Goal: Task Accomplishment & Management: Manage account settings

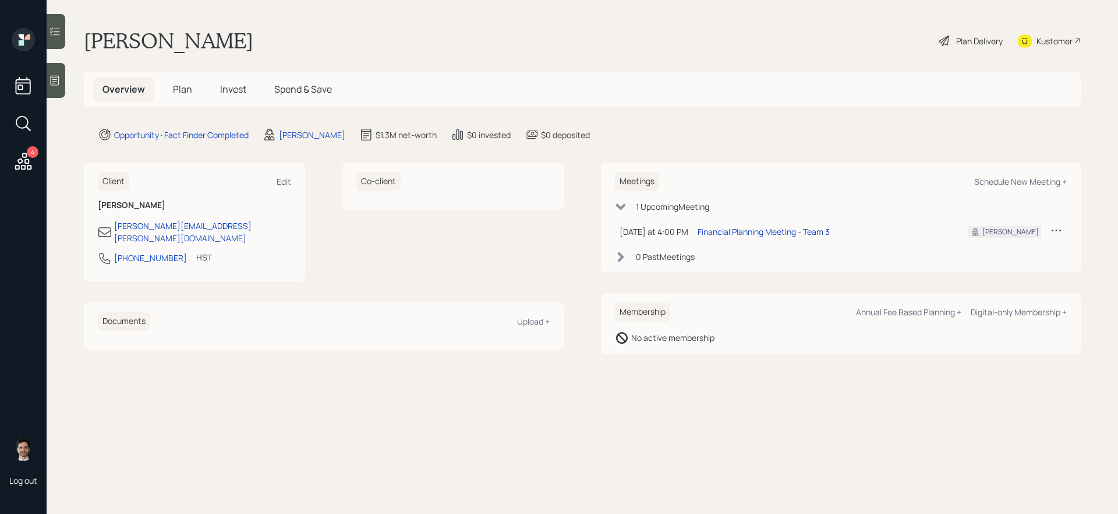
click at [181, 90] on span "Plan" at bounding box center [182, 89] width 19 height 13
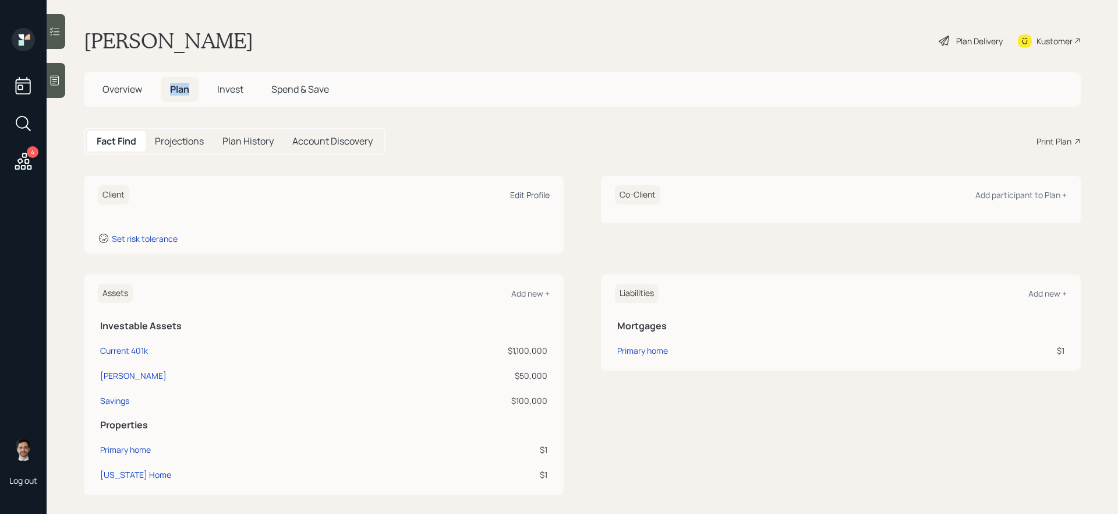
click at [536, 197] on div "Edit Profile" at bounding box center [530, 194] width 40 height 11
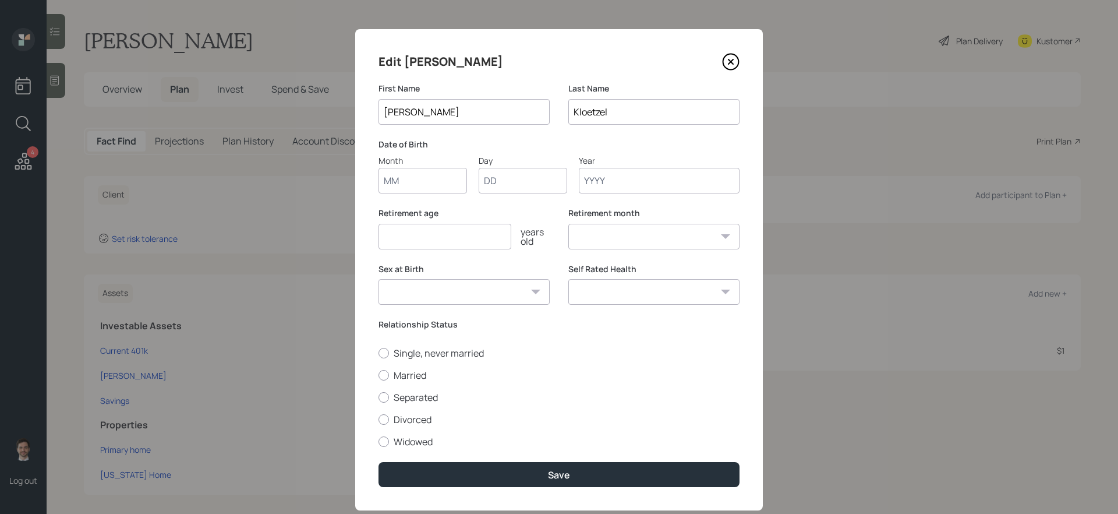
click at [437, 174] on input "Month" at bounding box center [422, 181] width 89 height 26
type input "11"
type input "07"
type input "1971"
select select "11"
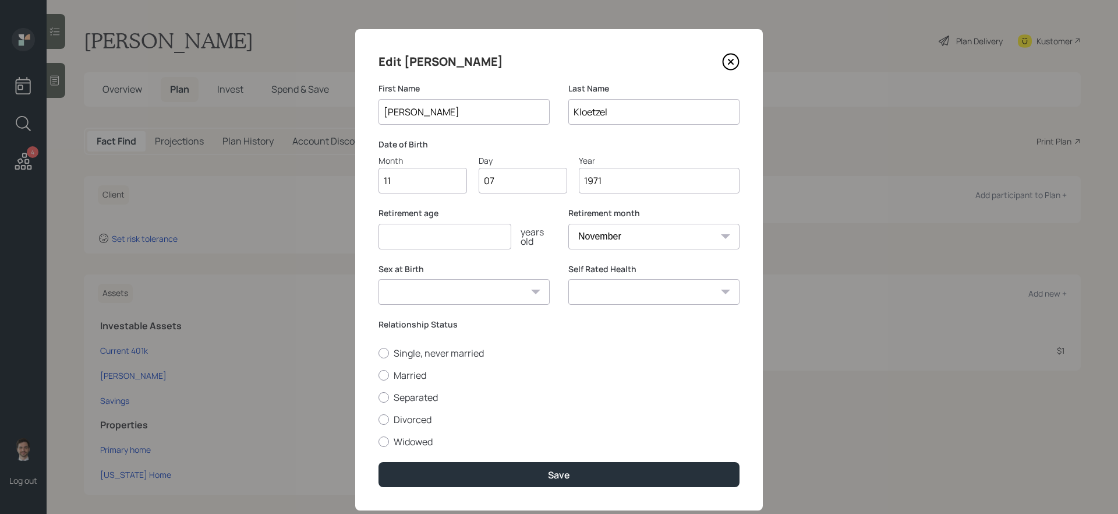
type input "1971"
click at [438, 235] on input "number" at bounding box center [444, 237] width 133 height 26
type input "63"
click at [411, 375] on label "Married" at bounding box center [558, 375] width 361 height 13
click at [378, 375] on input "Married" at bounding box center [378, 374] width 1 height 1
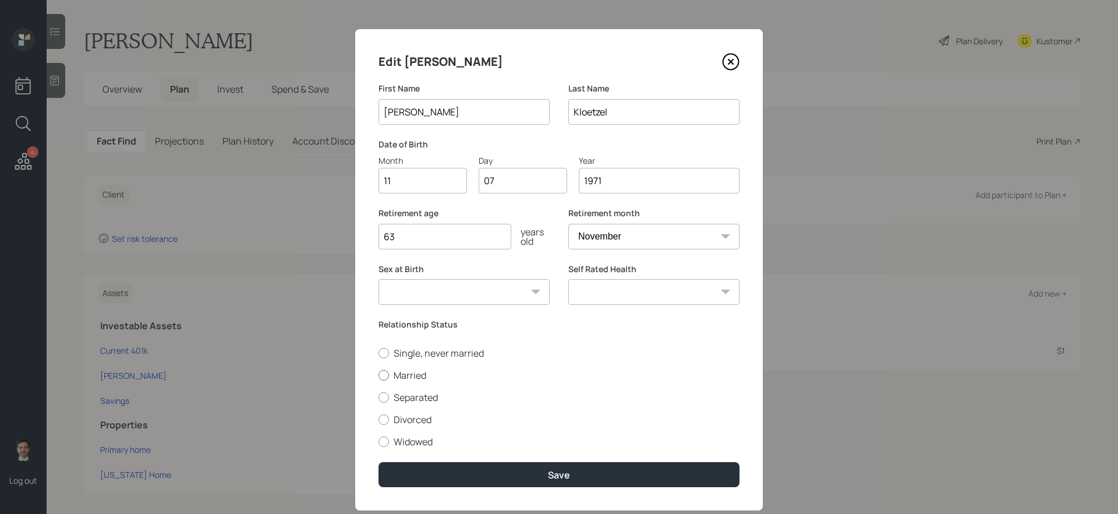
radio input "true"
click at [624, 288] on select "Excellent Very Good Good Fair Poor" at bounding box center [653, 292] width 171 height 26
select select "excellent"
click at [568, 279] on select "Excellent Very Good Good Fair Poor" at bounding box center [653, 292] width 171 height 26
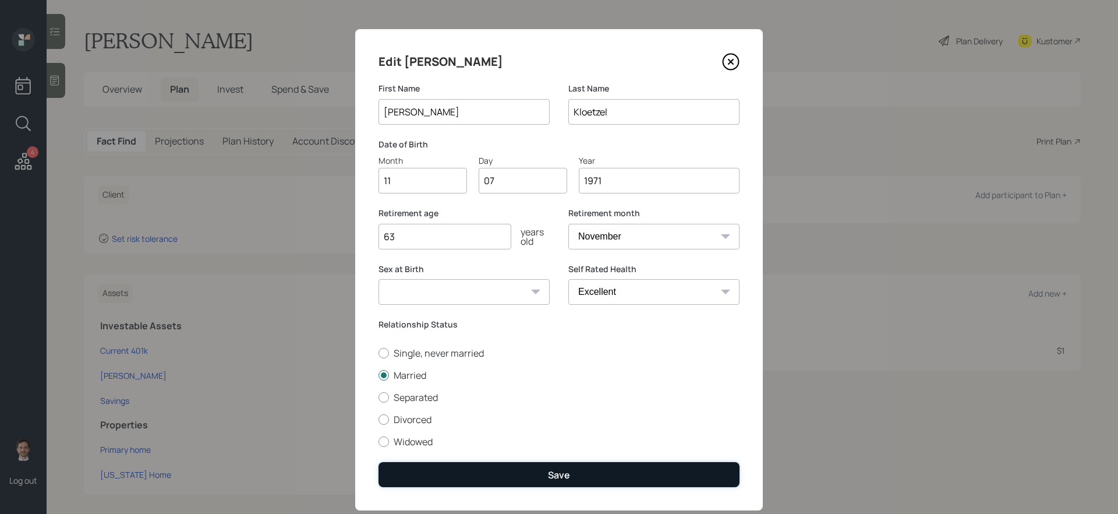
click at [521, 433] on button "Save" at bounding box center [558, 474] width 361 height 25
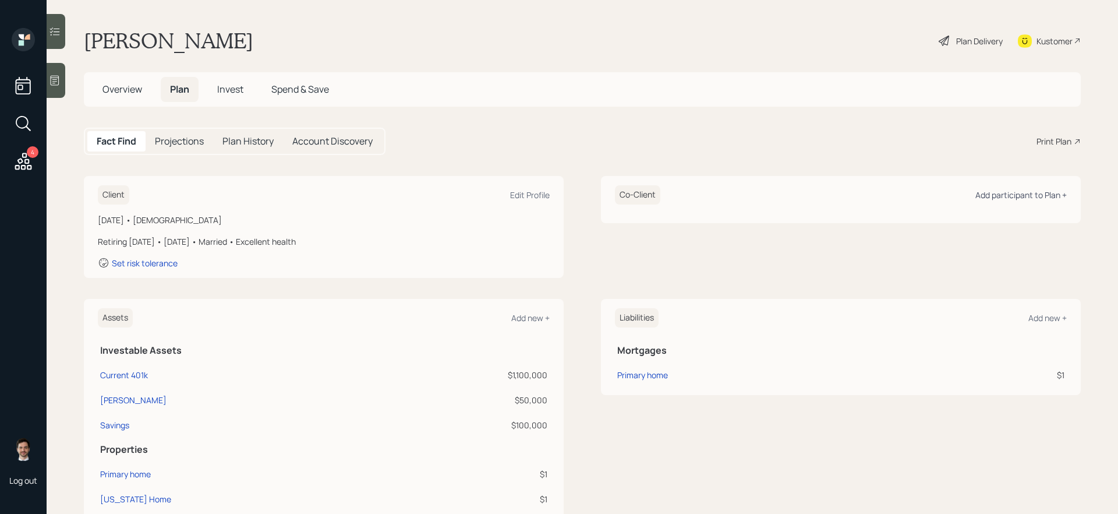
click at [855, 196] on div "Add participant to Plan +" at bounding box center [1020, 194] width 91 height 11
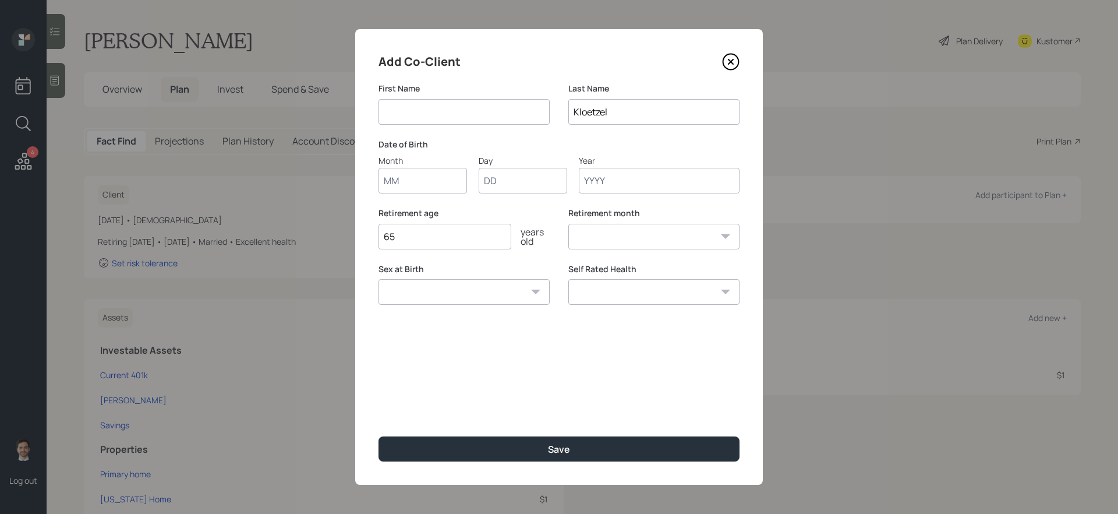
click at [484, 112] on input at bounding box center [463, 112] width 171 height 26
type input "Megan"
type input "05"
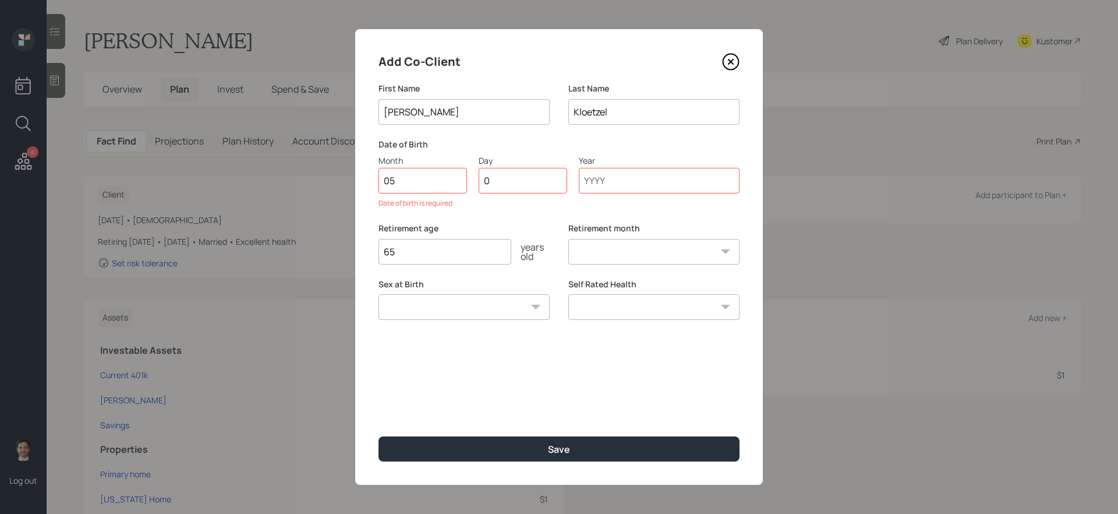
type input "09"
type input "1975"
select select "5"
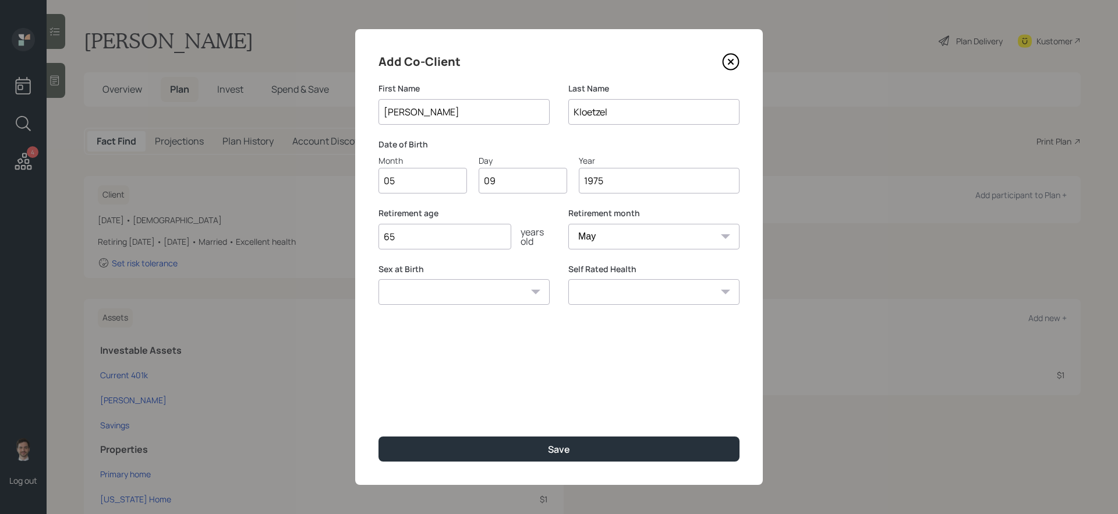
type input "1975"
click at [470, 235] on input "65" at bounding box center [444, 237] width 133 height 26
type input "59"
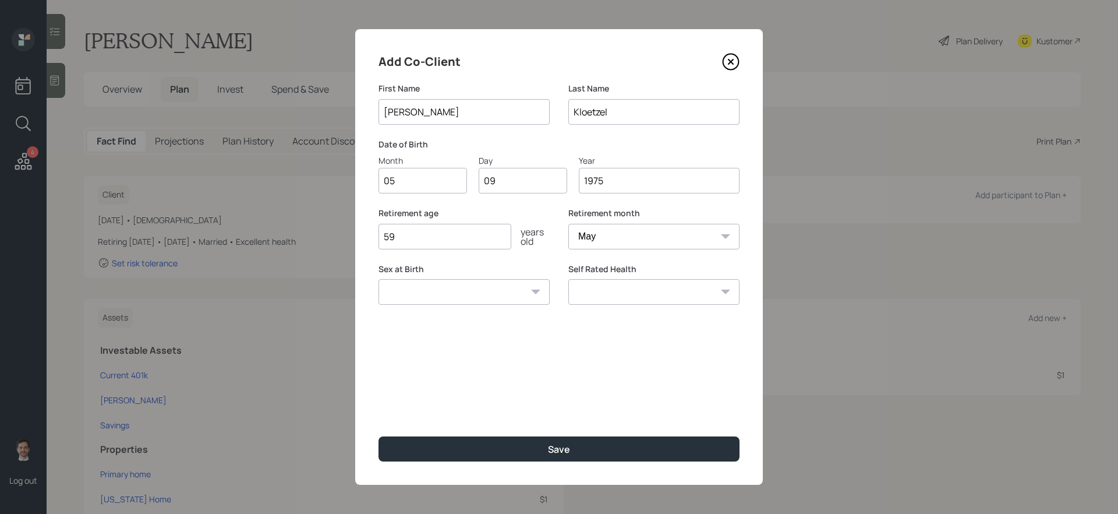
click at [681, 300] on select "Excellent Very Good Good Fair Poor" at bounding box center [653, 292] width 171 height 26
select select "very_good"
click at [568, 279] on select "Excellent Very Good Good Fair Poor" at bounding box center [653, 292] width 171 height 26
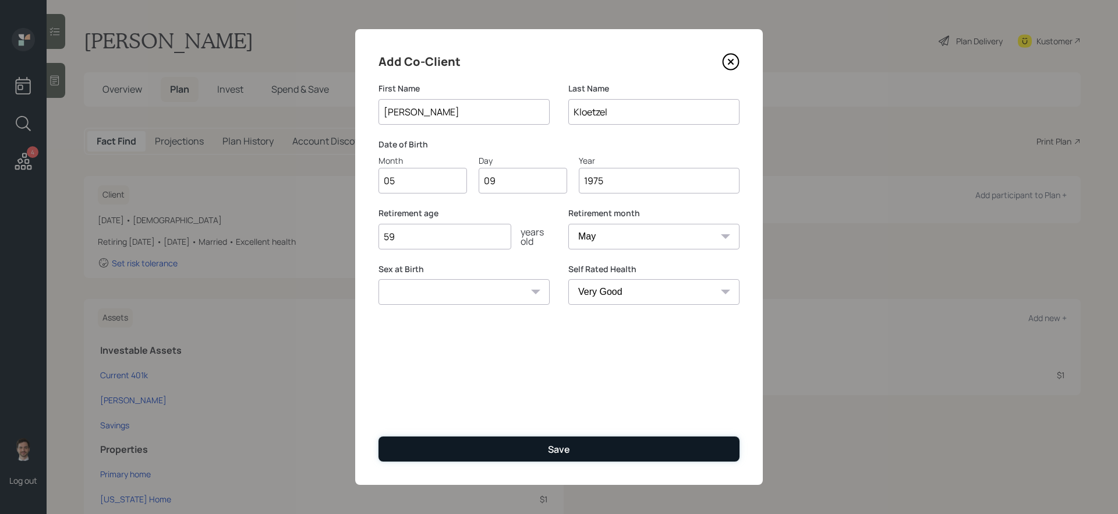
click at [592, 433] on button "Save" at bounding box center [558, 448] width 361 height 25
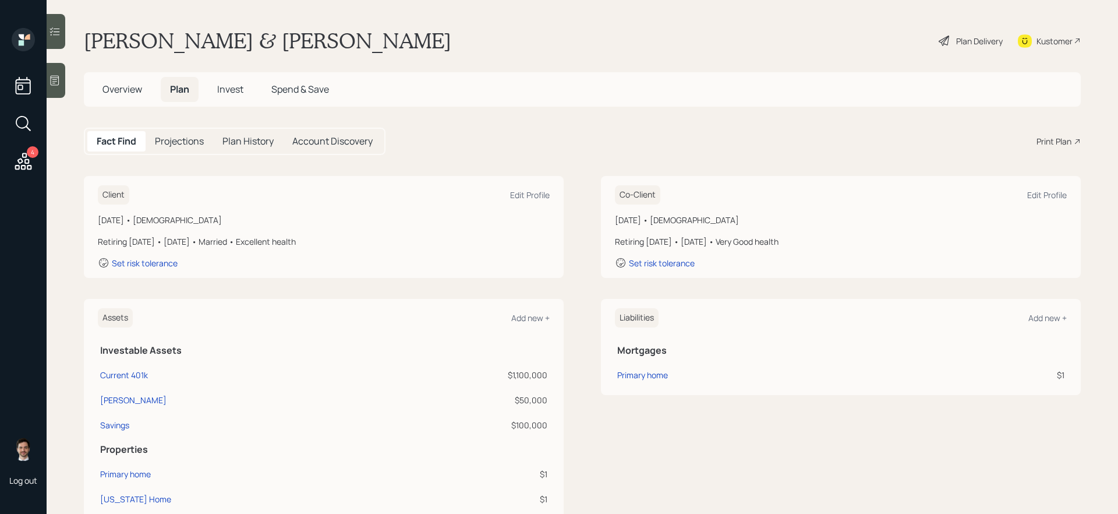
click at [855, 38] on div "Plan Delivery" at bounding box center [979, 41] width 47 height 12
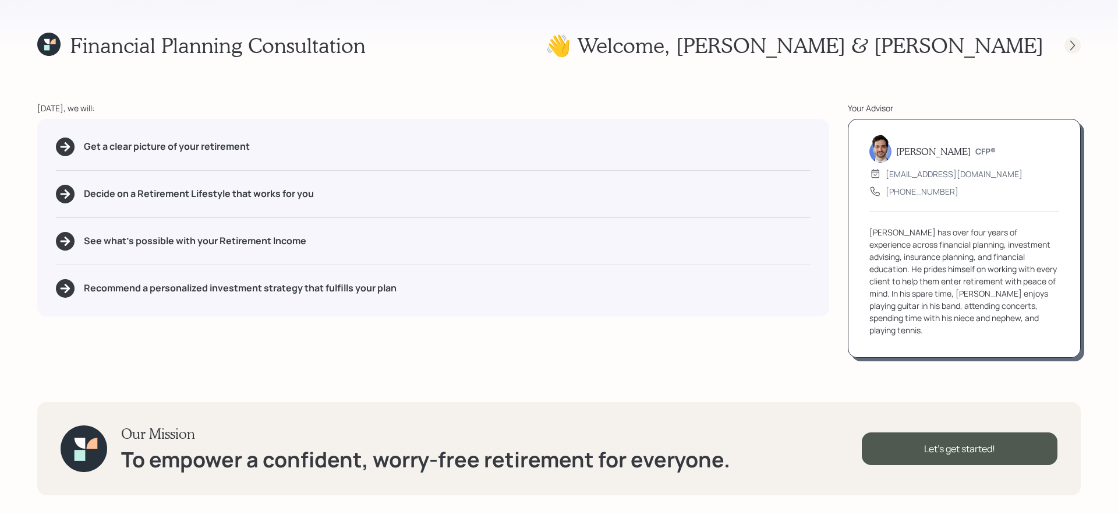
click at [855, 48] on icon at bounding box center [1072, 45] width 5 height 10
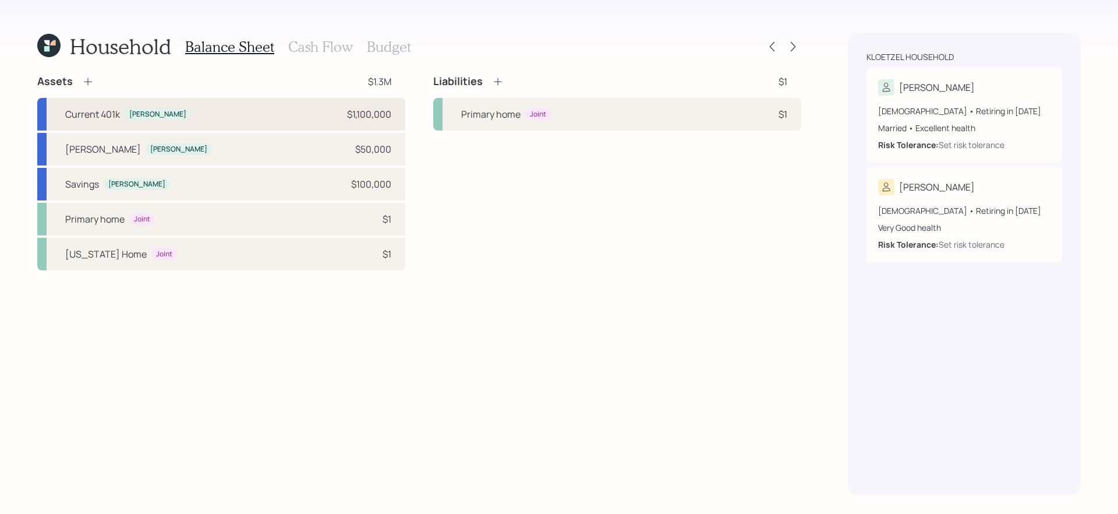
click at [303, 118] on div "Current 401k Bernie $1,100,000" at bounding box center [221, 114] width 368 height 33
select select "company_sponsored"
select select "balanced"
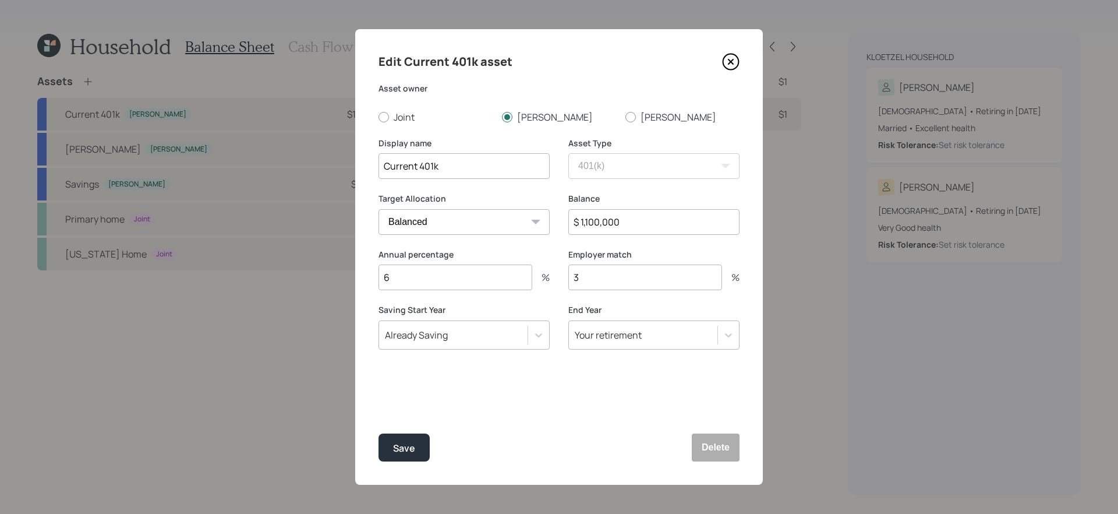
click at [583, 275] on input "3" at bounding box center [645, 277] width 154 height 26
type input "6"
type input "21"
click at [424, 433] on button "Save" at bounding box center [403, 447] width 51 height 28
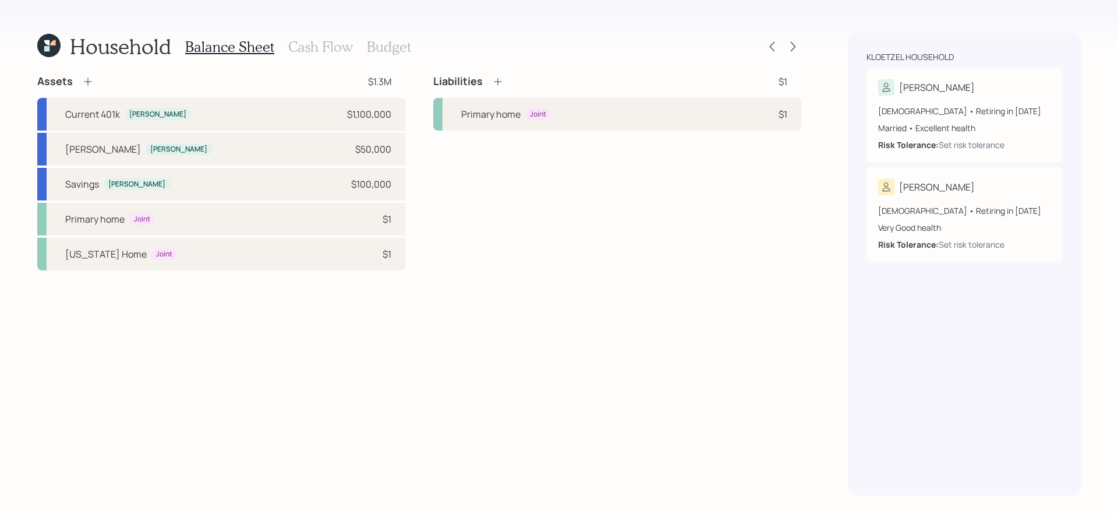
click at [424, 433] on div "Assets $1.3M Current 401k Bernie $1,100,000 Schwab IRA Bernie $50,000 Savings B…" at bounding box center [419, 285] width 764 height 420
click at [370, 122] on div "Current 401k Bernie $1,100,000" at bounding box center [221, 114] width 368 height 33
select select "company_sponsored"
select select "balanced"
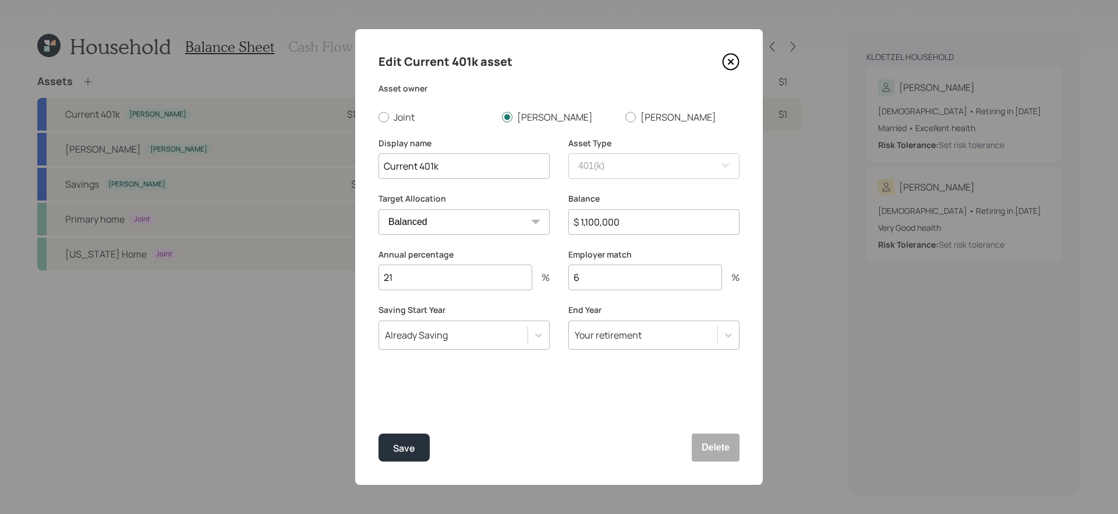
click at [670, 279] on input "6" at bounding box center [645, 277] width 154 height 26
type input "3.5"
click at [378, 433] on button "Save" at bounding box center [403, 447] width 51 height 28
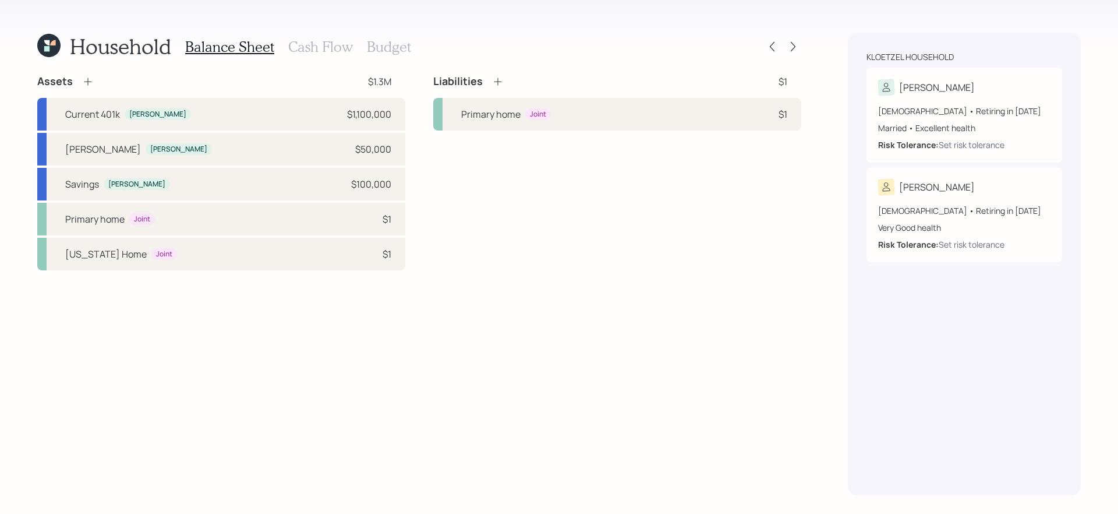
click at [508, 214] on div "Liabilities $1 Primary home Joint $1" at bounding box center [617, 173] width 368 height 196
click at [390, 179] on div "$100,000" at bounding box center [371, 184] width 40 height 14
select select "taxable"
select select "balanced"
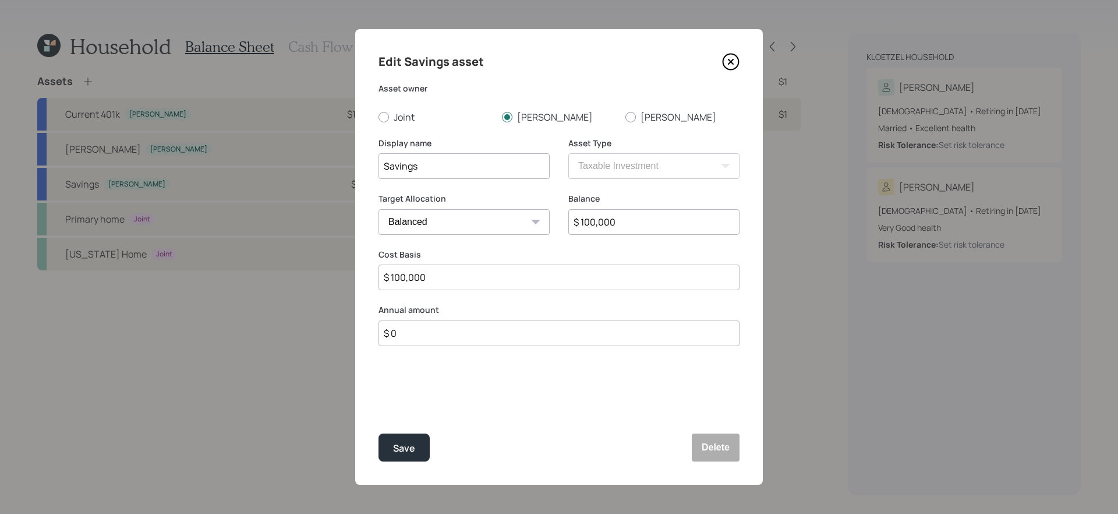
click at [607, 218] on input "$ 100,000" at bounding box center [653, 222] width 171 height 26
type input "$ 100,000"
click at [378, 433] on button "Save" at bounding box center [403, 447] width 51 height 28
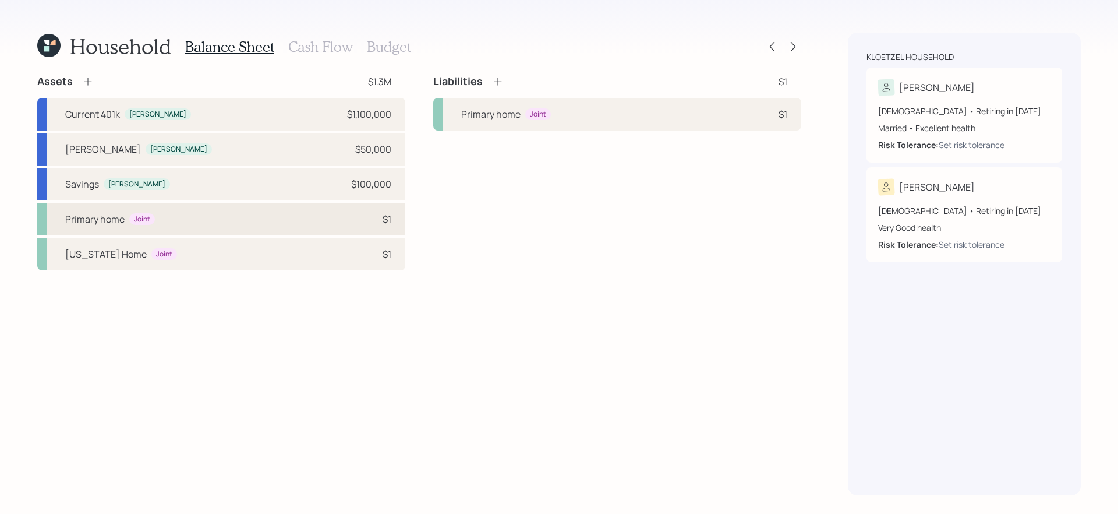
click at [262, 224] on div "Primary home Joint $1" at bounding box center [221, 219] width 368 height 33
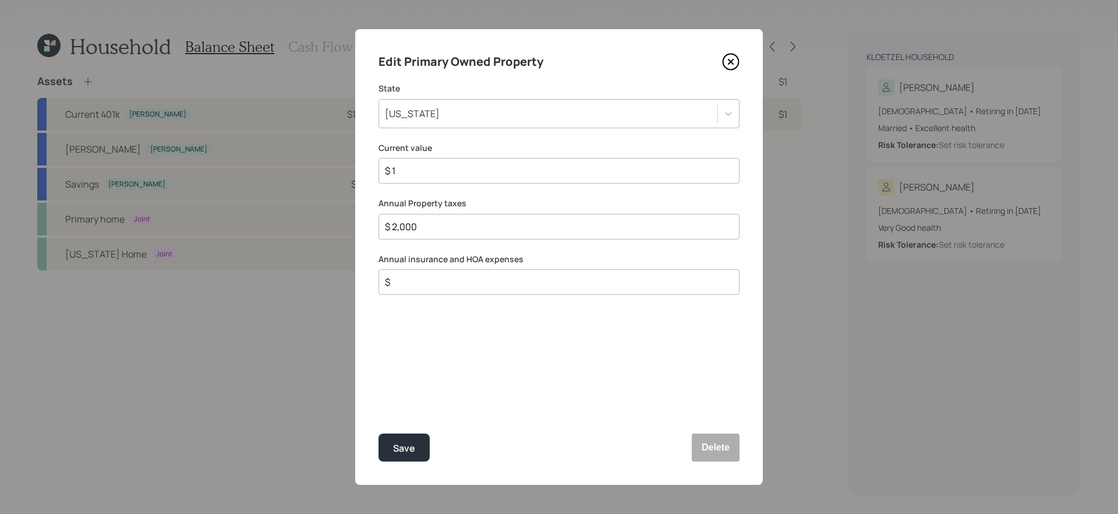
click at [436, 168] on input "$ 1" at bounding box center [554, 171] width 341 height 14
type input "$ 3,200,000"
type input "$ 0"
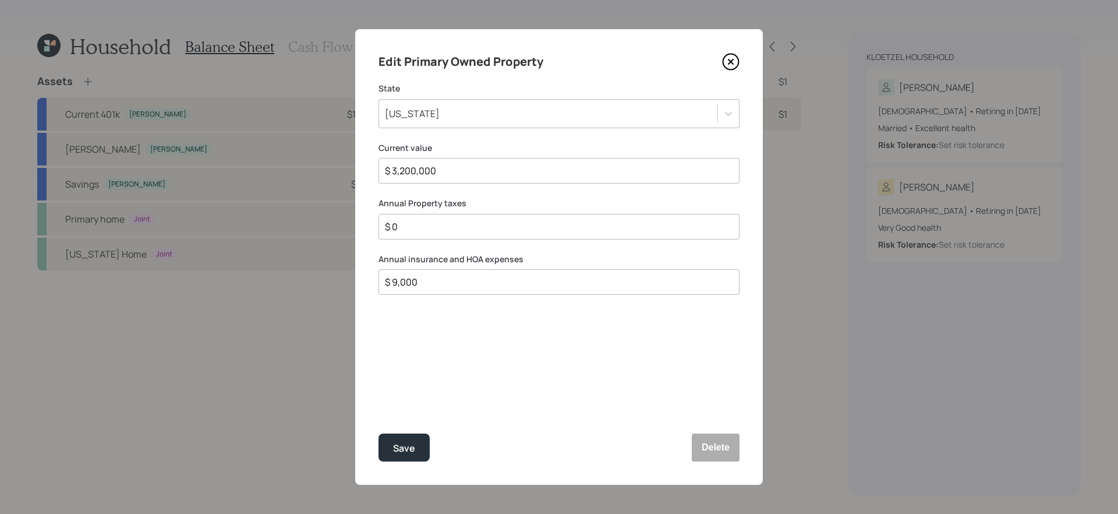
type input "$ 9,000"
click at [378, 433] on button "Save" at bounding box center [403, 447] width 51 height 28
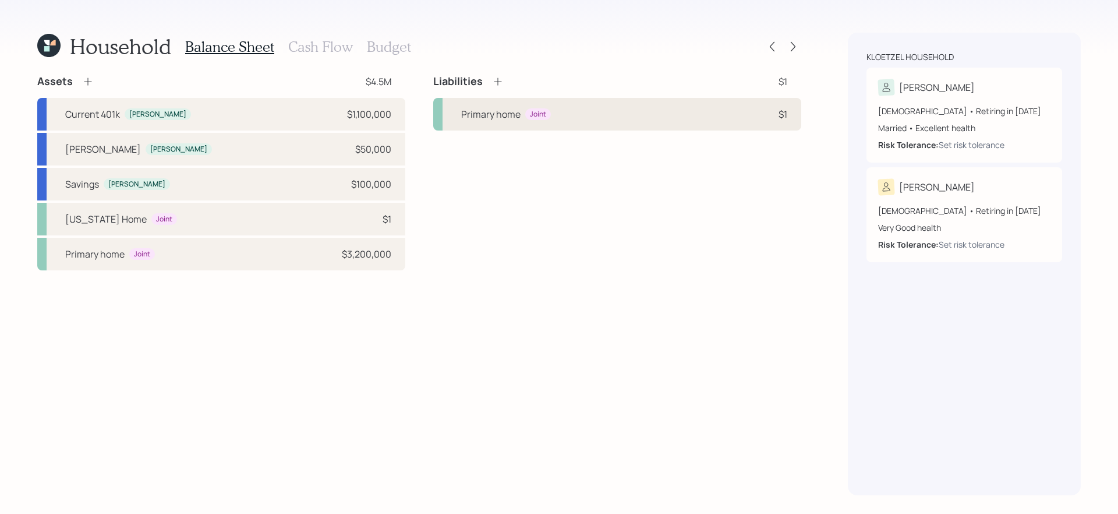
click at [610, 112] on div "Primary home Joint $1" at bounding box center [617, 114] width 368 height 33
select select "2c66a333-d768-47f4-bb1e-d51560f43172"
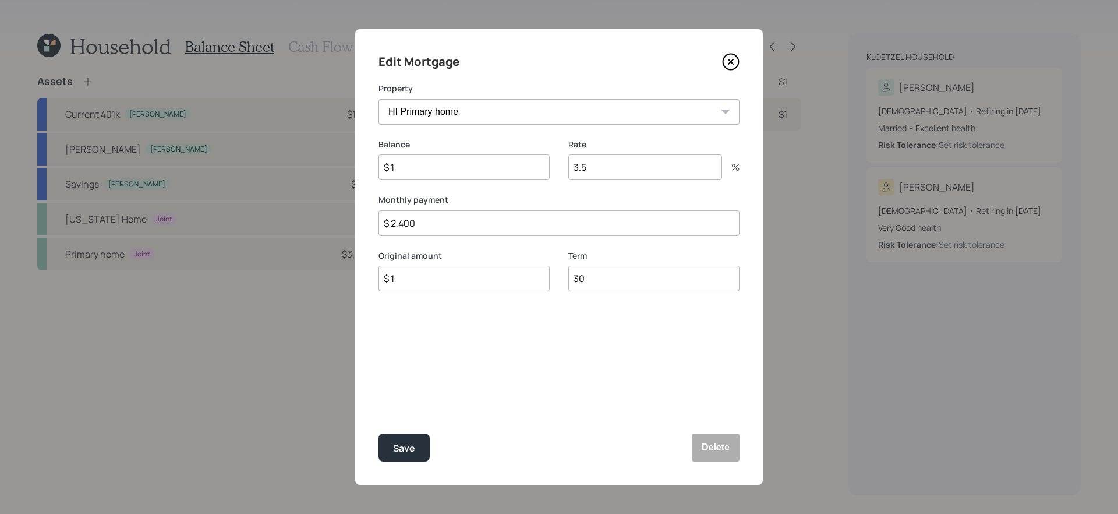
click at [529, 159] on input "$ 1" at bounding box center [463, 167] width 171 height 26
type input "$ 650,000"
click at [505, 225] on input "$ 2,400" at bounding box center [558, 223] width 361 height 26
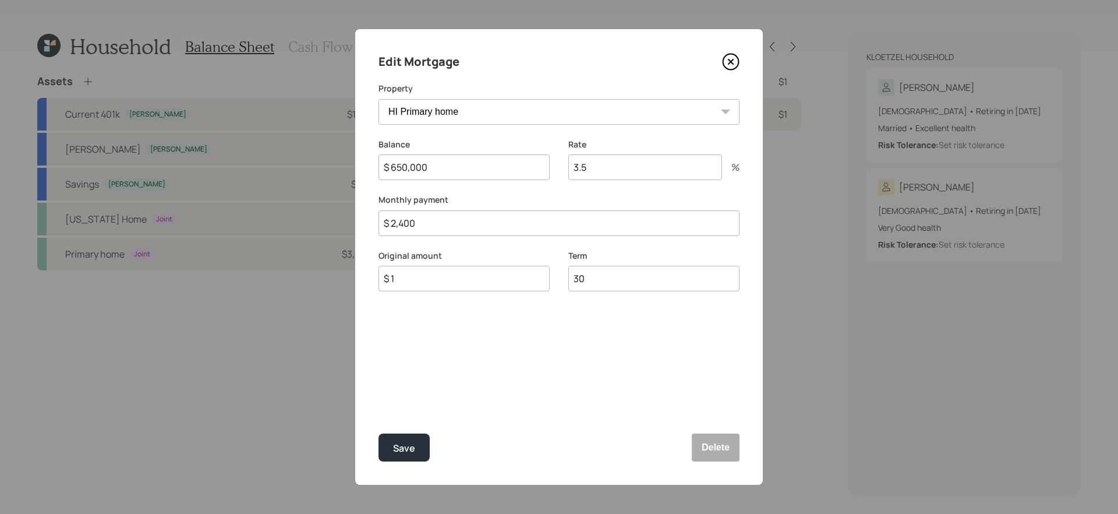
click at [505, 225] on input "$ 2,400" at bounding box center [558, 223] width 361 height 26
type input "$ 3,200"
type input "$ 650,000"
type input "2.25"
click at [378, 433] on button "Save" at bounding box center [403, 447] width 51 height 28
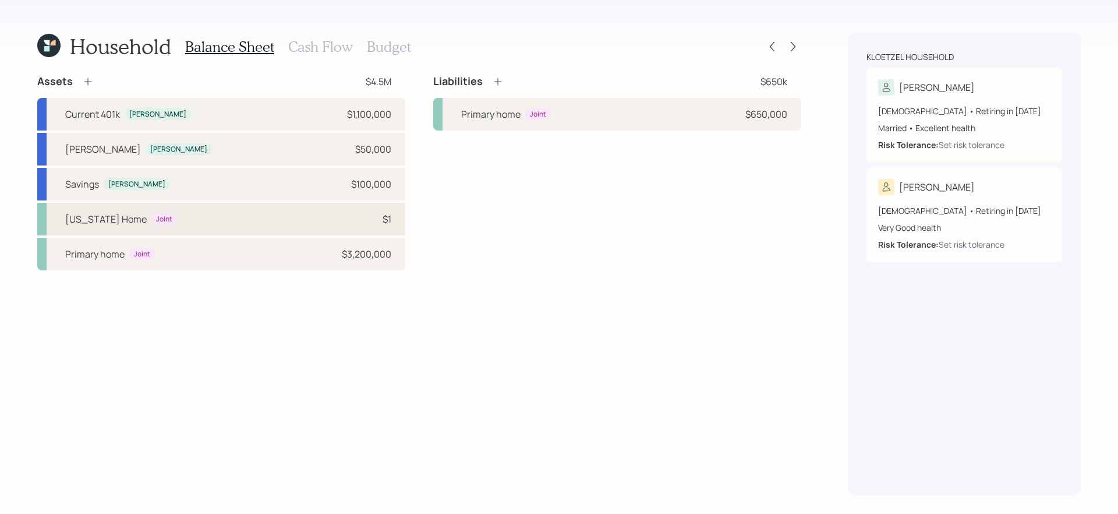
click at [252, 212] on div "Florida Home Joint $1" at bounding box center [221, 219] width 368 height 33
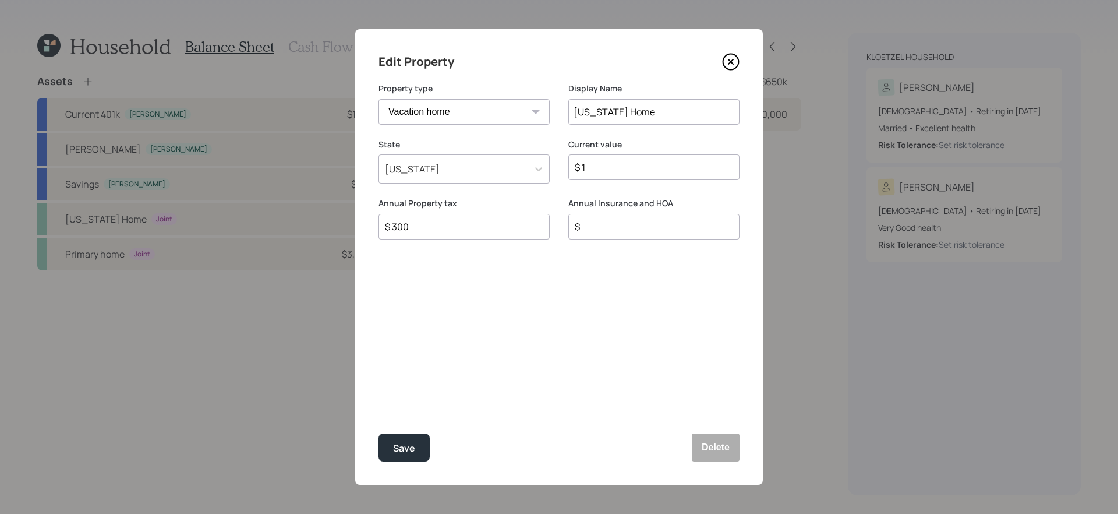
click at [606, 173] on input "$ 1" at bounding box center [649, 167] width 151 height 14
click at [733, 62] on icon at bounding box center [730, 61] width 17 height 17
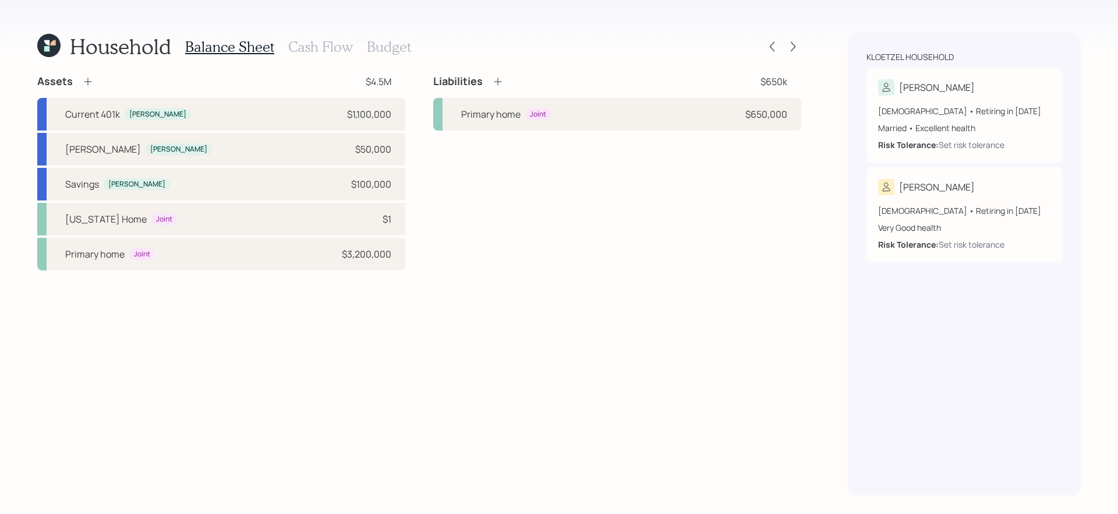
click at [89, 84] on icon at bounding box center [88, 82] width 12 height 12
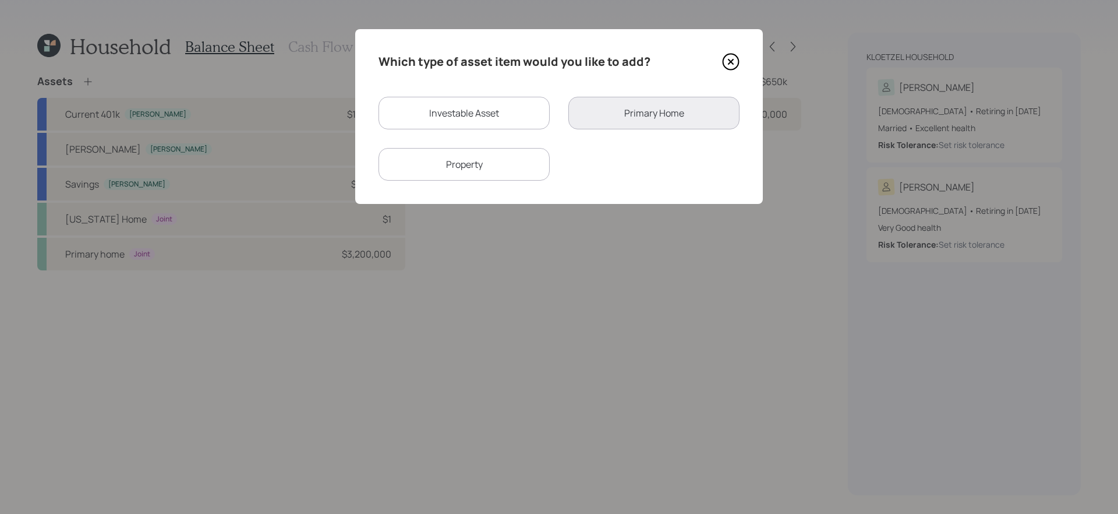
click at [492, 161] on div "Property" at bounding box center [463, 164] width 171 height 33
select select "rental_property"
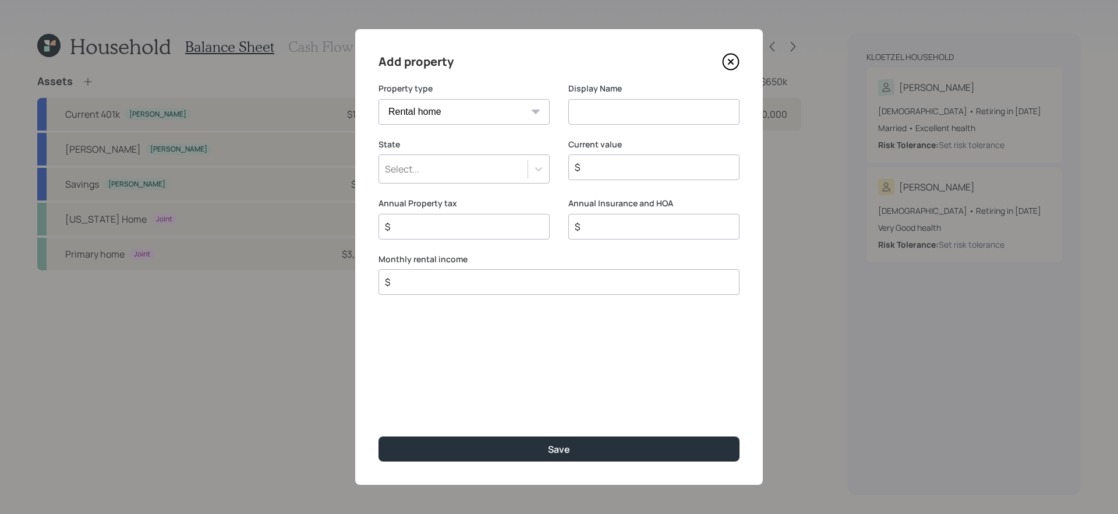
click at [527, 107] on select "Vacation home Rental home" at bounding box center [463, 112] width 171 height 26
click at [599, 111] on input at bounding box center [653, 112] width 171 height 26
type input "[US_STATE] Condo"
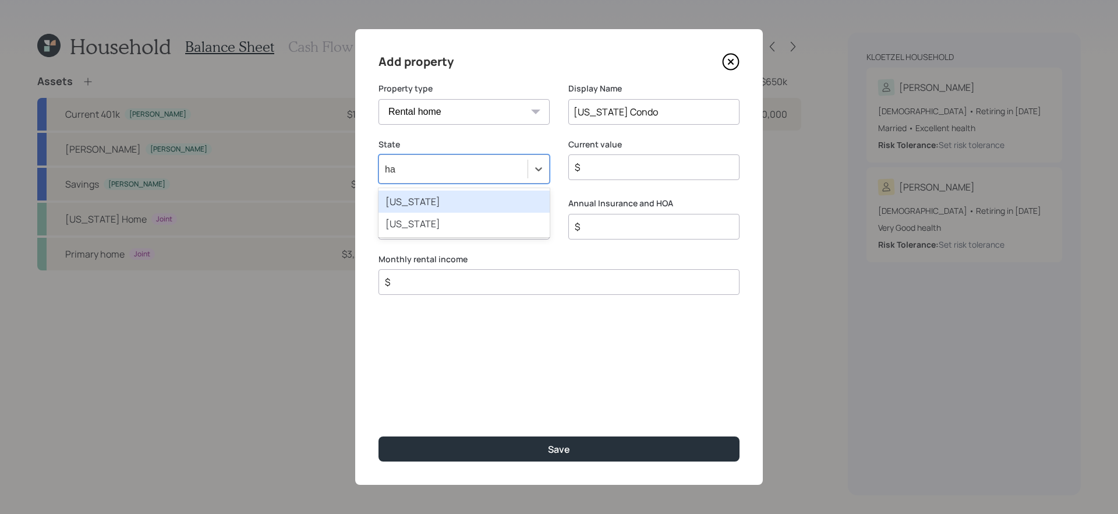
type input "haw"
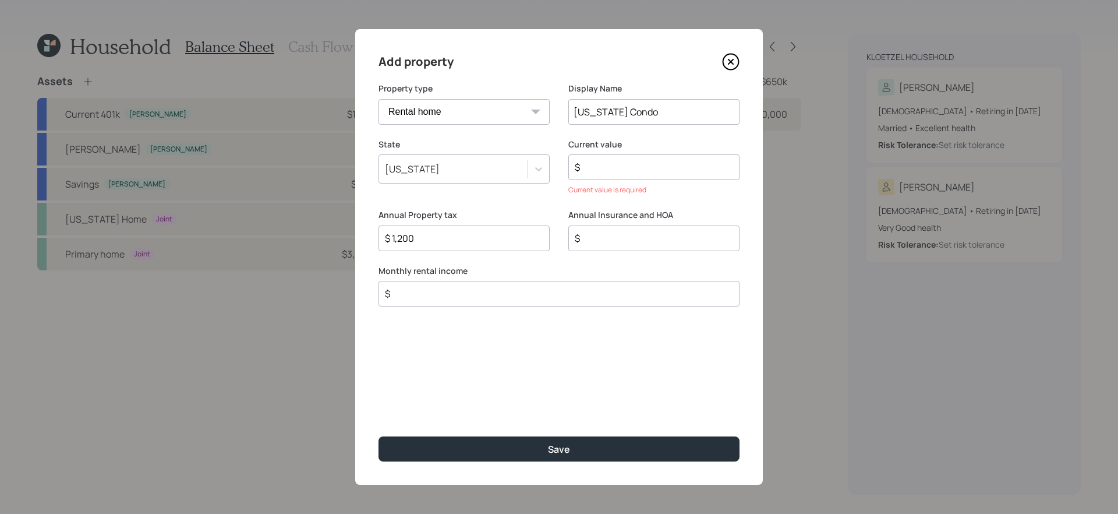
type input "$ 1,200"
type input "$ 550,000"
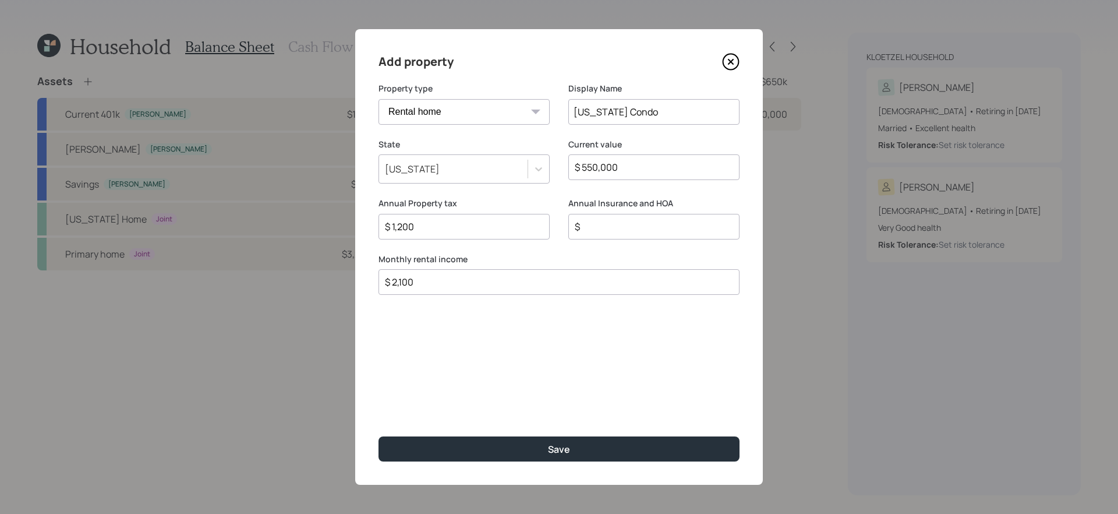
type input "$ 2,100"
type input "$ 20,000"
click at [378, 433] on button "Save" at bounding box center [558, 448] width 361 height 25
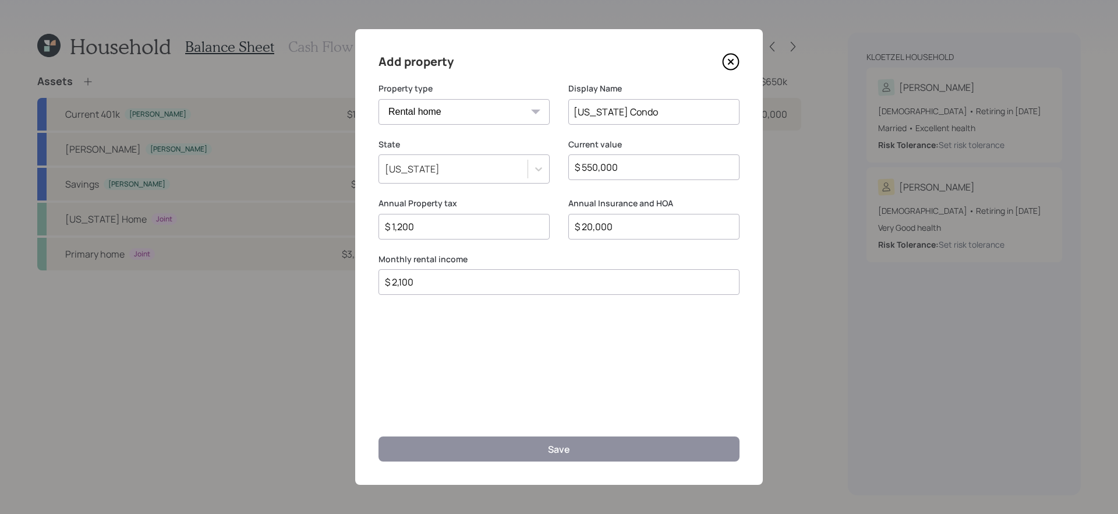
click at [125, 128] on div "Add property Property type Vacation home Rental home Display Name Hawaii Condo …" at bounding box center [559, 257] width 1118 height 514
click at [731, 61] on icon at bounding box center [730, 61] width 5 height 5
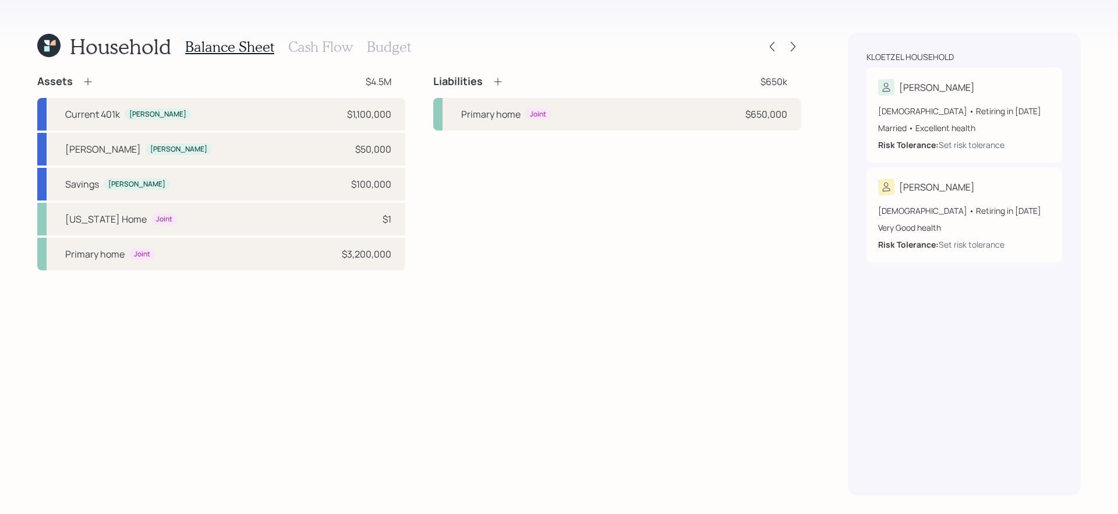
click at [90, 79] on icon at bounding box center [88, 82] width 12 height 12
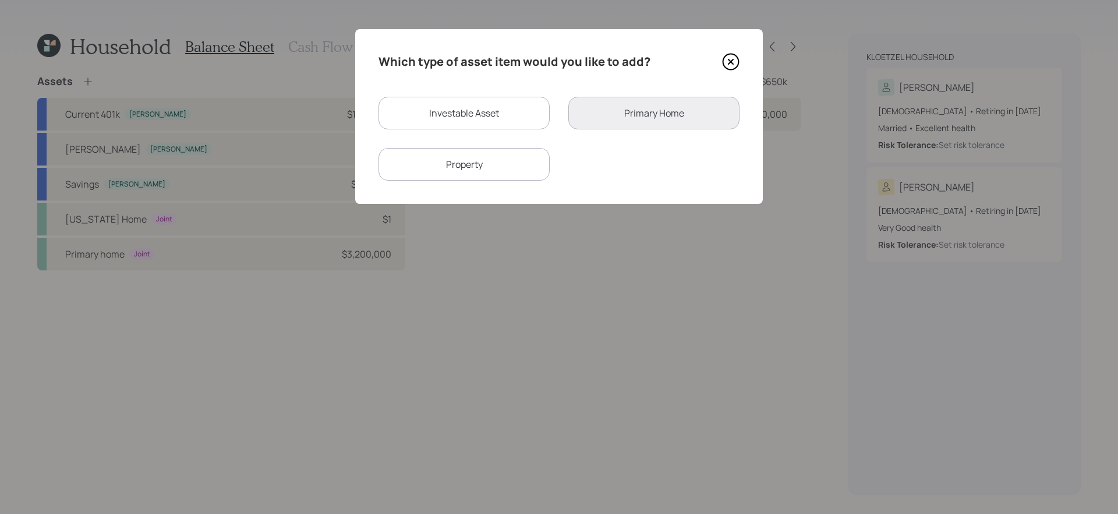
click at [472, 164] on div "Property" at bounding box center [463, 164] width 171 height 33
select select "rental_property"
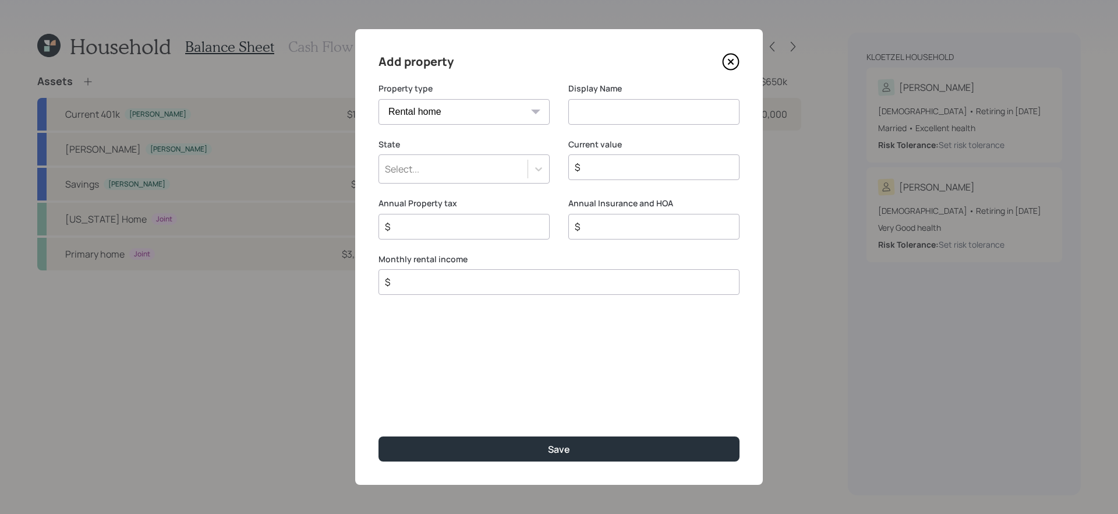
click at [528, 104] on select "Vacation home Rental home" at bounding box center [463, 112] width 171 height 26
click at [623, 109] on input at bounding box center [653, 112] width 171 height 26
type input "[US_STATE] Condo"
type input "ha"
type input "$ 550,000"
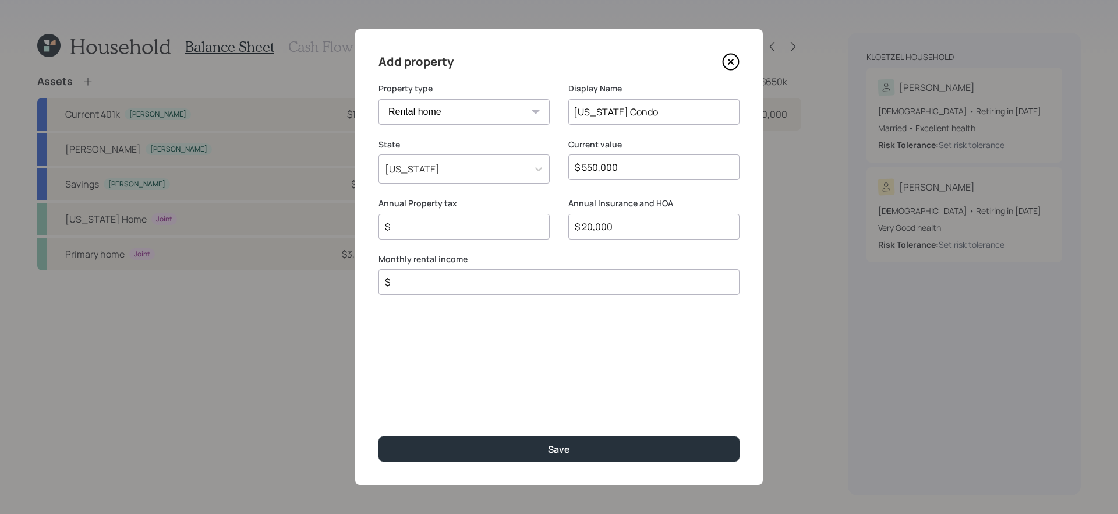
type input "$ 20,000"
type input "$ 1,200"
type input "$ 2,100"
click at [378, 436] on button "Save" at bounding box center [558, 448] width 361 height 25
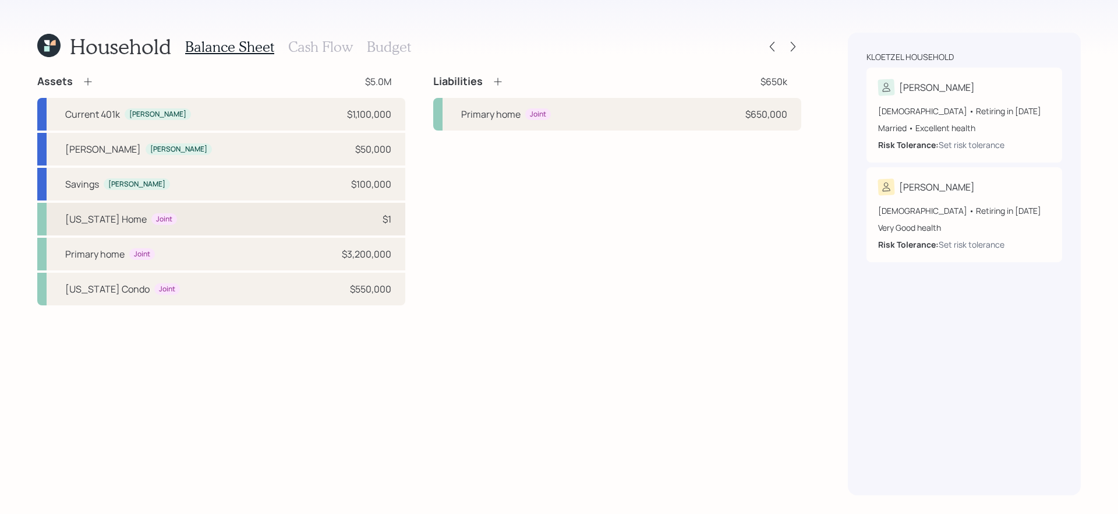
click at [259, 224] on div "Florida Home Joint $1" at bounding box center [221, 219] width 368 height 33
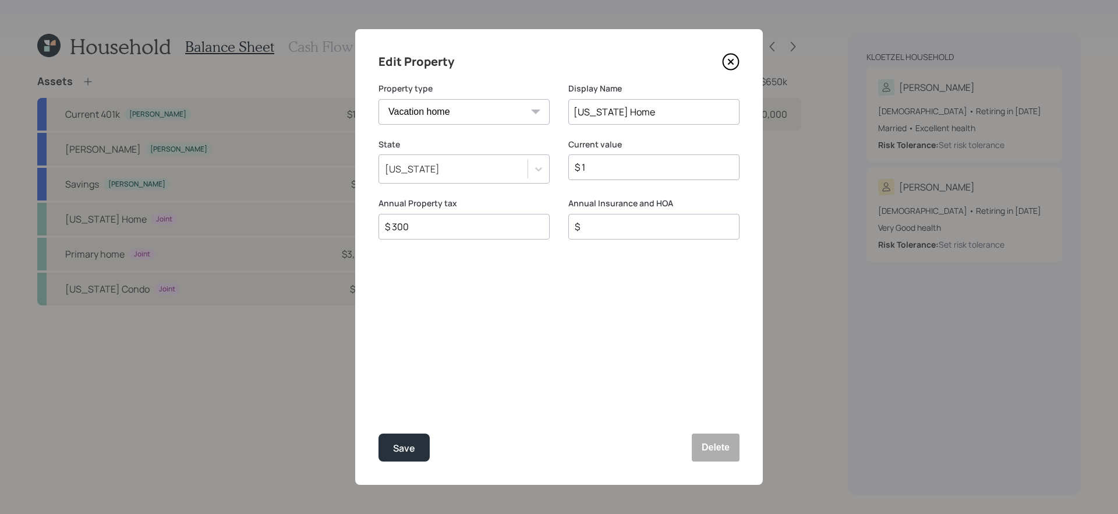
click at [630, 167] on input "$ 1" at bounding box center [649, 167] width 151 height 14
type input "$ 330,000"
type input "$ 100"
type input "$ 2,100"
click at [378, 433] on button "Save" at bounding box center [403, 447] width 51 height 28
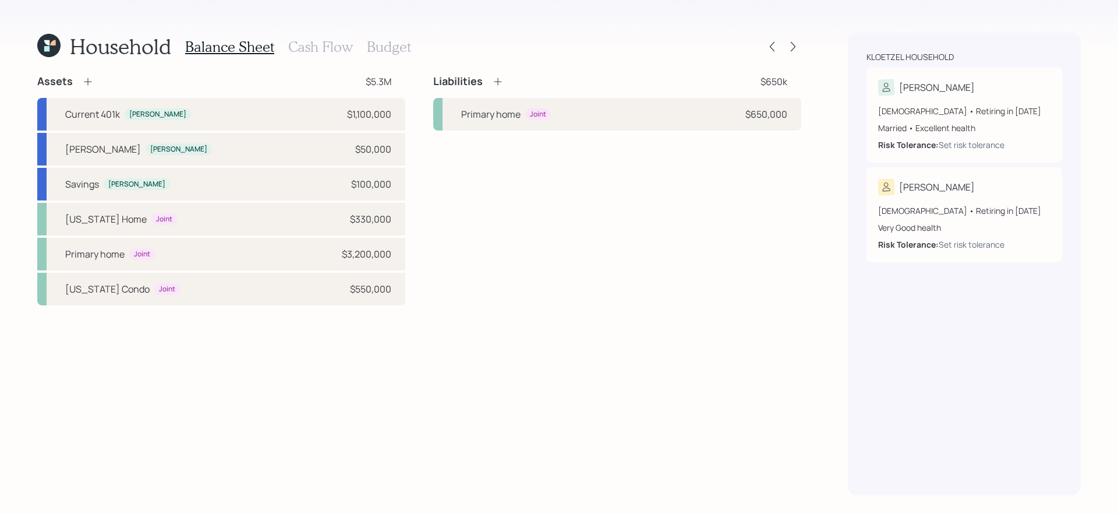
click at [496, 246] on div "Liabilities $650k Primary home Joint $650,000" at bounding box center [617, 190] width 368 height 231
click at [498, 83] on icon at bounding box center [498, 82] width 12 height 12
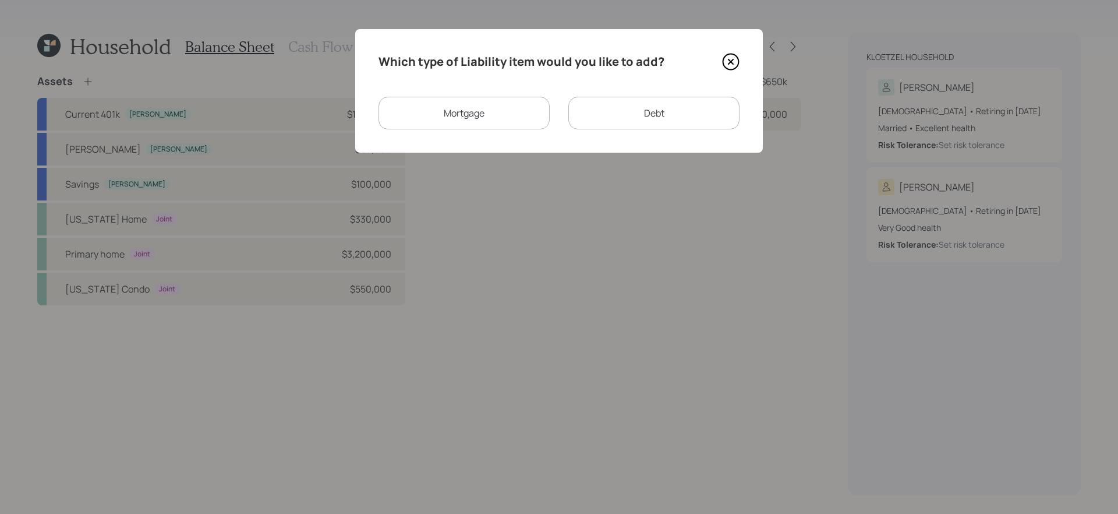
click at [624, 105] on div "Debt" at bounding box center [653, 113] width 171 height 33
select select "credit_card"
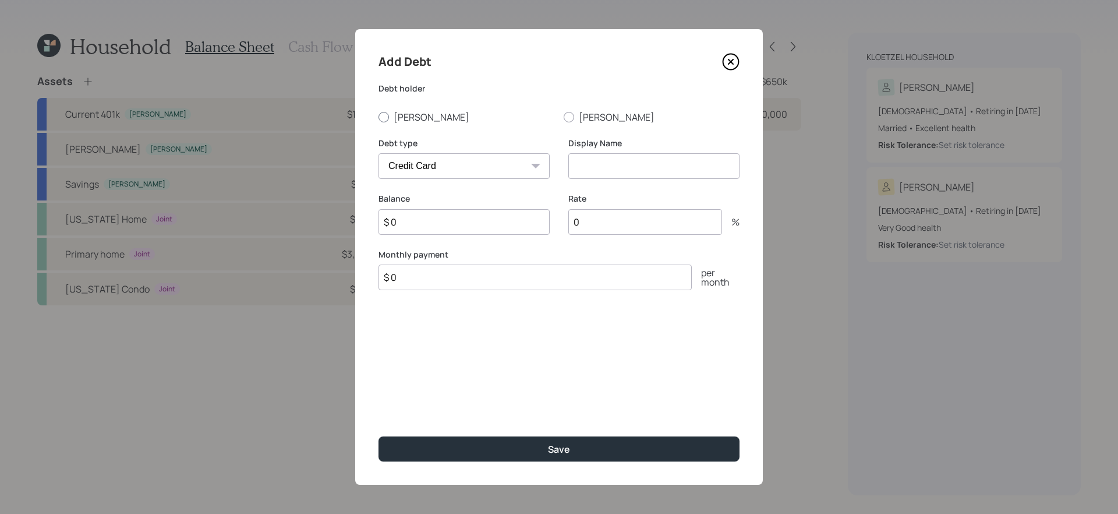
click at [394, 114] on label "Bernie" at bounding box center [466, 117] width 176 height 13
click at [378, 116] on input "Bernie" at bounding box center [378, 116] width 1 height 1
radio input "true"
click at [439, 162] on select "Car Credit Card Medical Student Other" at bounding box center [463, 166] width 171 height 26
select select "car"
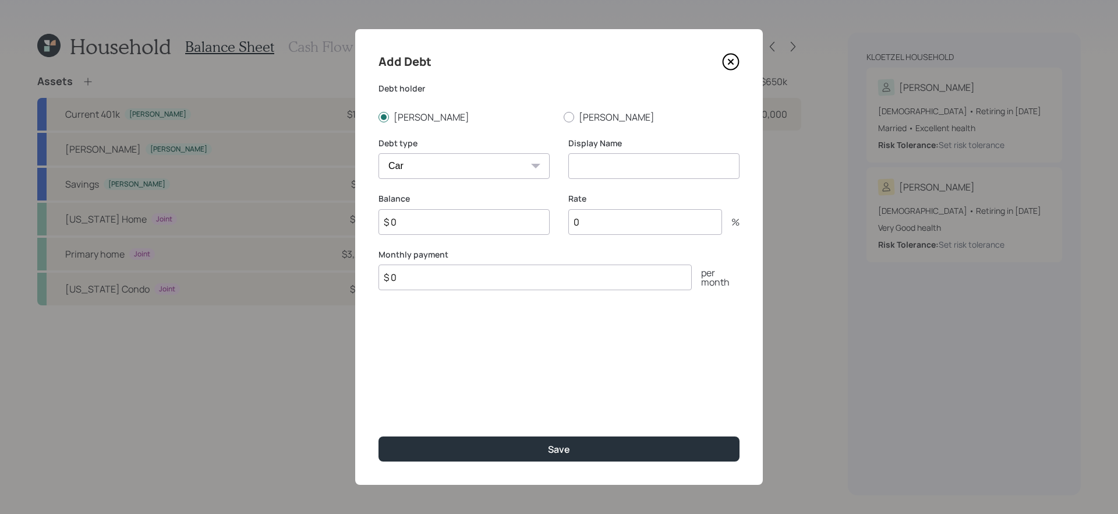
click at [378, 153] on select "Car Credit Card Medical Student Other" at bounding box center [463, 166] width 171 height 26
click at [624, 168] on input at bounding box center [653, 166] width 171 height 26
type input "Car Loan for Son"
type input "$ 12,500"
type input "5.5"
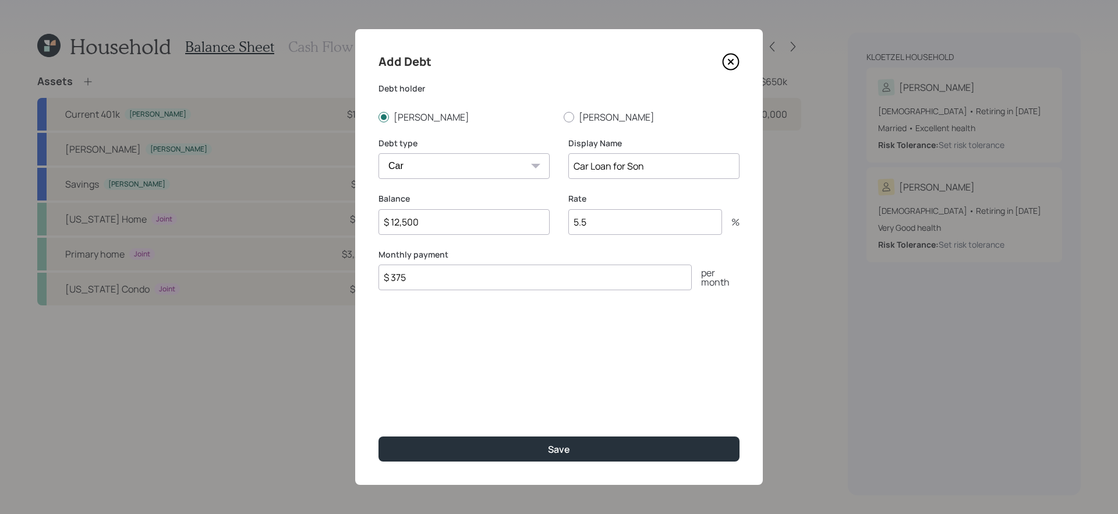
type input "$ 375"
click at [378, 436] on button "Save" at bounding box center [558, 448] width 361 height 25
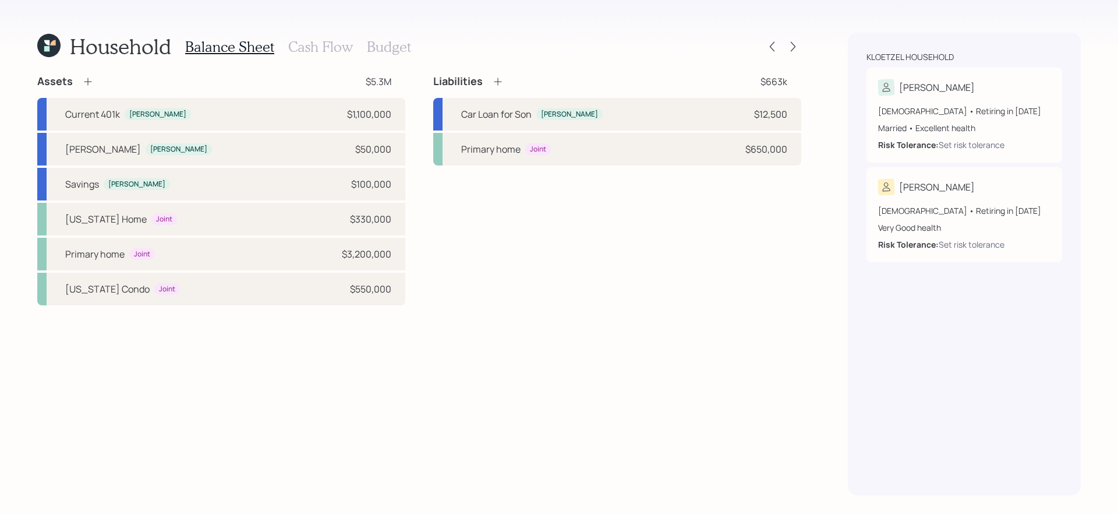
click at [321, 39] on h3 "Cash Flow" at bounding box center [320, 46] width 65 height 17
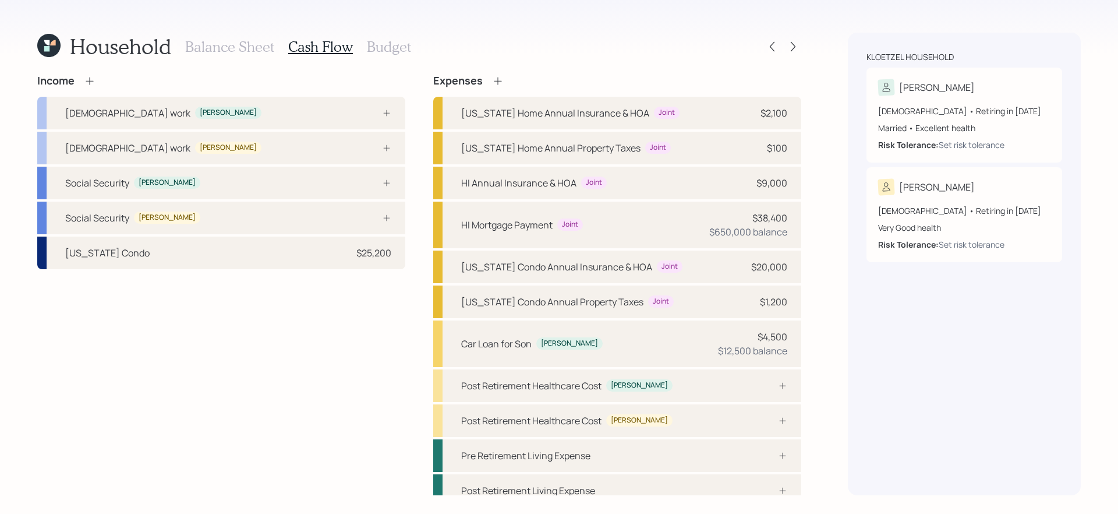
click at [381, 381] on div "Income Full-time work Bernie Full-time work Megan Social Security Bernie Social…" at bounding box center [221, 291] width 368 height 432
click at [360, 119] on div "Full-time work Bernie" at bounding box center [221, 113] width 368 height 33
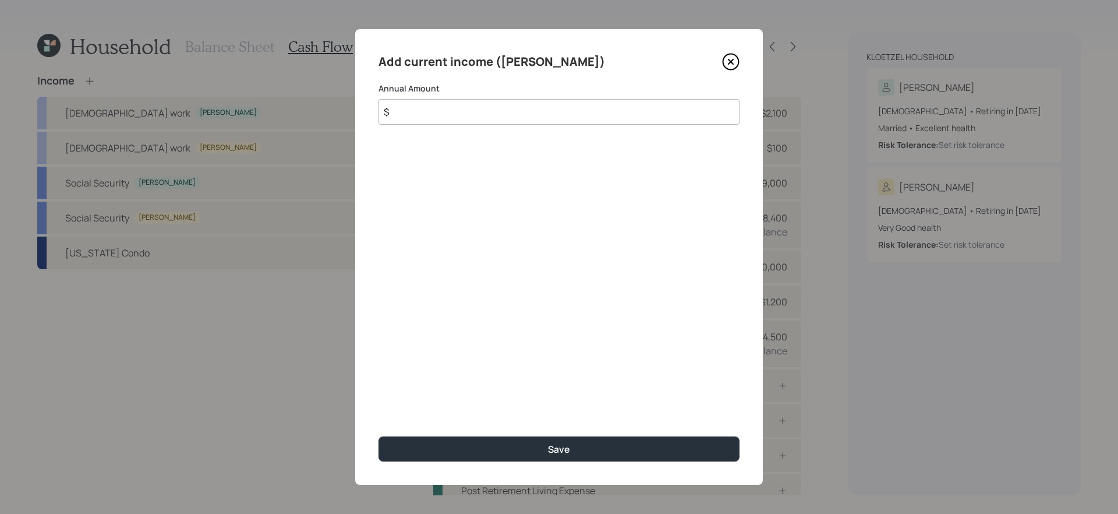
click at [434, 121] on input "$" at bounding box center [558, 112] width 361 height 26
type input "$ 200,000"
click at [378, 436] on button "Save" at bounding box center [558, 448] width 361 height 25
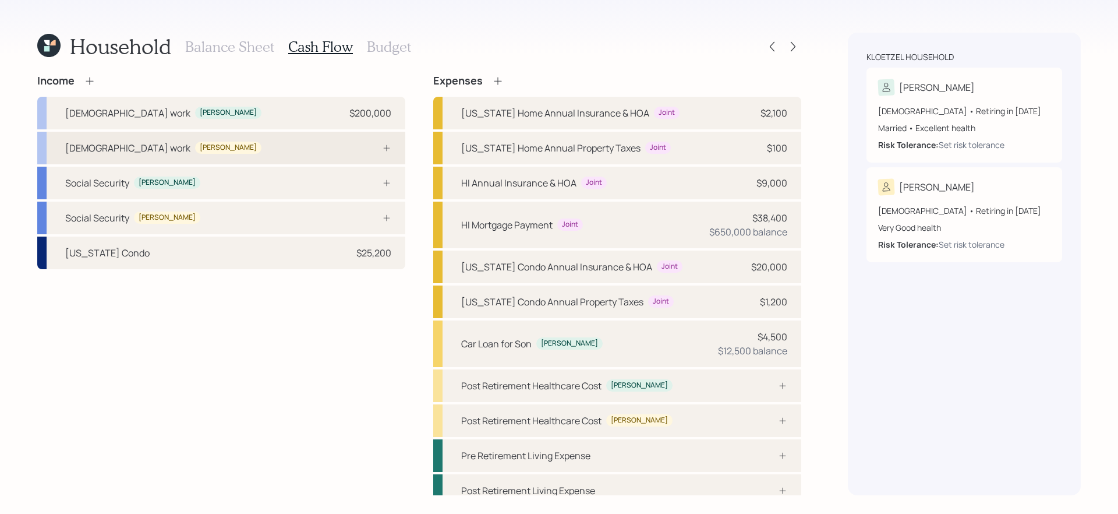
click at [362, 143] on div at bounding box center [373, 147] width 35 height 9
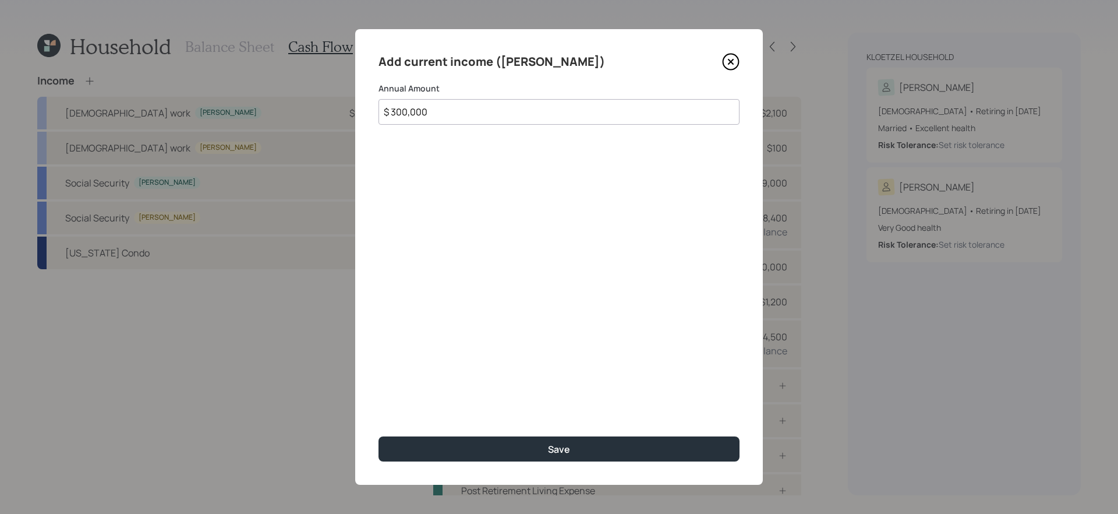
type input "$ 300,000"
click at [378, 436] on button "Save" at bounding box center [558, 448] width 361 height 25
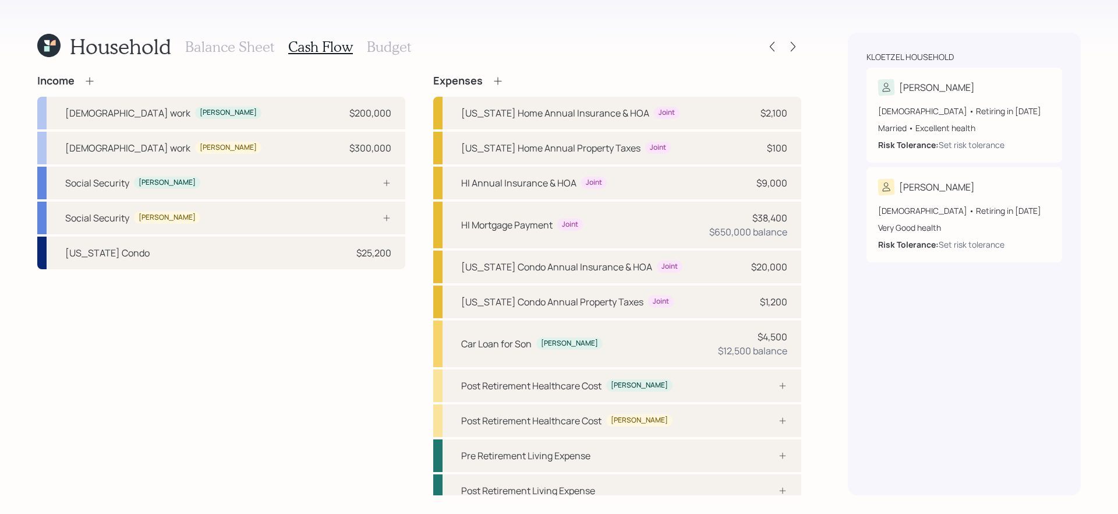
click at [252, 360] on div "Income Full-time work Bernie $200,000 Full-time work Megan $300,000 Social Secu…" at bounding box center [221, 291] width 368 height 432
click at [373, 176] on div "Social Security Bernie" at bounding box center [221, 183] width 368 height 33
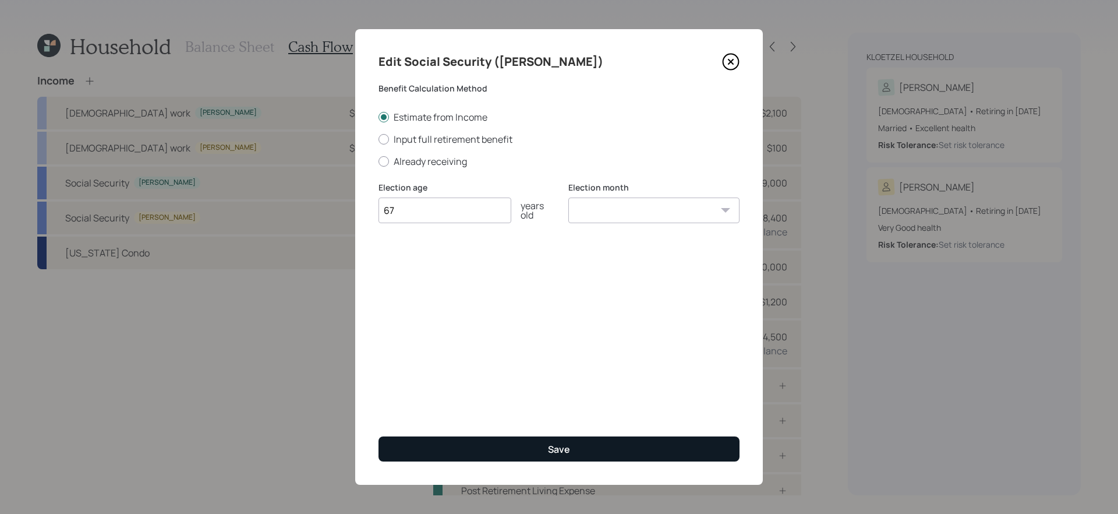
type input "67"
click at [521, 443] on button "Save" at bounding box center [558, 448] width 361 height 25
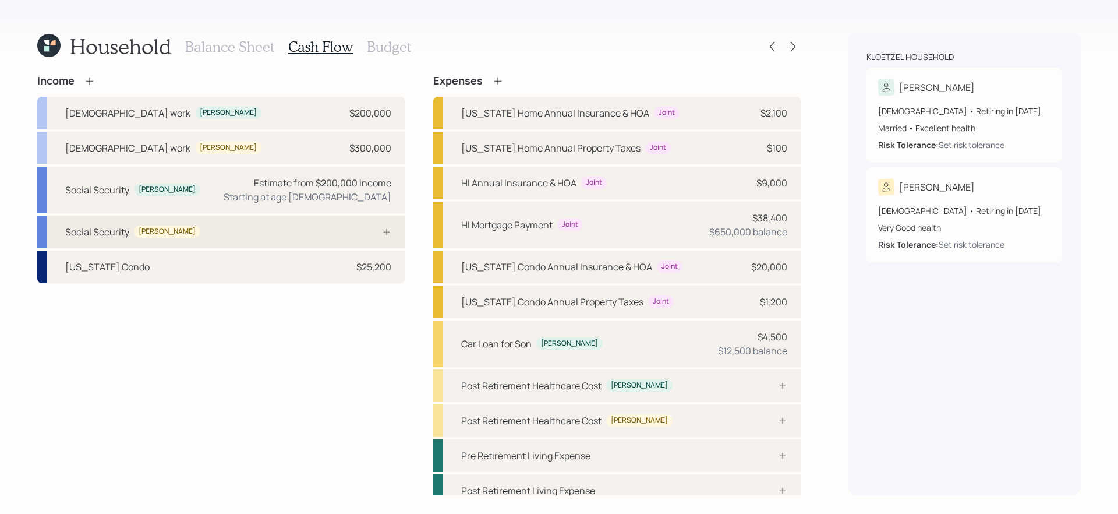
click at [373, 239] on div "Social Security Megan" at bounding box center [221, 231] width 368 height 33
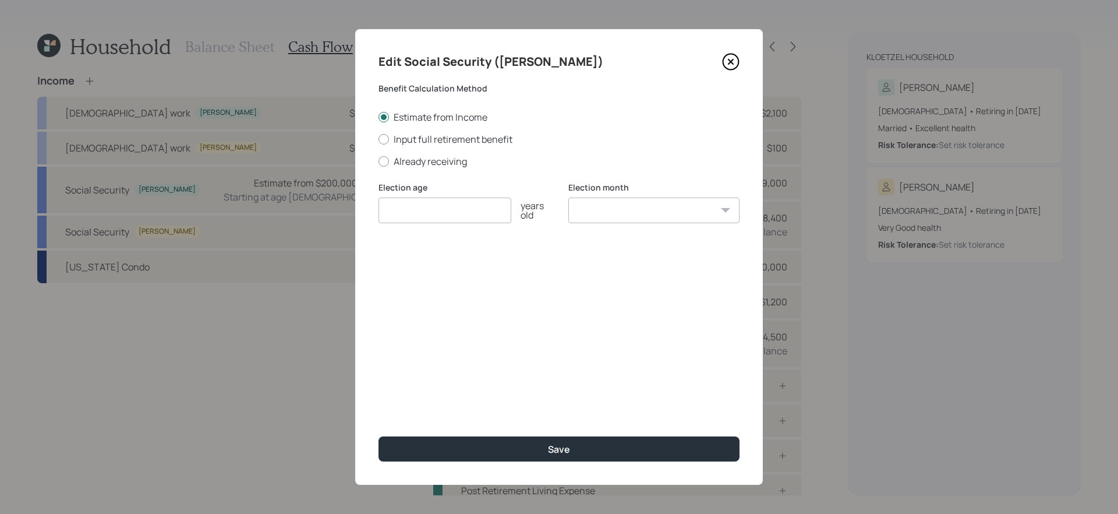
click at [472, 130] on div "Estimate from Income Input full retirement benefit Already receiving" at bounding box center [558, 139] width 361 height 57
click at [406, 207] on input "number" at bounding box center [444, 210] width 133 height 26
type input "67"
click at [466, 470] on div "Edit Social Security (Megan) Benefit Calculation Method Estimate from Income In…" at bounding box center [559, 256] width 408 height 455
click at [466, 463] on div "Edit Social Security (Megan) Benefit Calculation Method Estimate from Income In…" at bounding box center [559, 256] width 408 height 455
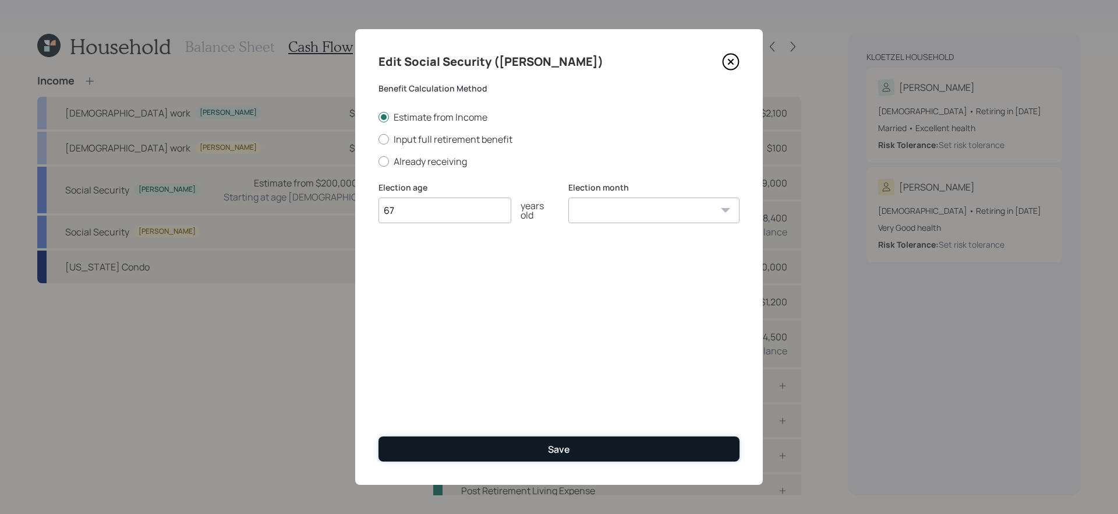
click at [466, 448] on button "Save" at bounding box center [558, 448] width 361 height 25
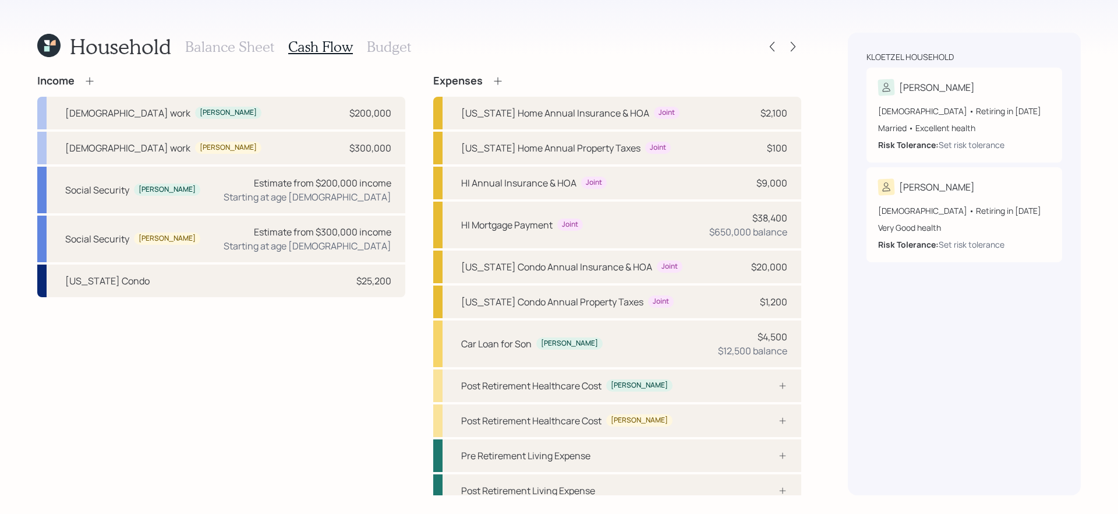
click at [87, 80] on icon at bounding box center [90, 81] width 12 height 12
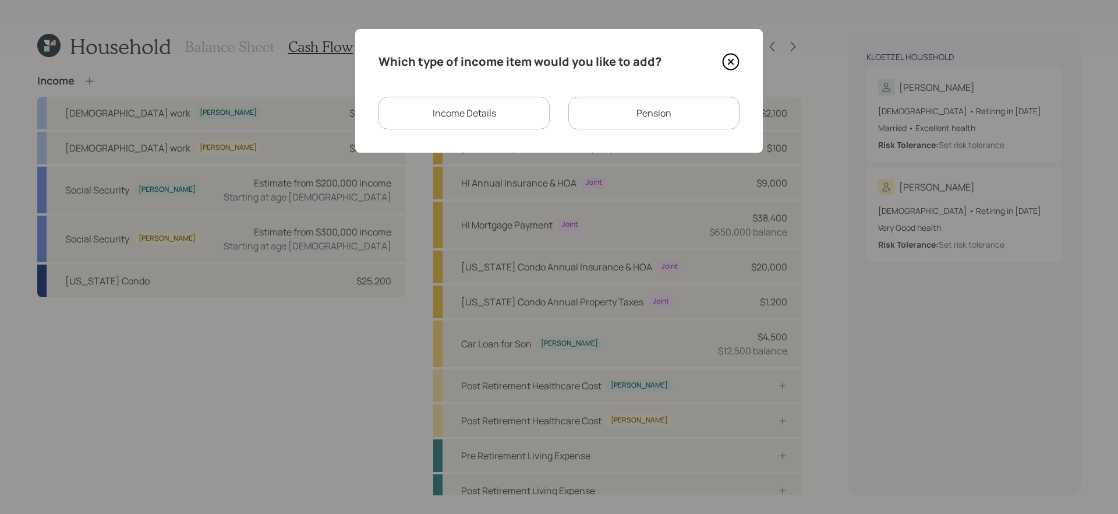
click at [481, 112] on div "Income Details" at bounding box center [463, 113] width 171 height 33
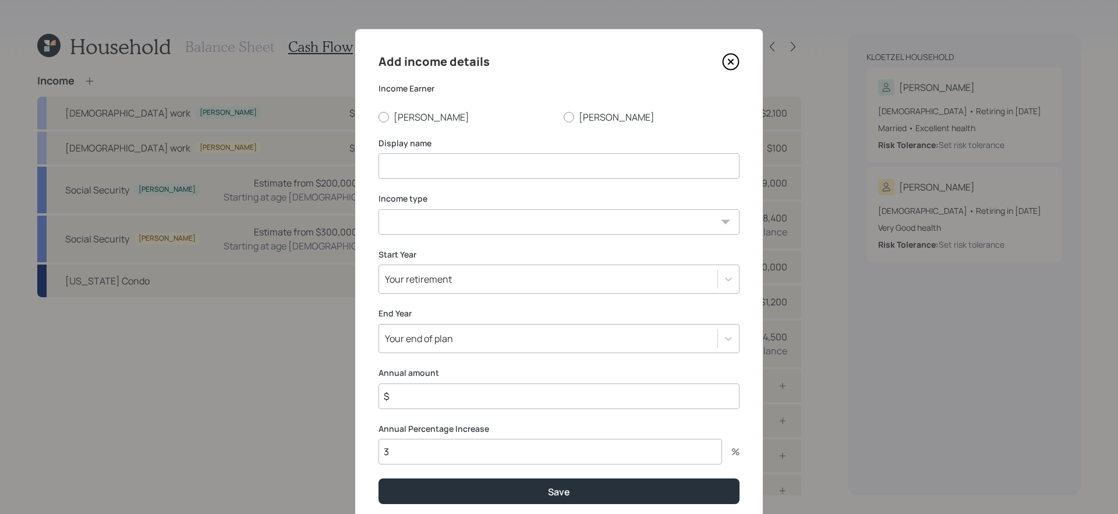
click at [516, 169] on input at bounding box center [558, 166] width 361 height 26
type input "Military Pensio"
click at [726, 55] on icon at bounding box center [731, 62] width 16 height 16
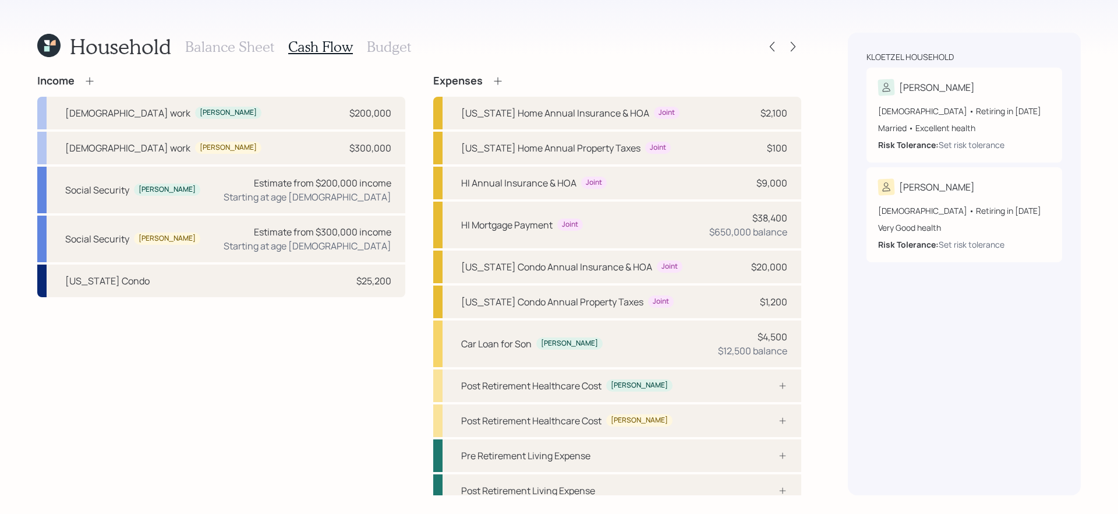
click at [92, 83] on icon at bounding box center [90, 81] width 12 height 12
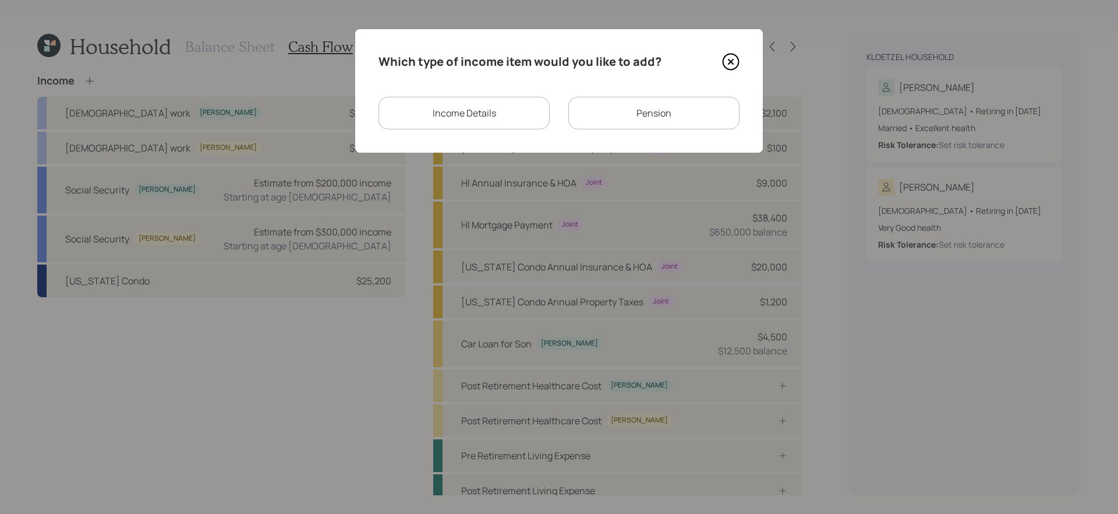
click at [599, 123] on div "Pension" at bounding box center [653, 113] width 171 height 33
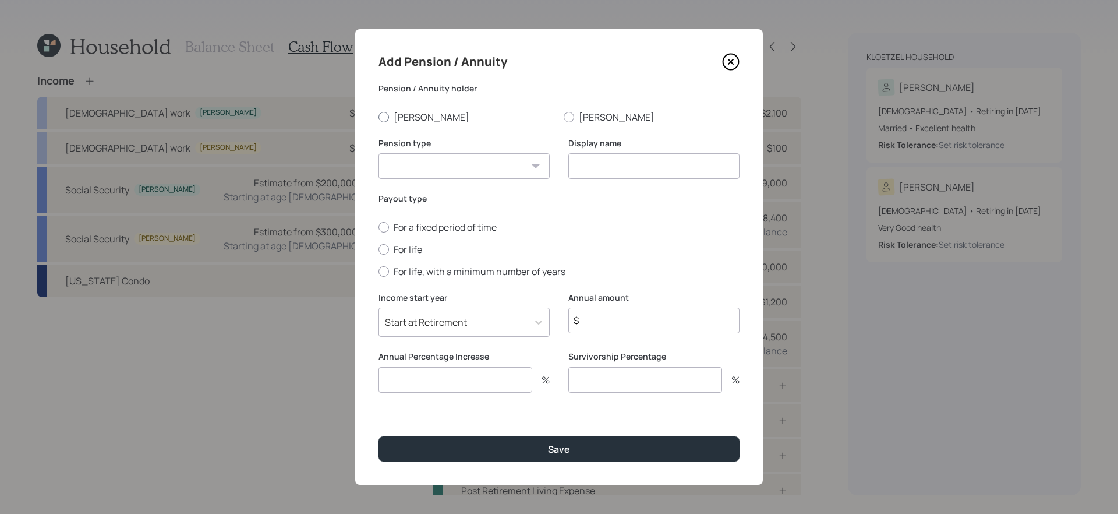
click at [395, 111] on label "Bernie" at bounding box center [466, 117] width 176 height 13
click at [378, 116] on input "Bernie" at bounding box center [378, 116] width 1 height 1
radio input "true"
click at [436, 171] on select "Pension Annuity" at bounding box center [463, 166] width 171 height 26
select select "pension"
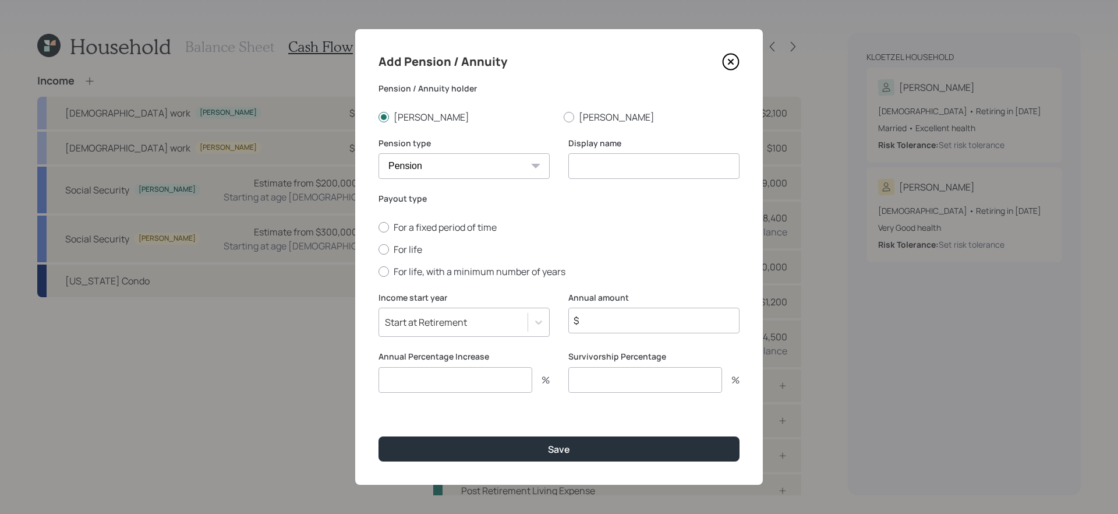
click at [378, 153] on select "Pension Annuity" at bounding box center [463, 166] width 171 height 26
click at [648, 164] on input at bounding box center [653, 166] width 171 height 26
type input "Military Pension"
click at [409, 250] on label "For life" at bounding box center [558, 249] width 361 height 13
click at [378, 249] on input "For life" at bounding box center [378, 249] width 1 height 1
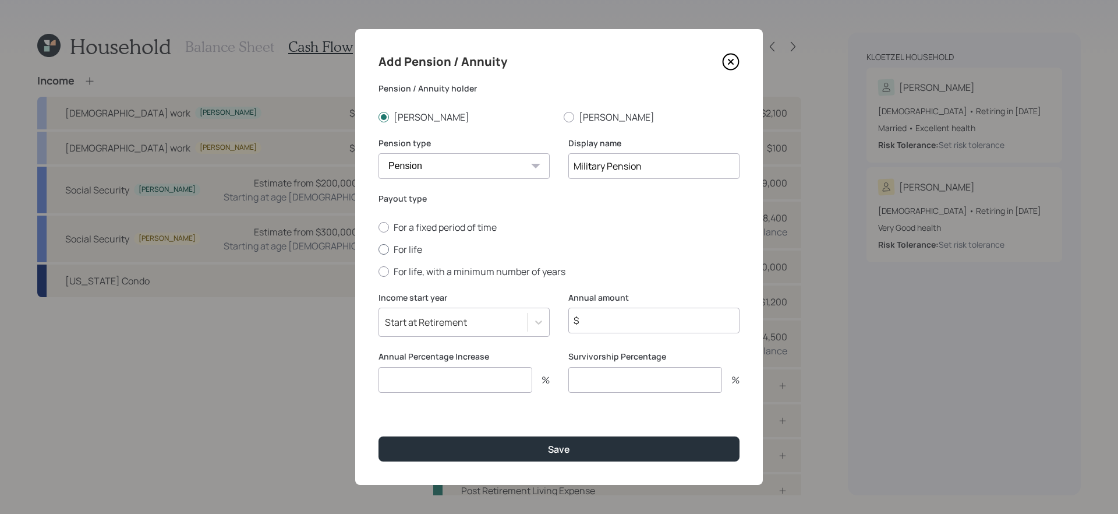
radio input "true"
click at [667, 319] on input "$" at bounding box center [653, 320] width 171 height 26
type input "$ 46,800"
click at [483, 375] on input "number" at bounding box center [455, 380] width 154 height 26
type input "3"
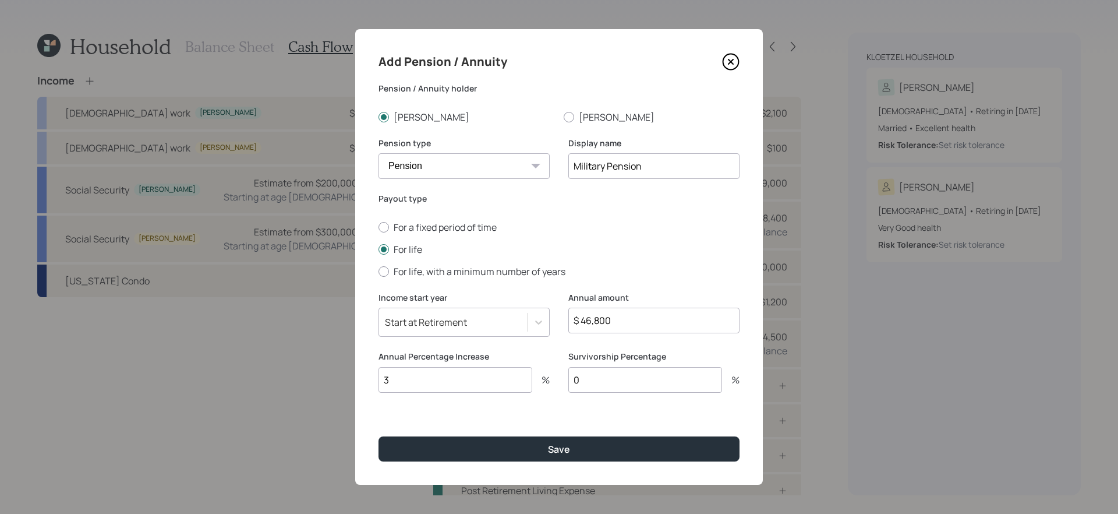
type input "0"
click at [378, 436] on button "Save" at bounding box center [558, 448] width 361 height 25
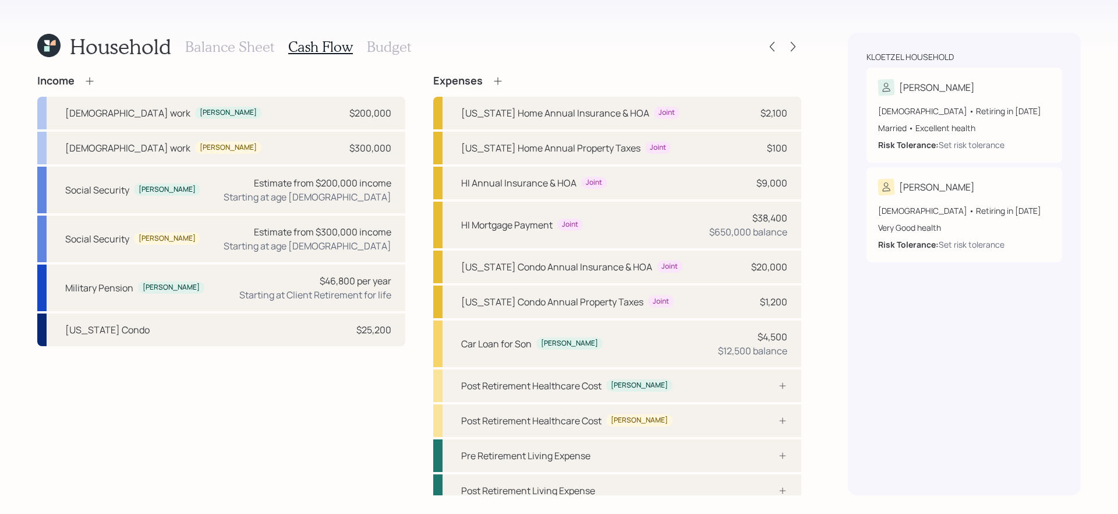
click at [94, 80] on icon at bounding box center [90, 81] width 12 height 12
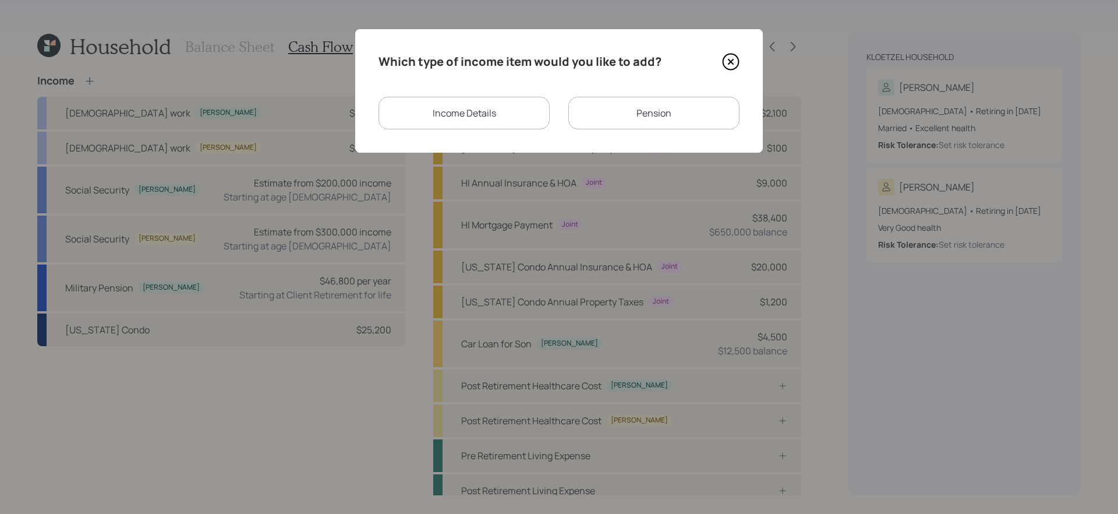
click at [636, 112] on div "Pension" at bounding box center [653, 113] width 171 height 33
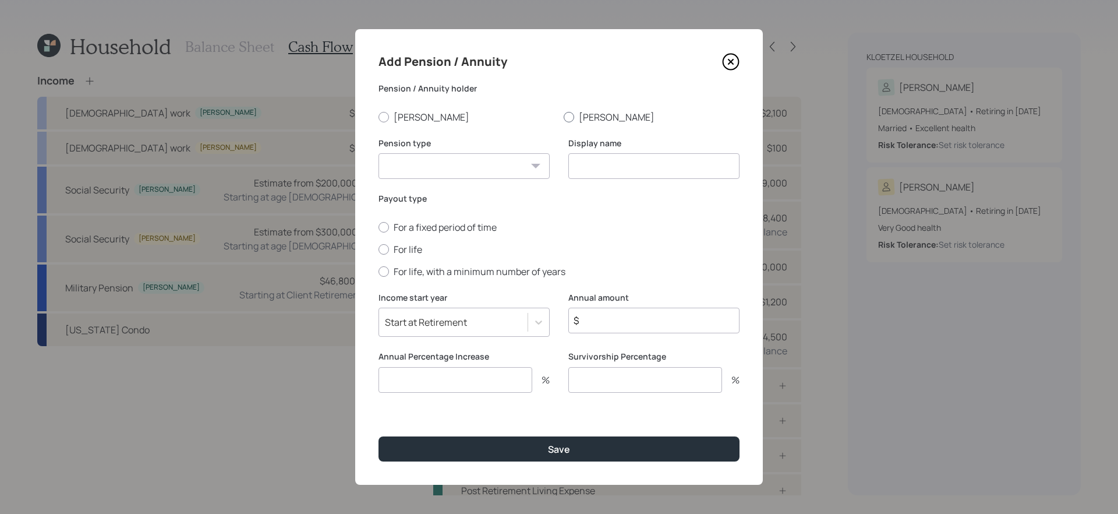
click at [585, 116] on label "Megan" at bounding box center [652, 117] width 176 height 13
click at [564, 116] on input "Megan" at bounding box center [563, 116] width 1 height 1
radio input "true"
click at [475, 171] on select "Pension Annuity" at bounding box center [463, 166] width 171 height 26
select select "pension"
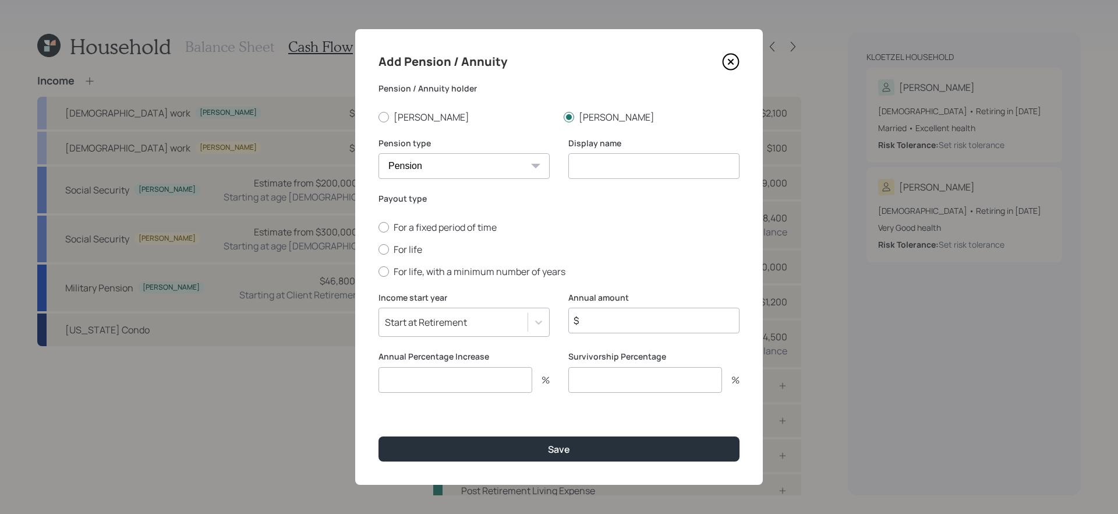
click at [378, 153] on select "Pension Annuity" at bounding box center [463, 166] width 171 height 26
click at [672, 169] on input at bounding box center [653, 166] width 171 height 26
type input "Pension"
click at [636, 316] on input "$" at bounding box center [653, 320] width 171 height 26
type input "$ 20,400"
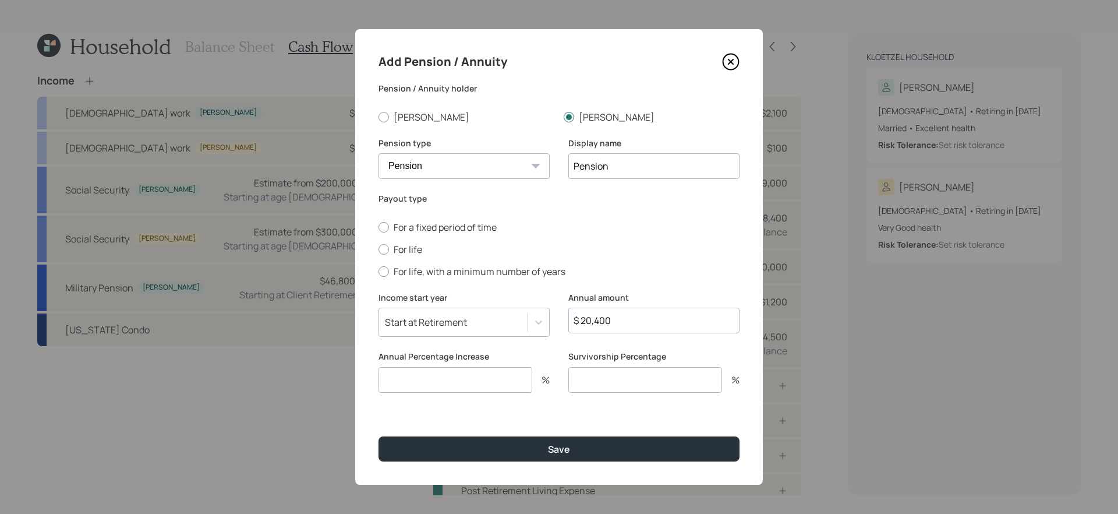
click at [518, 373] on input "number" at bounding box center [455, 380] width 154 height 26
type input "3"
click at [408, 247] on label "For life" at bounding box center [558, 249] width 361 height 13
click at [378, 249] on input "For life" at bounding box center [378, 249] width 1 height 1
radio input "true"
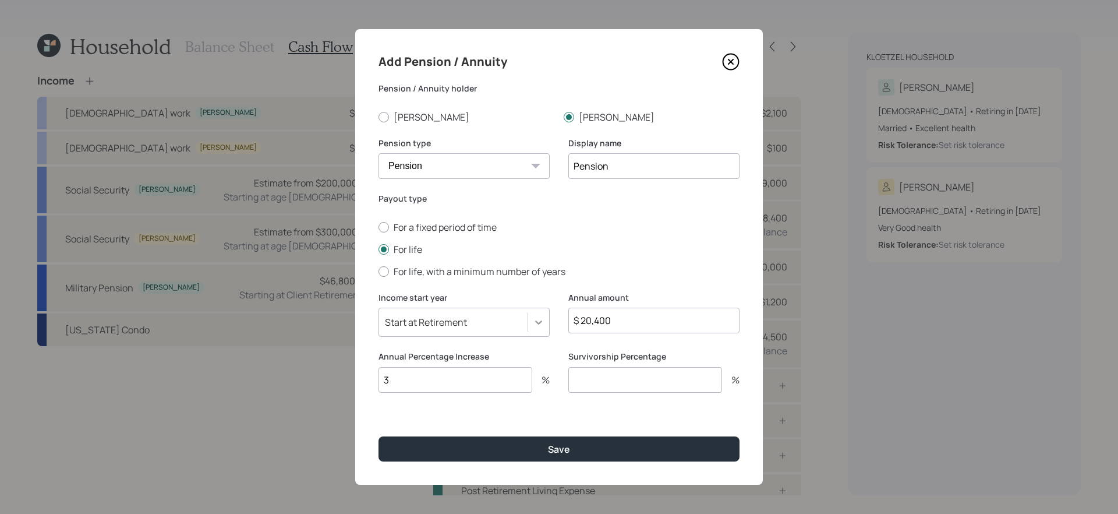
click at [542, 323] on icon at bounding box center [539, 322] width 12 height 12
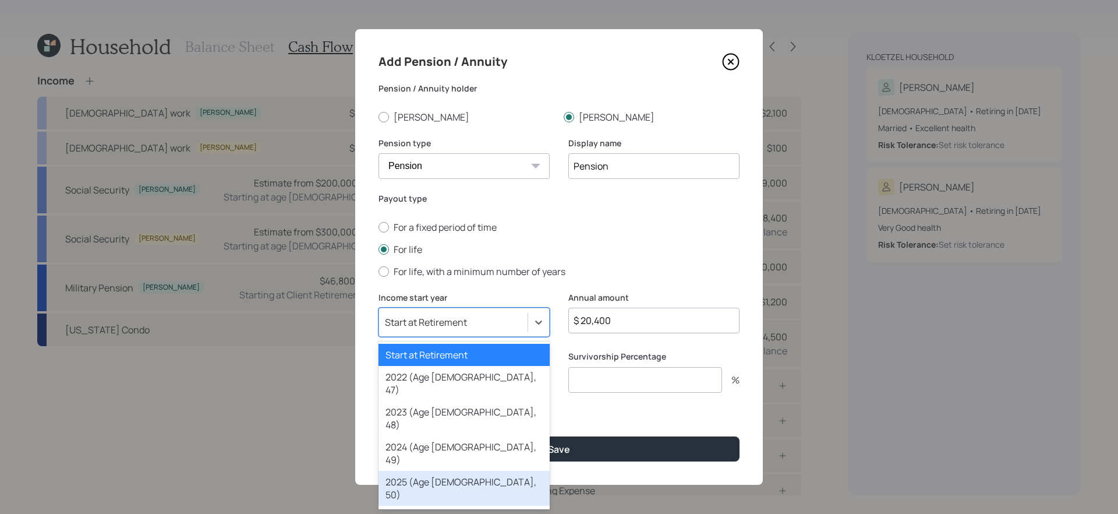
click at [514, 470] on div "2025 (Age 54, 50)" at bounding box center [463, 487] width 171 height 35
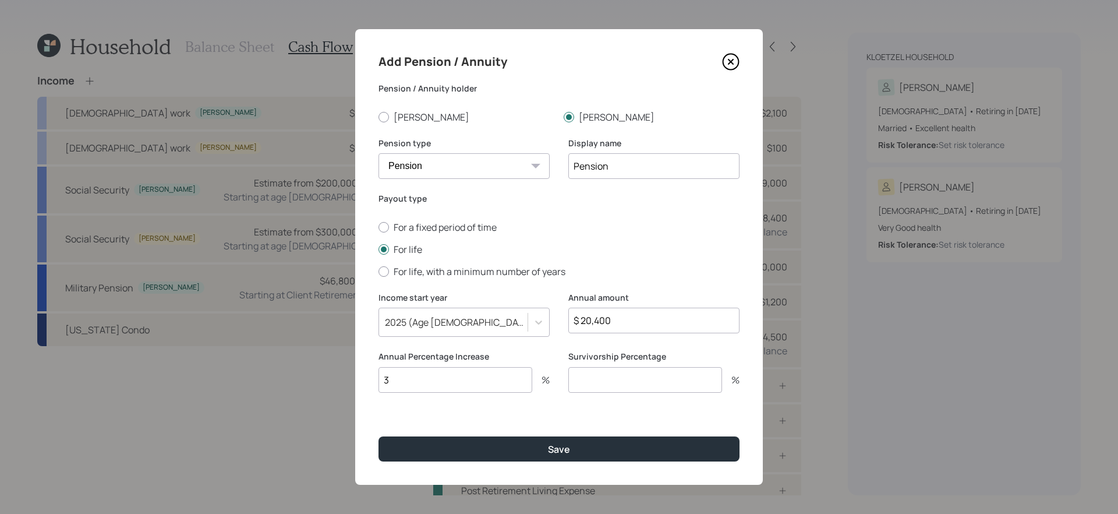
click at [580, 413] on div "Add Pension / Annuity Pension / Annuity holder Bernie Megan Pension type Pensio…" at bounding box center [559, 256] width 408 height 455
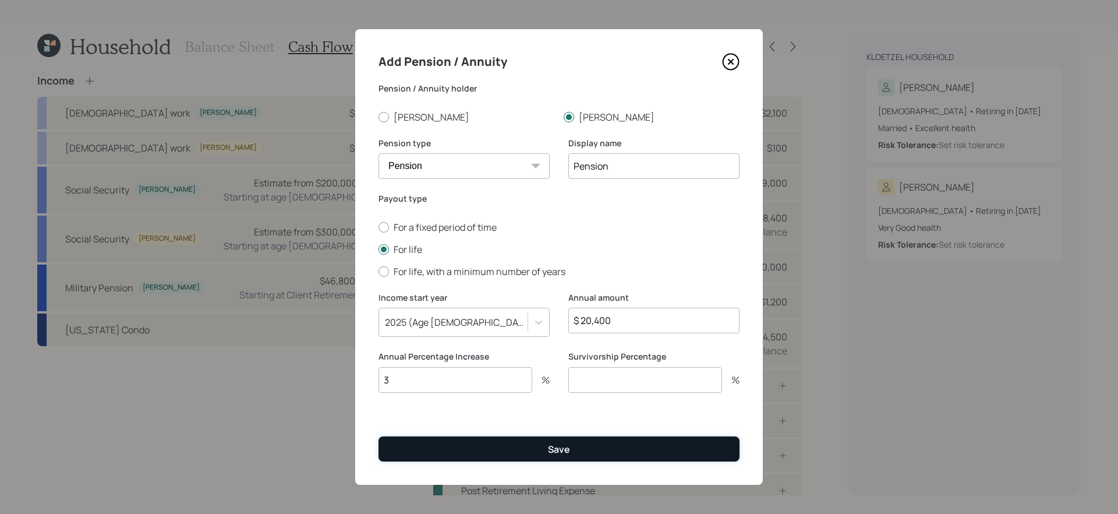
click at [554, 450] on div "Save" at bounding box center [559, 449] width 22 height 13
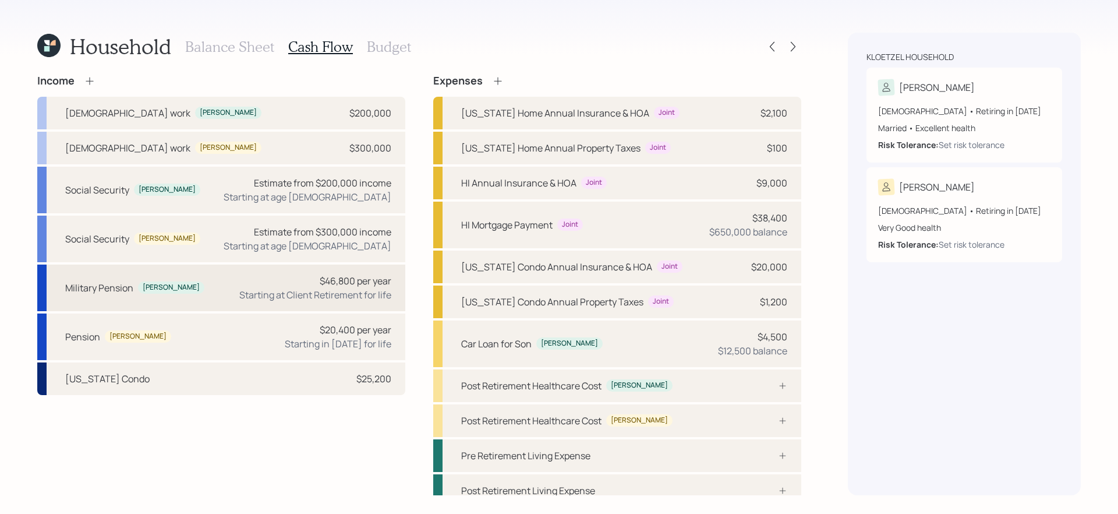
click at [224, 301] on div "Military Pension Bernie $46,800 per year Starting at Client Retirement for life" at bounding box center [221, 287] width 368 height 47
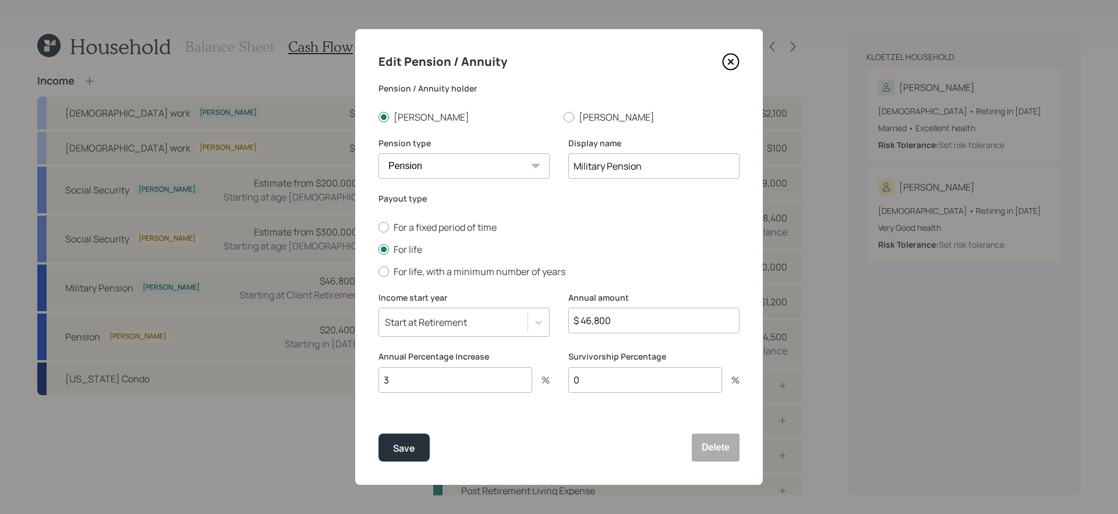
click at [485, 316] on div "Start at Retirement" at bounding box center [453, 322] width 148 height 20
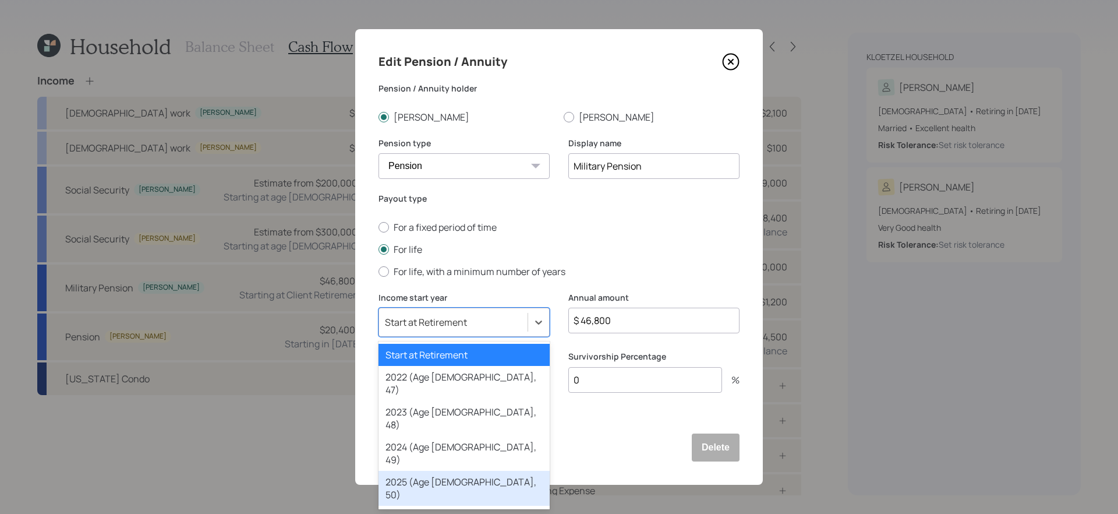
click at [441, 470] on div "2025 (Age 54, 50)" at bounding box center [463, 487] width 171 height 35
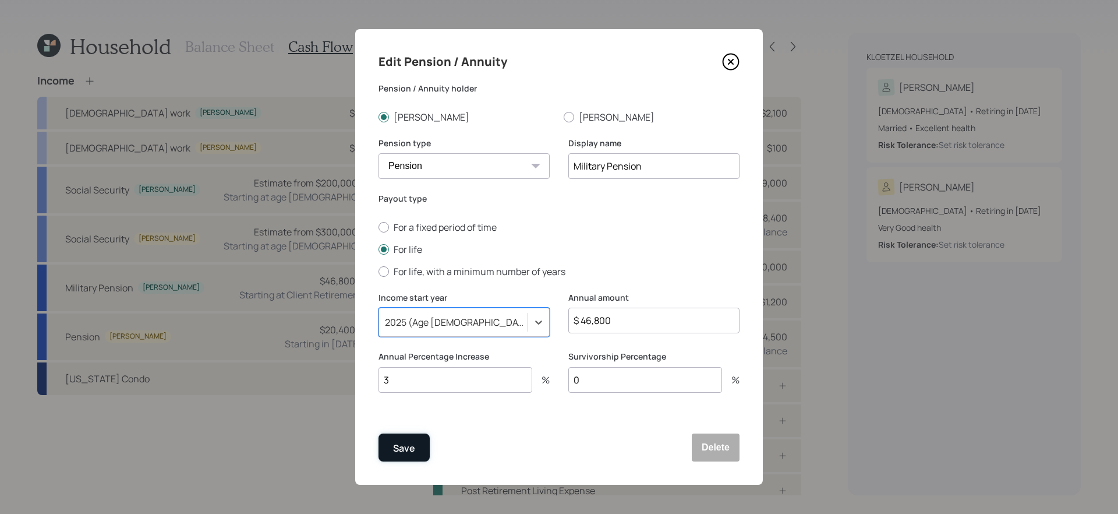
click at [393, 443] on div "Save" at bounding box center [404, 448] width 22 height 16
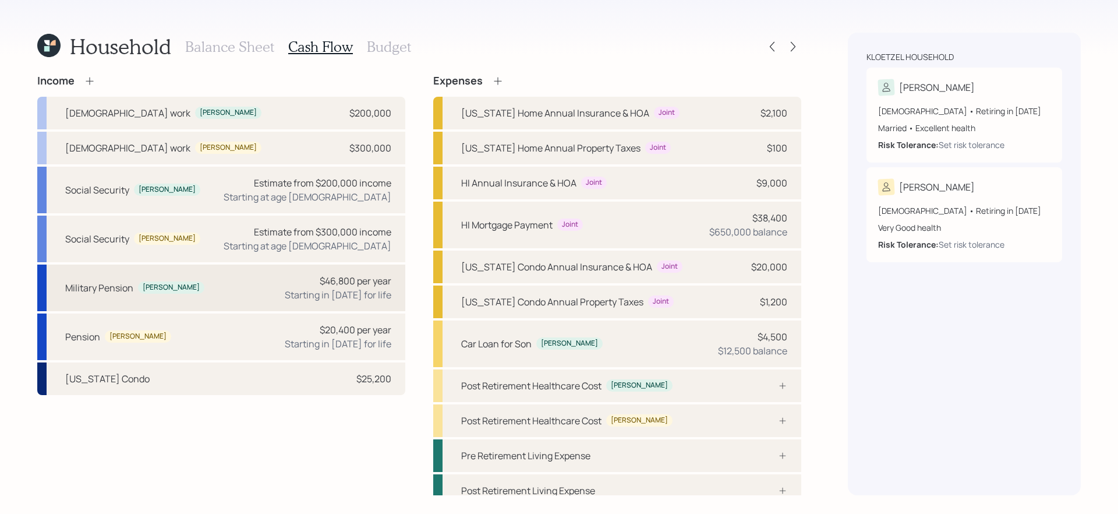
click at [233, 300] on div "Military Pension Bernie $46,800 per year Starting in 2025 for life" at bounding box center [221, 287] width 368 height 47
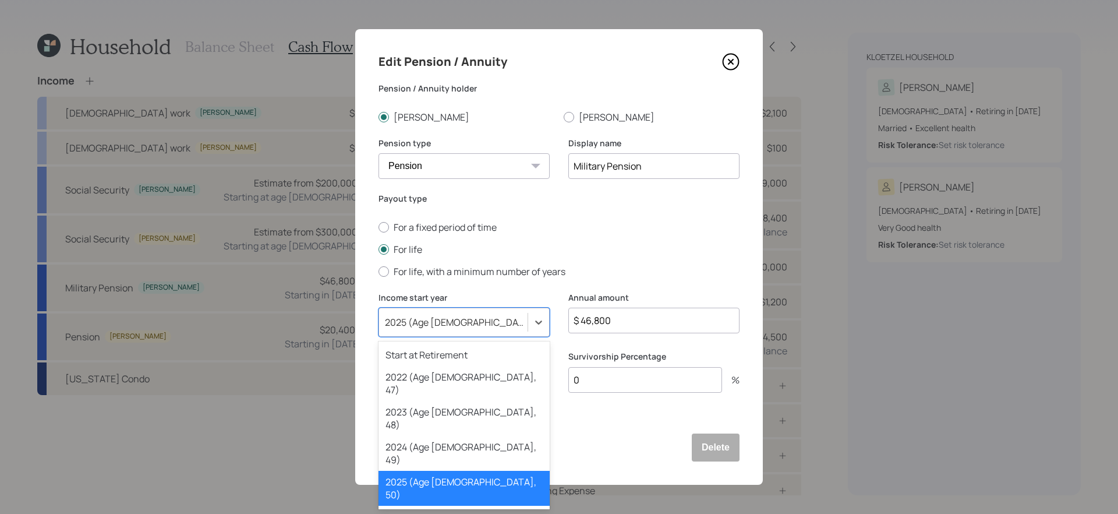
click at [521, 321] on div "2025 (Age 54, 50)" at bounding box center [453, 322] width 148 height 20
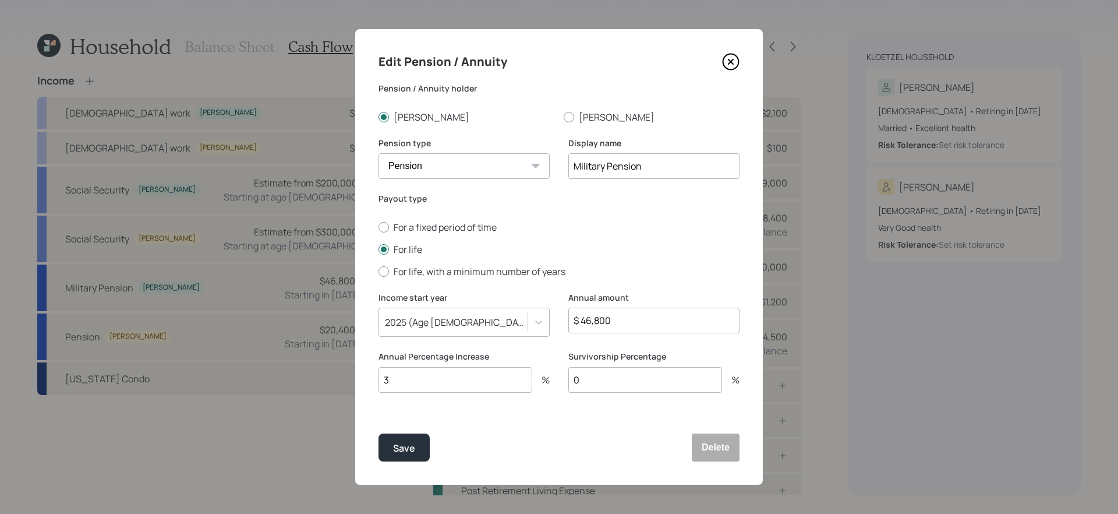
click at [451, 278] on div "Payout type For a fixed period of time For life For life, with a minimum number…" at bounding box center [558, 242] width 361 height 99
drag, startPoint x: 448, startPoint y: 275, endPoint x: 442, endPoint y: 218, distance: 57.4
click at [442, 217] on div "Payout type For a fixed period of time For life For life, with a minimum number…" at bounding box center [558, 235] width 361 height 85
click at [434, 230] on label "For a fixed period of time" at bounding box center [558, 227] width 361 height 13
click at [378, 227] on input "For a fixed period of time" at bounding box center [378, 227] width 1 height 1
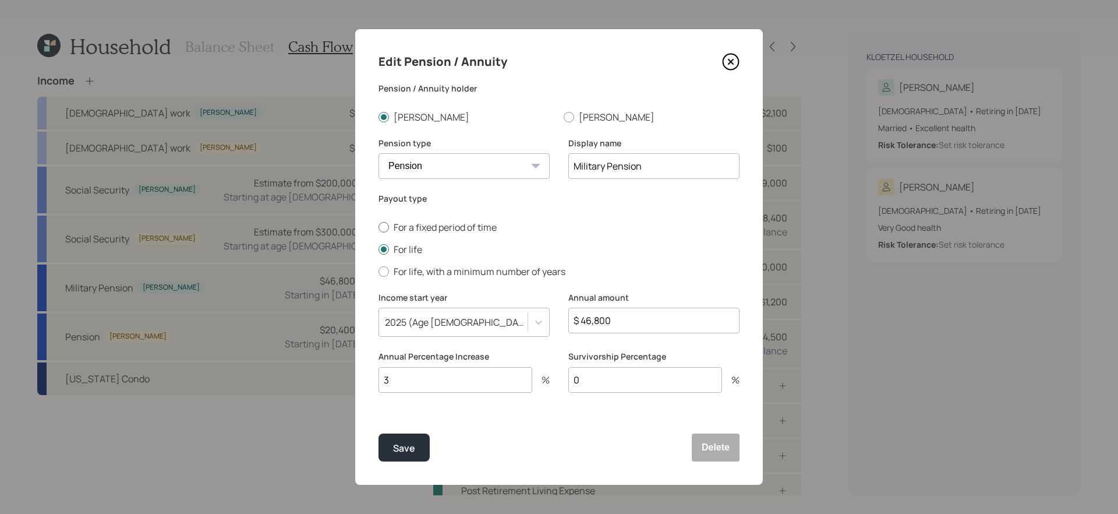
radio input "true"
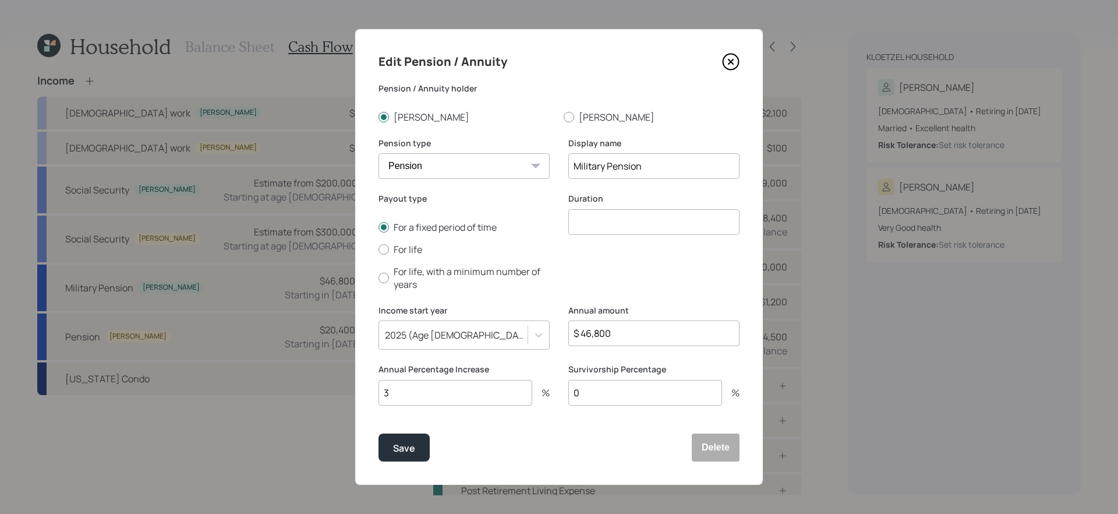
click at [614, 224] on input "number" at bounding box center [653, 222] width 171 height 26
type input "4"
click at [378, 433] on button "Save" at bounding box center [403, 447] width 51 height 28
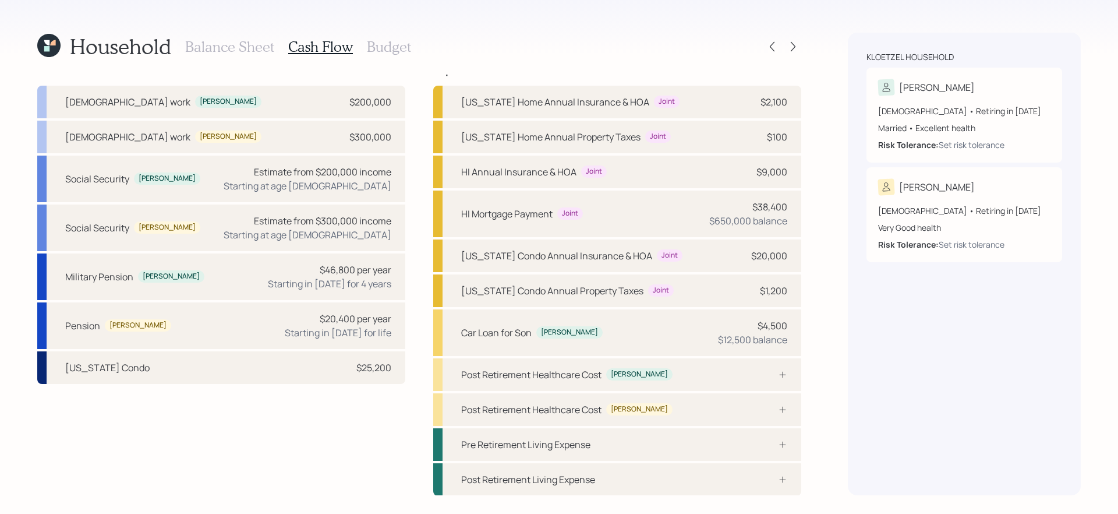
scroll to position [9, 0]
click at [794, 53] on div at bounding box center [793, 46] width 16 height 16
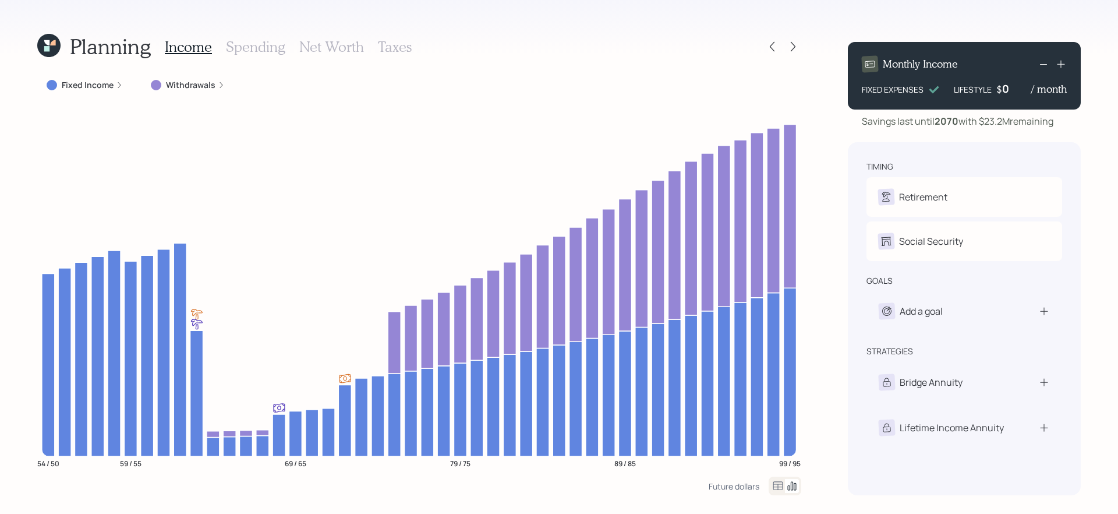
click at [777, 485] on icon at bounding box center [778, 486] width 14 height 14
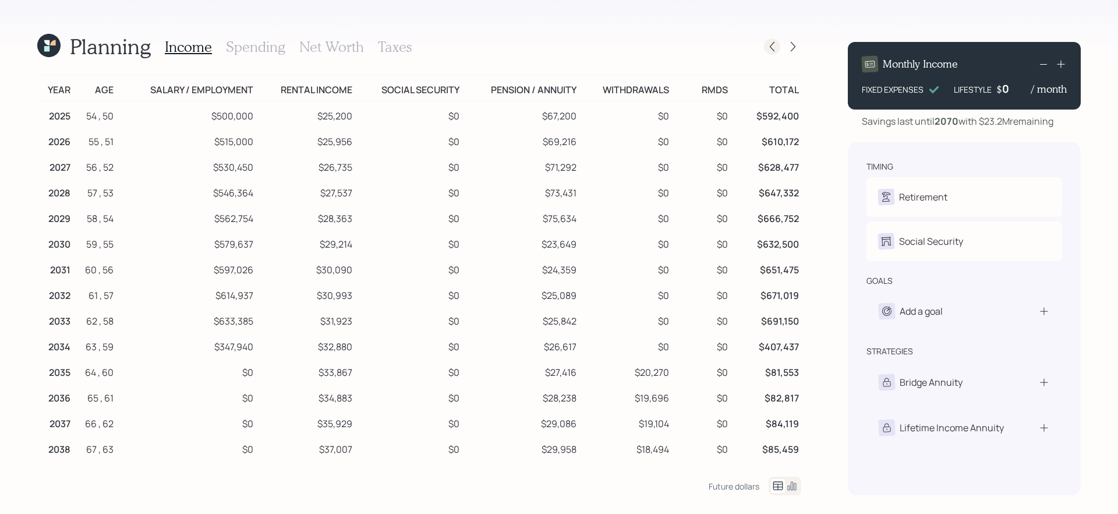
click at [771, 45] on icon at bounding box center [772, 47] width 5 height 10
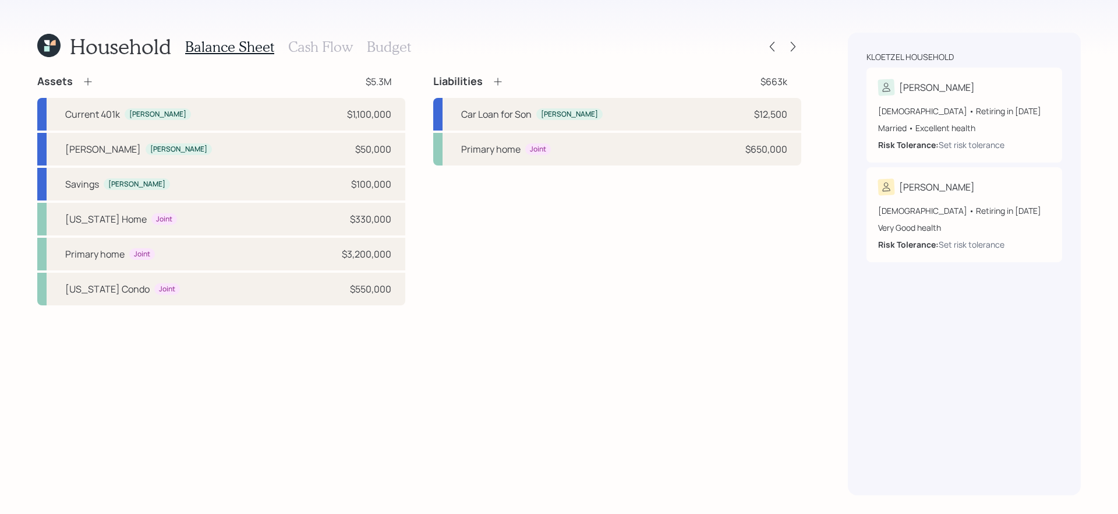
click at [331, 48] on h3 "Cash Flow" at bounding box center [320, 46] width 65 height 17
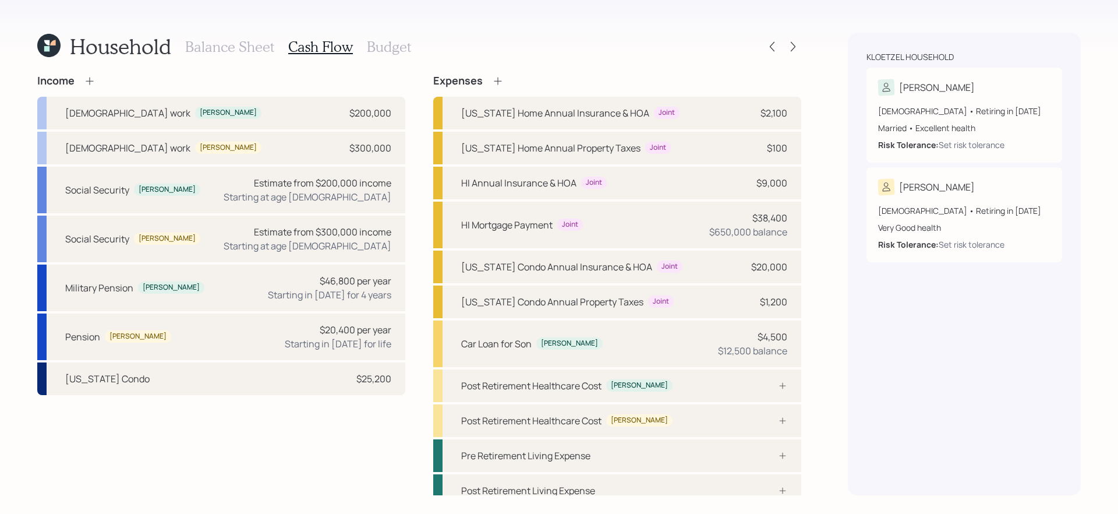
click at [91, 79] on icon at bounding box center [90, 81] width 12 height 12
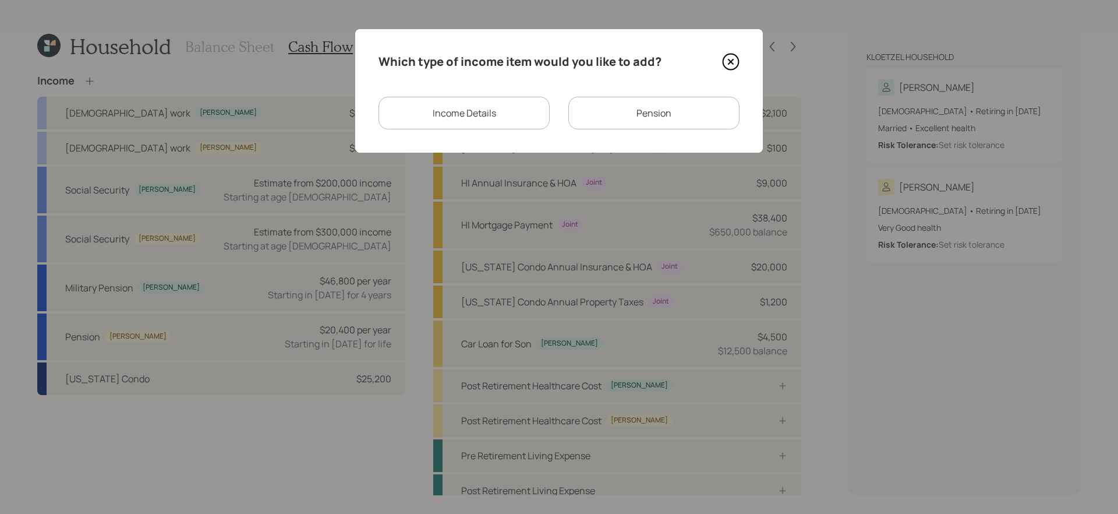
click at [494, 115] on div "Income Details" at bounding box center [463, 113] width 171 height 33
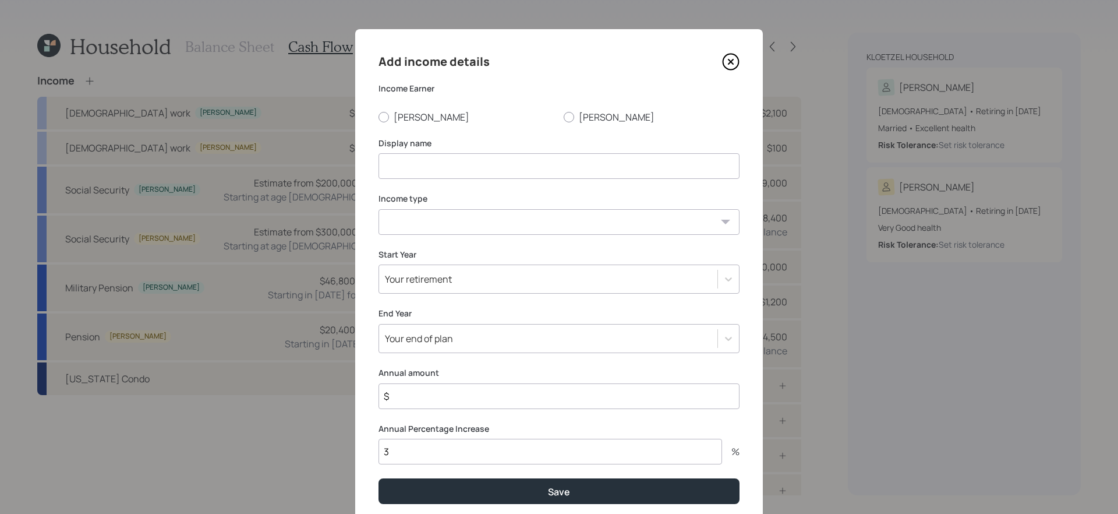
click at [727, 70] on icon at bounding box center [730, 61] width 17 height 17
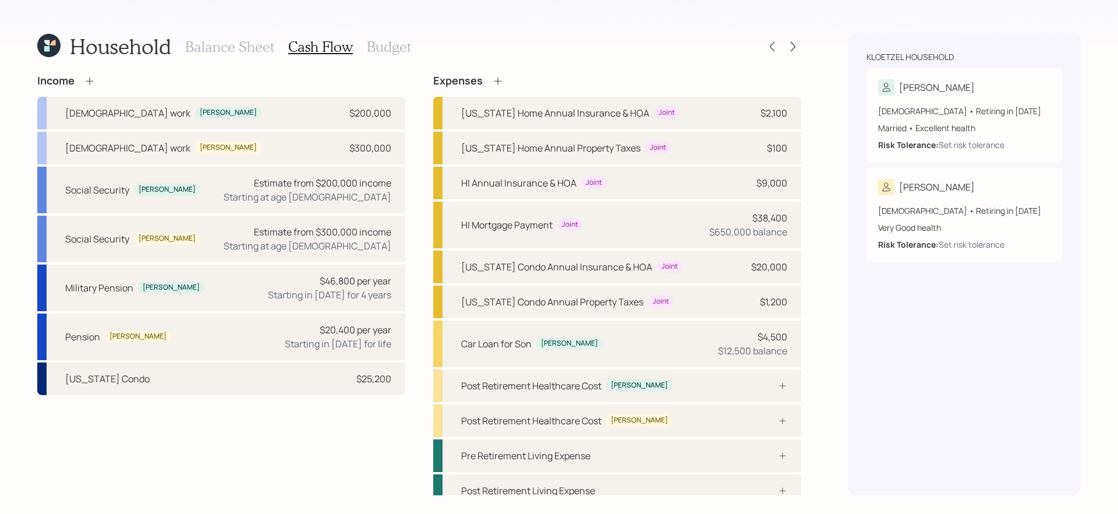
click at [90, 80] on icon at bounding box center [90, 81] width 12 height 12
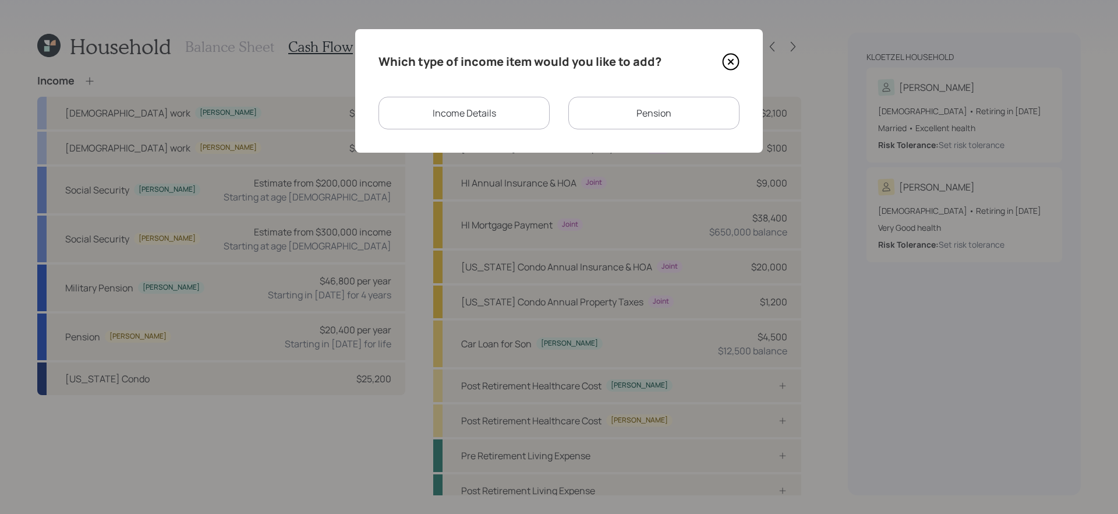
click at [646, 118] on div "Pension" at bounding box center [653, 113] width 171 height 33
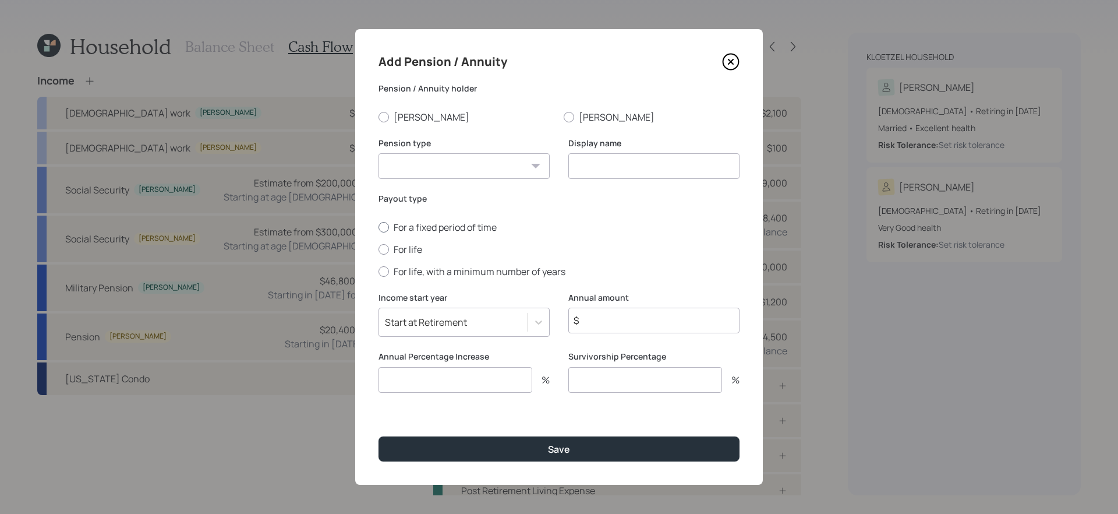
click at [452, 228] on label "For a fixed period of time" at bounding box center [558, 227] width 361 height 13
click at [378, 227] on input "For a fixed period of time" at bounding box center [378, 227] width 1 height 1
radio input "true"
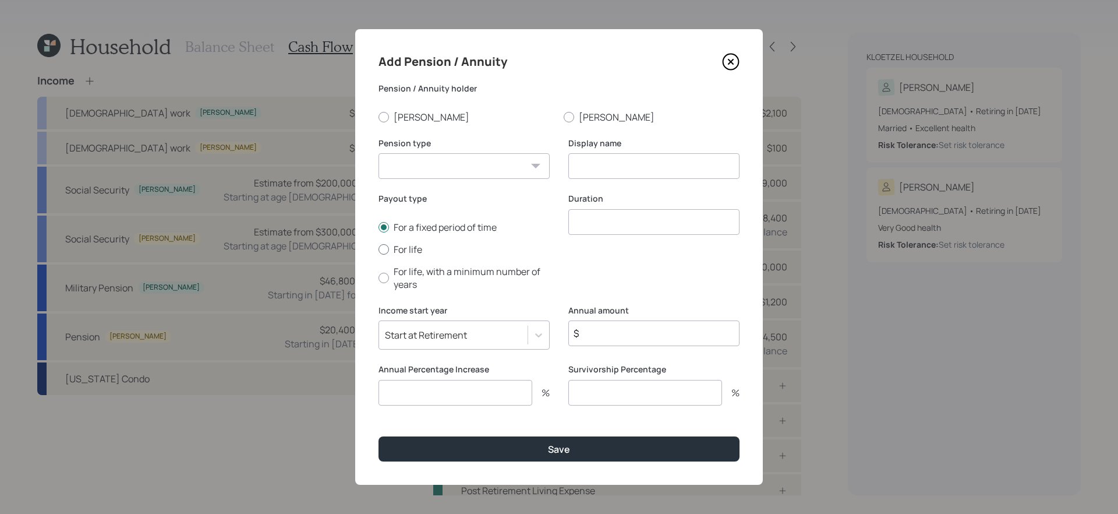
click at [416, 245] on label "For life" at bounding box center [463, 249] width 171 height 13
click at [378, 249] on input "For life" at bounding box center [378, 249] width 1 height 1
radio input "true"
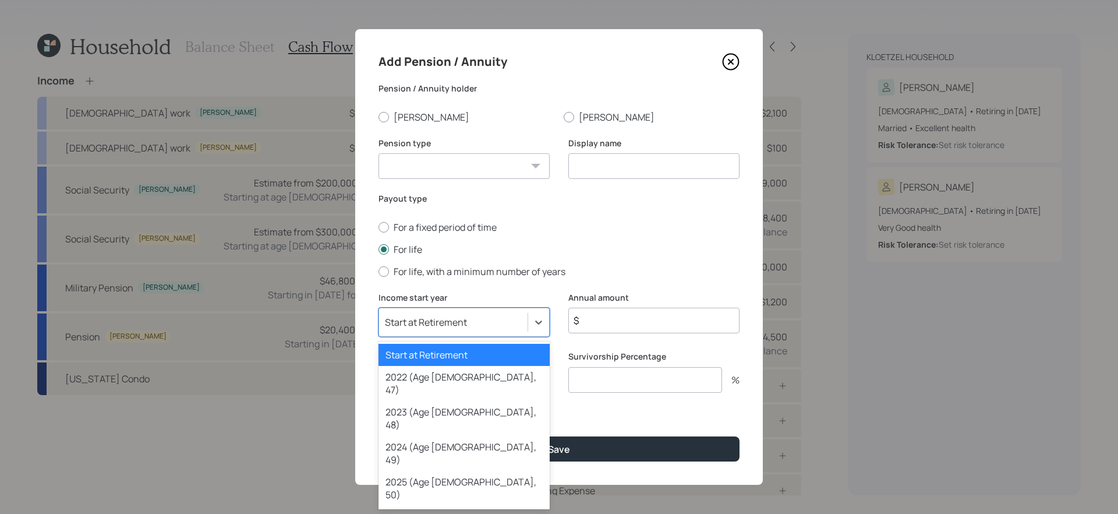
click at [537, 309] on div at bounding box center [539, 322] width 22 height 28
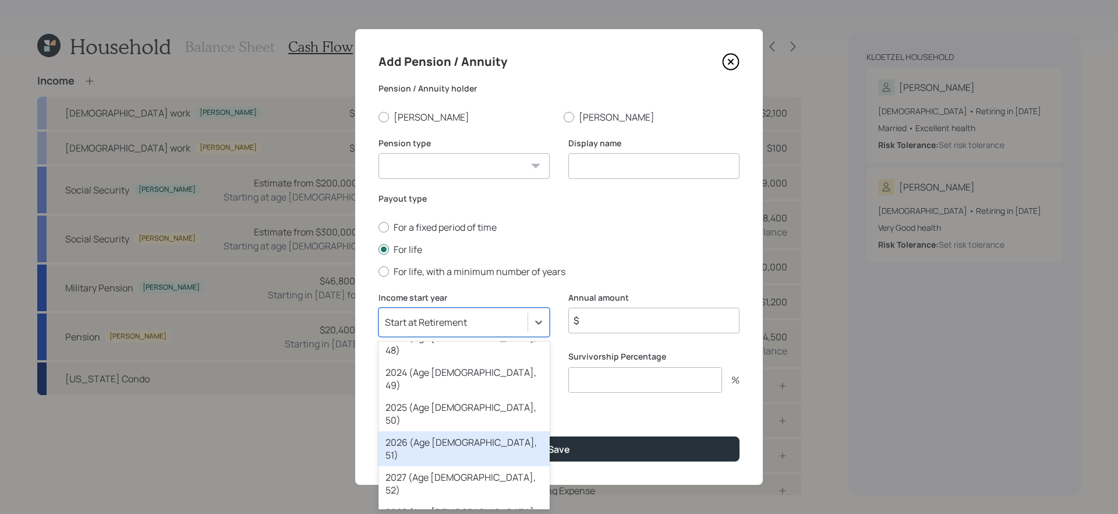
scroll to position [76, 0]
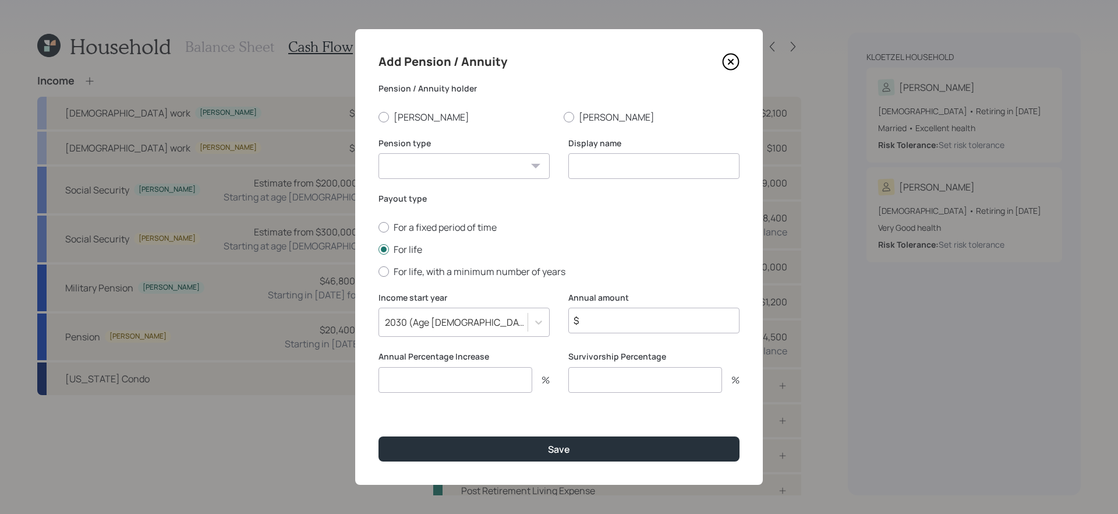
click at [631, 317] on input "$" at bounding box center [653, 320] width 171 height 26
type input "$ 4,900"
click at [692, 164] on input at bounding box center [653, 166] width 171 height 26
type input "Pension after increase"
click at [404, 111] on label "Bernie" at bounding box center [466, 117] width 176 height 13
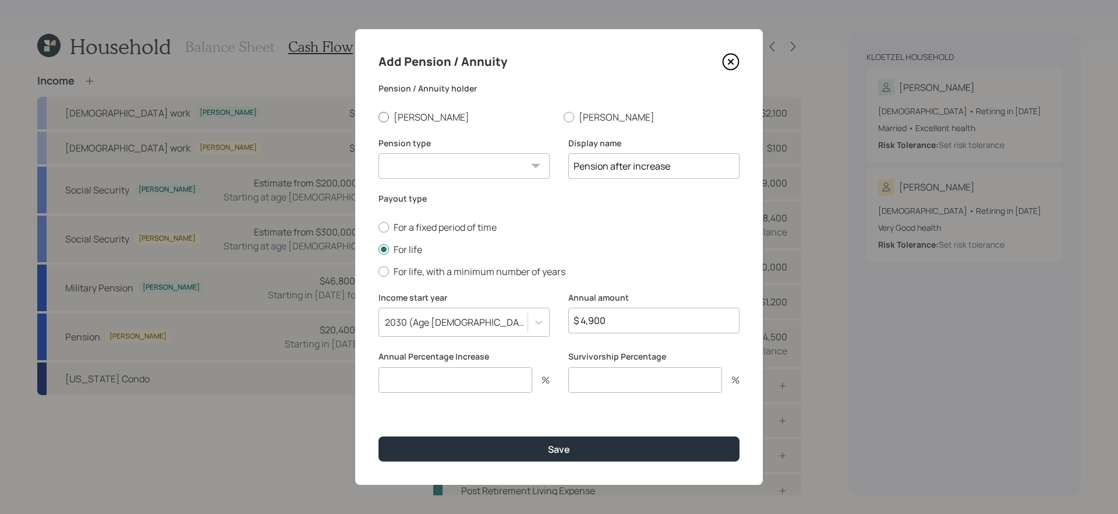
click at [378, 116] on input "Bernie" at bounding box center [378, 116] width 1 height 1
radio input "true"
click at [415, 175] on select "Pension Annuity" at bounding box center [463, 166] width 171 height 26
select select "pension"
click at [378, 153] on select "Pension Annuity" at bounding box center [463, 166] width 171 height 26
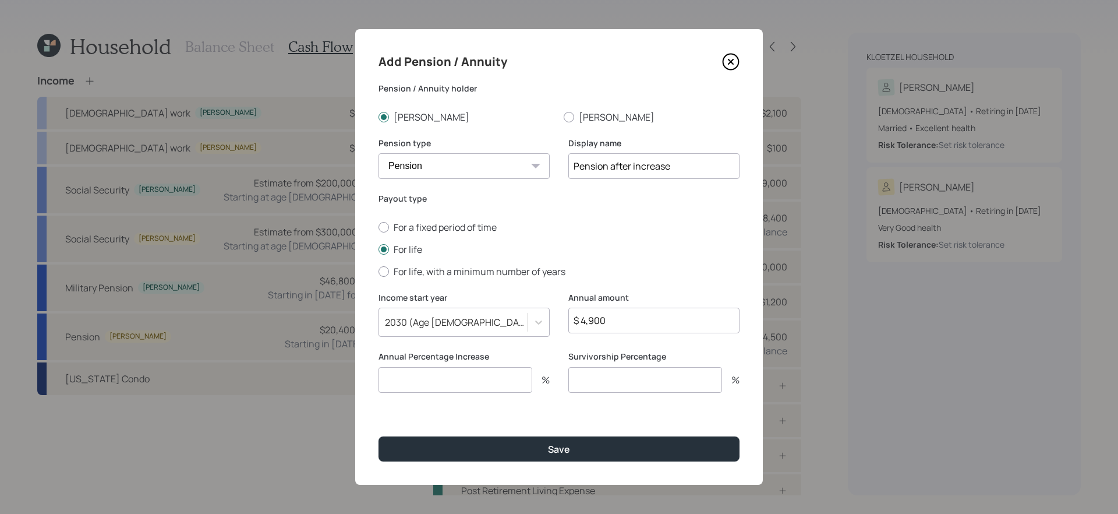
click at [414, 378] on input "number" at bounding box center [455, 380] width 154 height 26
type input "3"
type input "0"
click at [378, 436] on button "Save" at bounding box center [558, 448] width 361 height 25
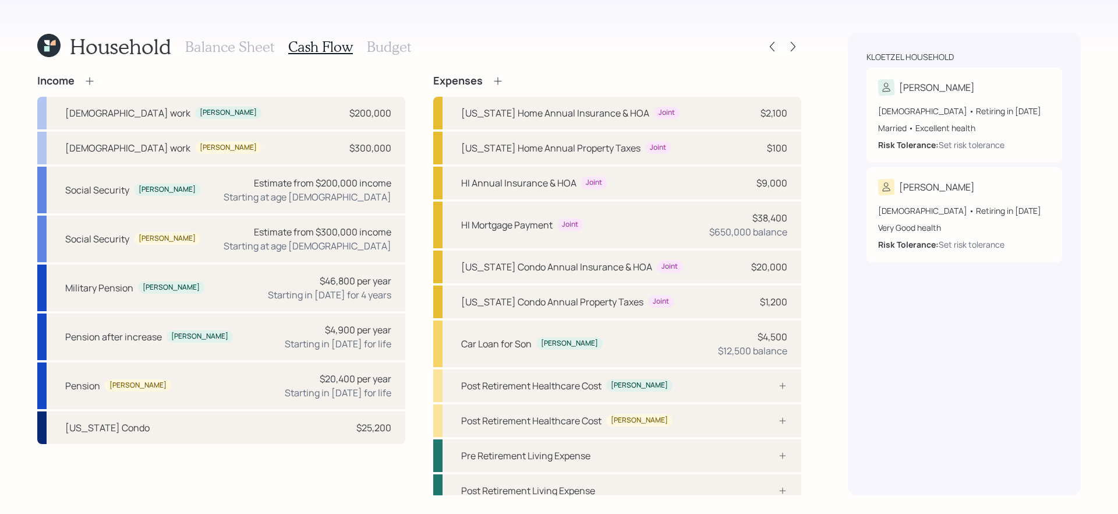
click at [92, 82] on icon at bounding box center [90, 81] width 12 height 12
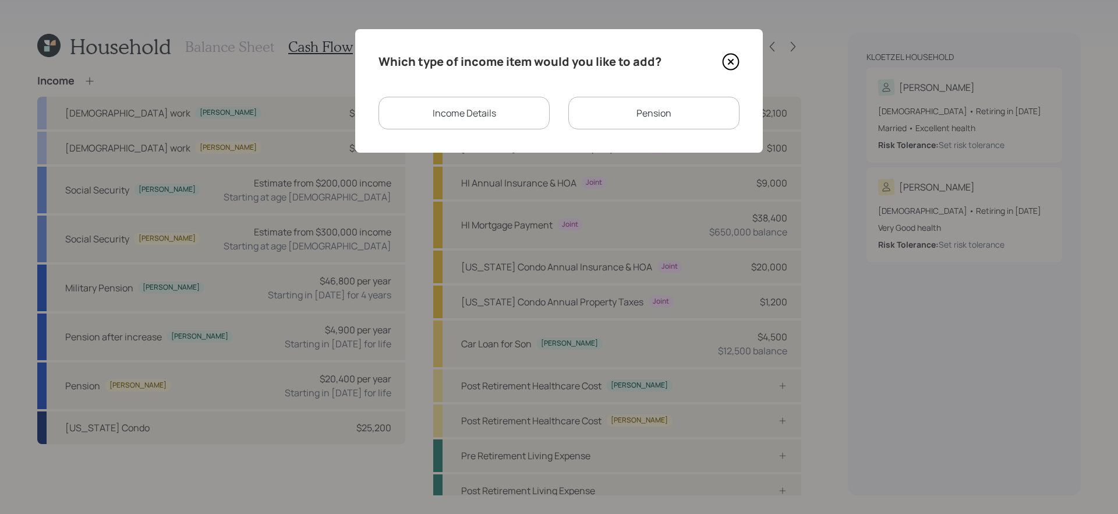
click at [640, 116] on div "Pension" at bounding box center [653, 113] width 171 height 33
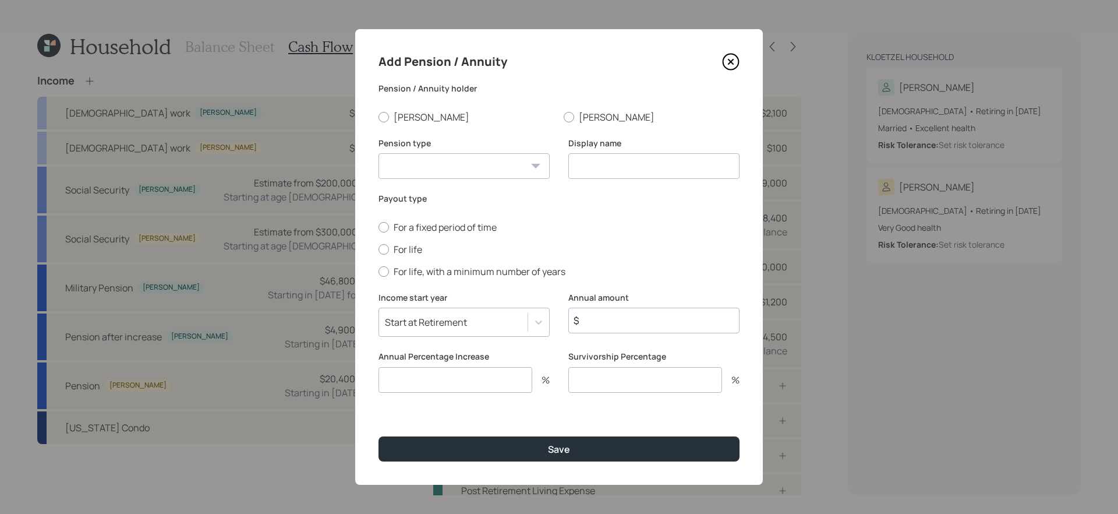
click at [531, 169] on select "Pension Annuity" at bounding box center [463, 166] width 171 height 26
select select "pension"
click at [378, 153] on select "Pension Annuity" at bounding box center [463, 166] width 171 height 26
click at [673, 327] on input "$" at bounding box center [653, 320] width 171 height 26
type input "$ 14,400"
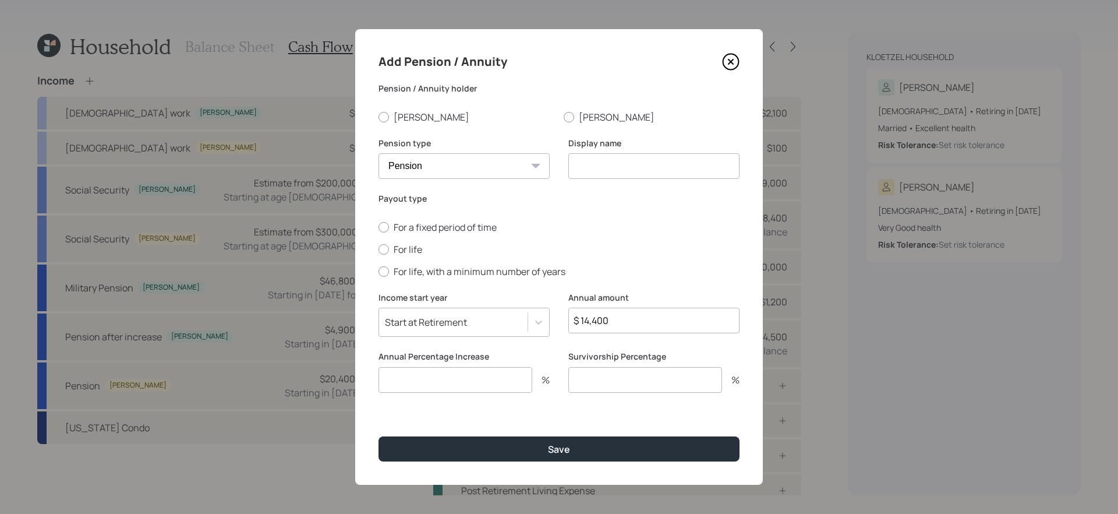
click at [685, 169] on input at bounding box center [653, 166] width 171 height 26
type input "AT&T Pension"
click at [409, 240] on div "For a fixed period of time For life For life, with a minimum number of years" at bounding box center [558, 249] width 361 height 57
click at [405, 252] on label "For life" at bounding box center [558, 249] width 361 height 13
click at [378, 249] on input "For life" at bounding box center [378, 249] width 1 height 1
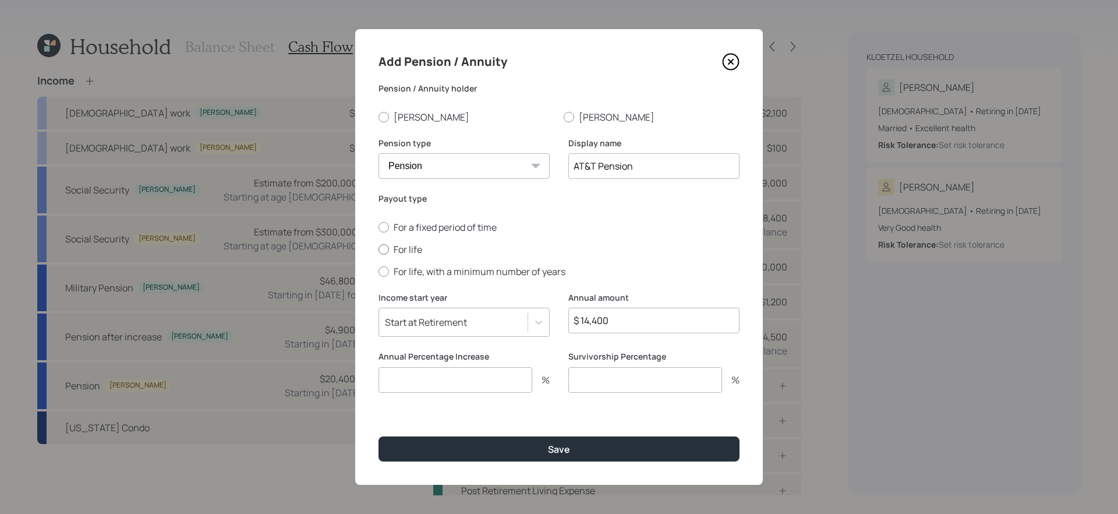
radio input "true"
click at [438, 379] on input "number" at bounding box center [455, 380] width 154 height 26
type input "3"
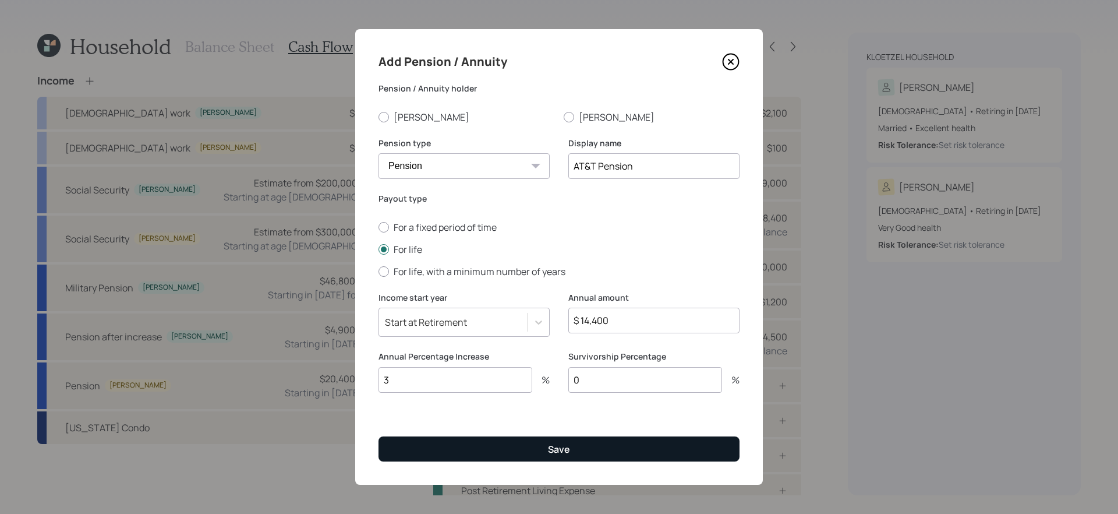
type input "0"
click at [657, 454] on button "Save" at bounding box center [558, 448] width 361 height 25
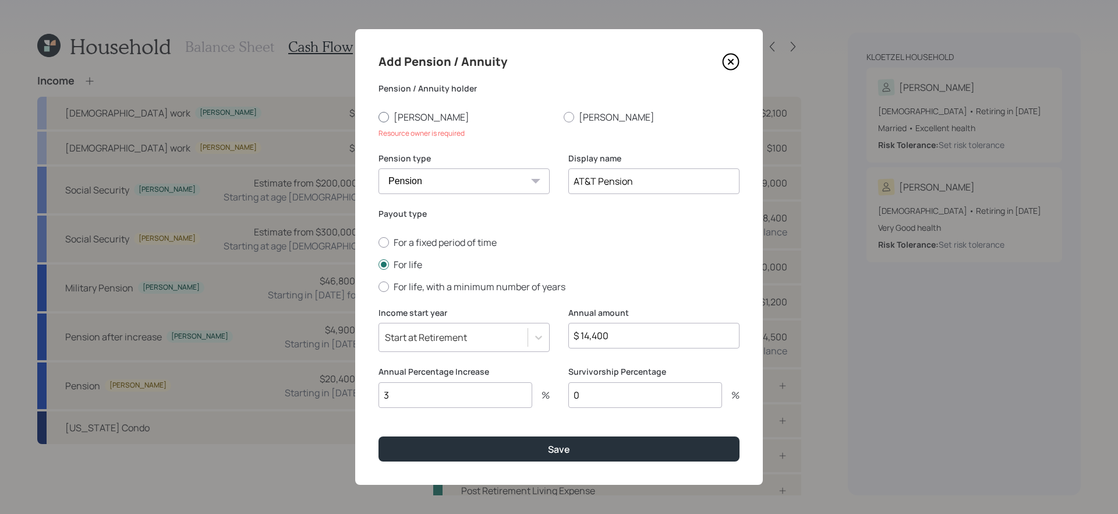
click at [405, 115] on label "Bernie" at bounding box center [466, 117] width 176 height 13
click at [378, 116] on input "Bernie" at bounding box center [378, 116] width 1 height 1
radio input "true"
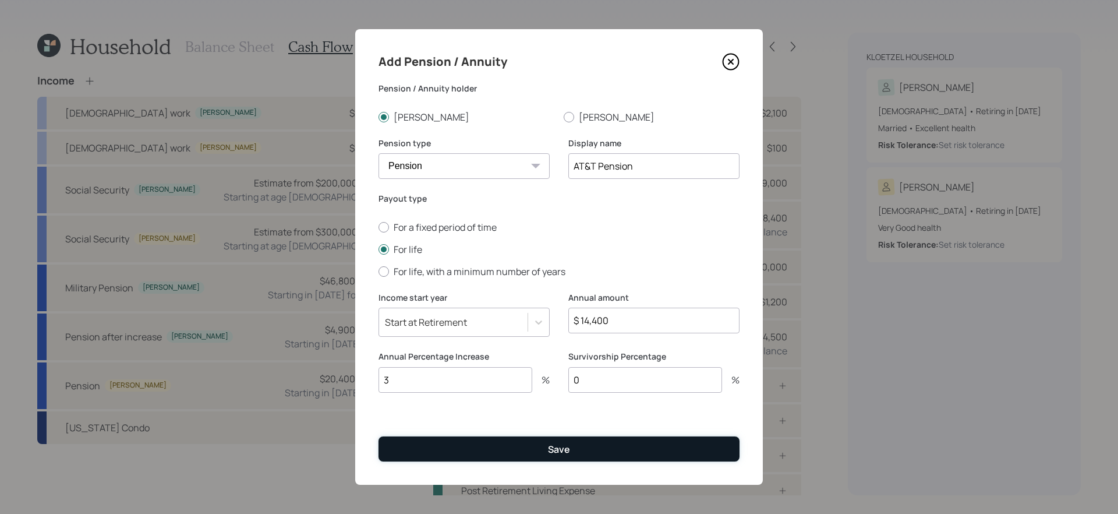
click at [525, 447] on button "Save" at bounding box center [558, 448] width 361 height 25
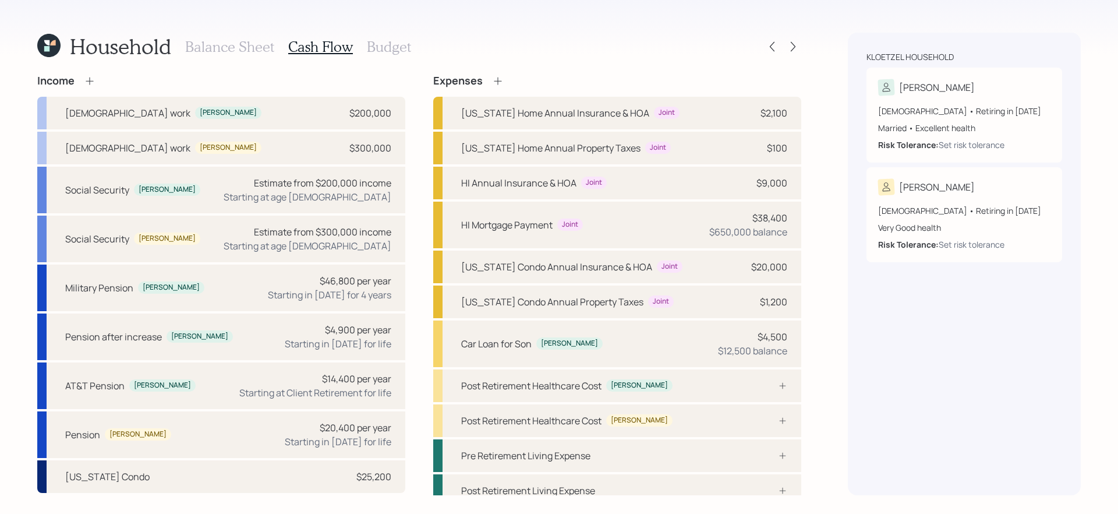
click at [99, 75] on div "Income" at bounding box center [221, 81] width 368 height 13
click at [91, 78] on icon at bounding box center [90, 81] width 12 height 12
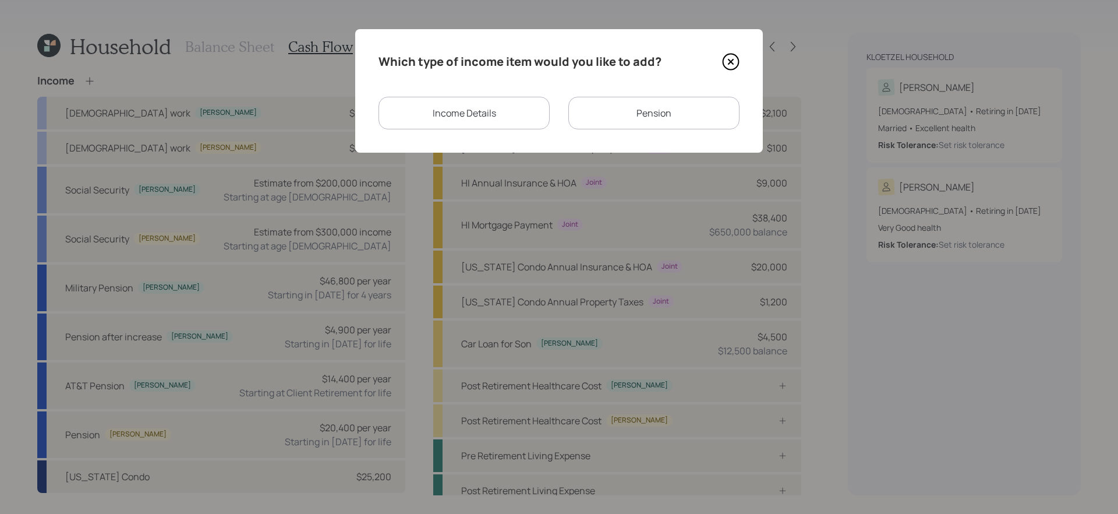
click at [645, 128] on div "Pension" at bounding box center [653, 113] width 171 height 33
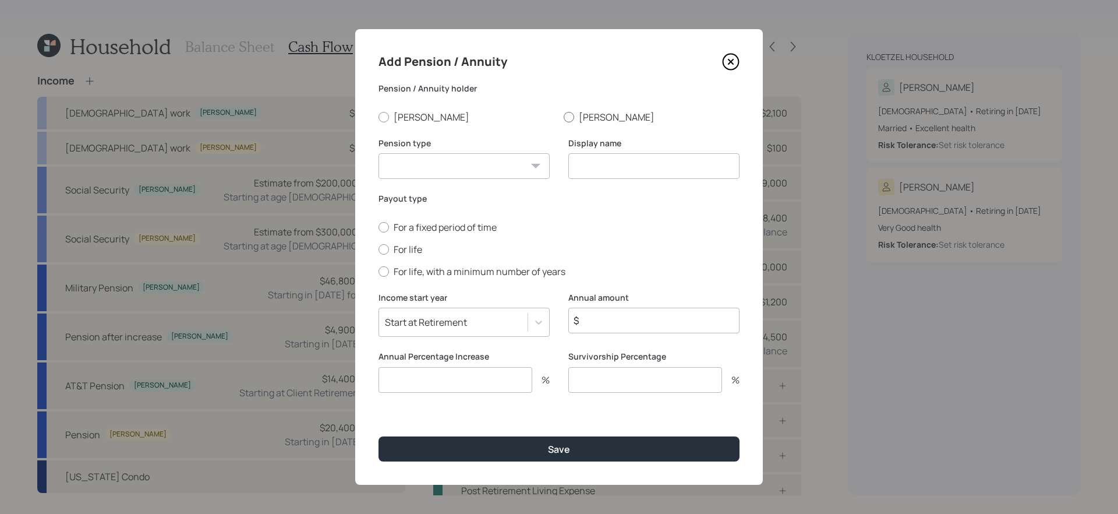
click at [569, 115] on div at bounding box center [569, 117] width 10 height 10
click at [564, 116] on input "Megan" at bounding box center [563, 116] width 1 height 1
radio input "true"
click at [508, 165] on select "Pension Annuity" at bounding box center [463, 166] width 171 height 26
select select "pension"
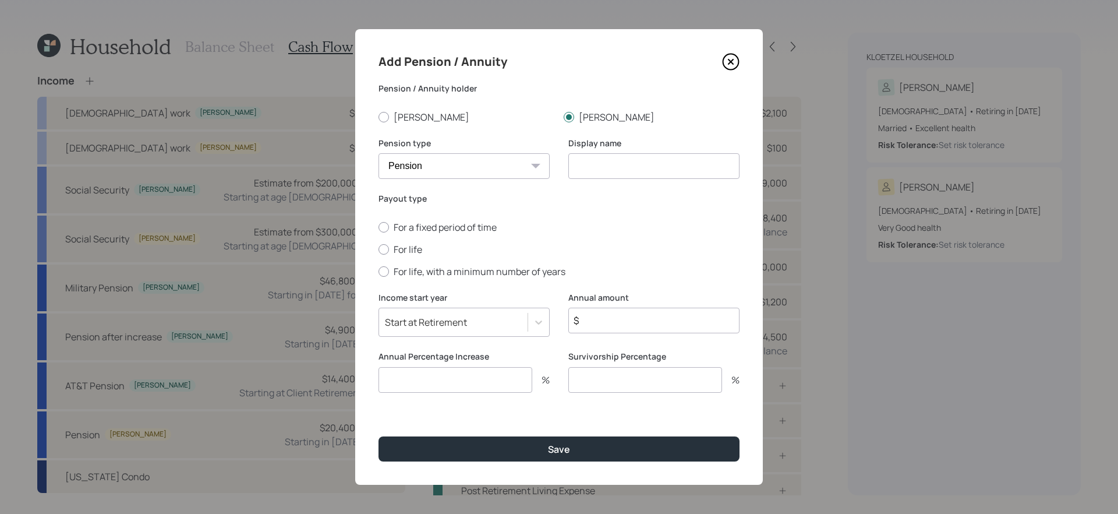
click at [378, 153] on select "Pension Annuity" at bounding box center [463, 166] width 171 height 26
click at [613, 173] on input at bounding box center [653, 166] width 171 height 26
type input "Employment Pension"
click at [638, 320] on input "$" at bounding box center [653, 320] width 171 height 26
type input "$ 90,000"
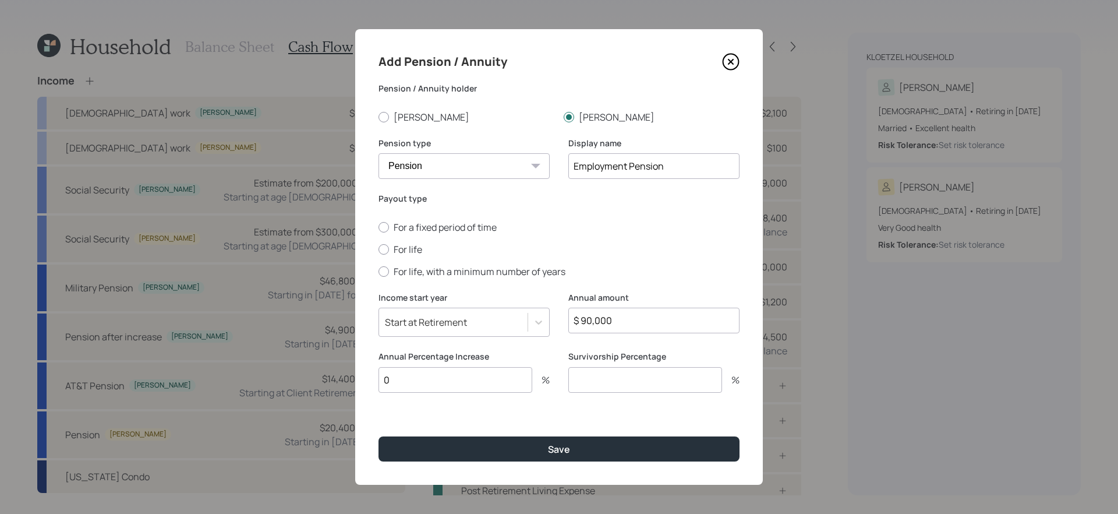
type input "0"
click at [399, 244] on label "For life" at bounding box center [558, 249] width 361 height 13
click at [378, 249] on input "For life" at bounding box center [378, 249] width 1 height 1
radio input "true"
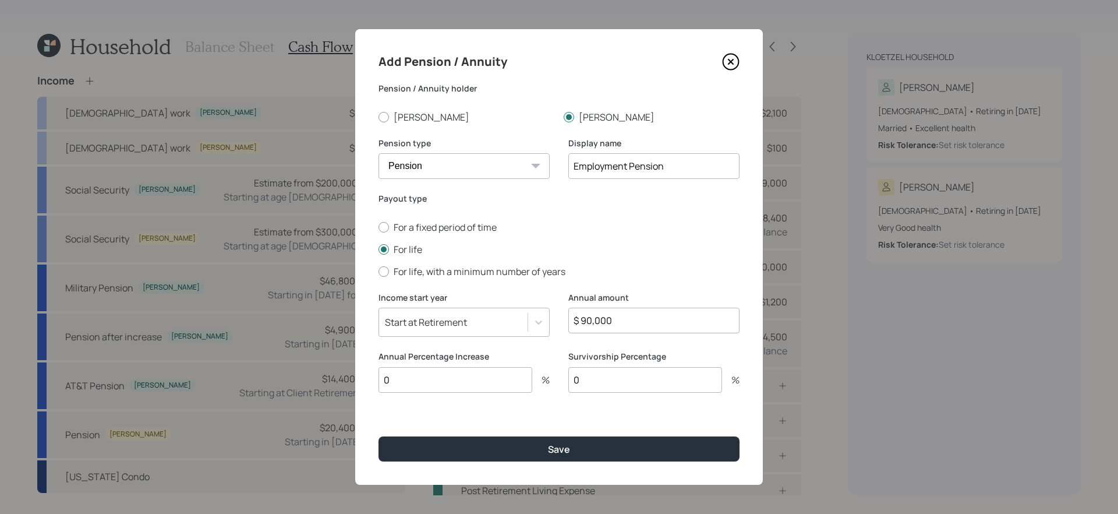
click at [405, 380] on input "0" at bounding box center [455, 380] width 154 height 26
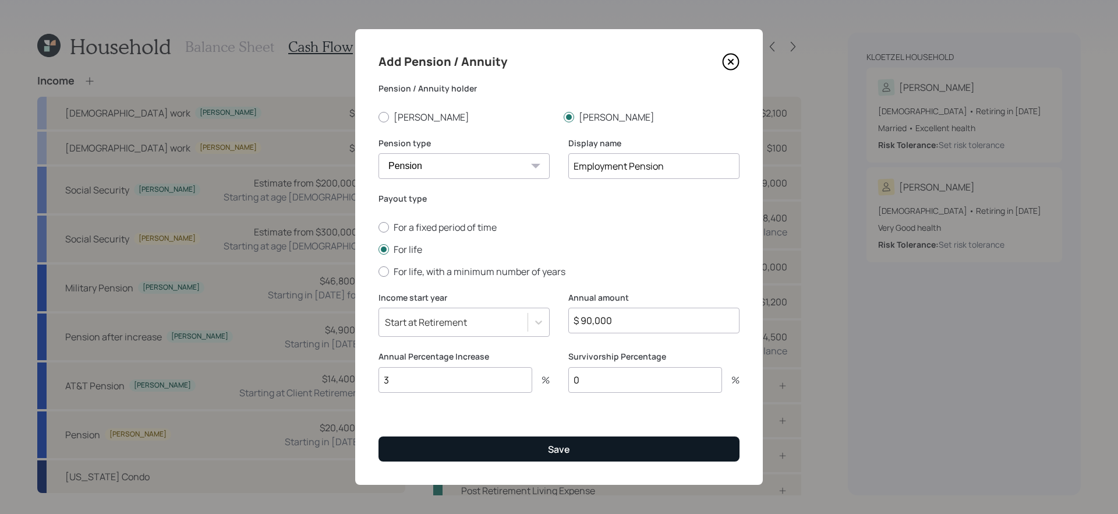
type input "3"
click at [500, 448] on button "Save" at bounding box center [558, 448] width 361 height 25
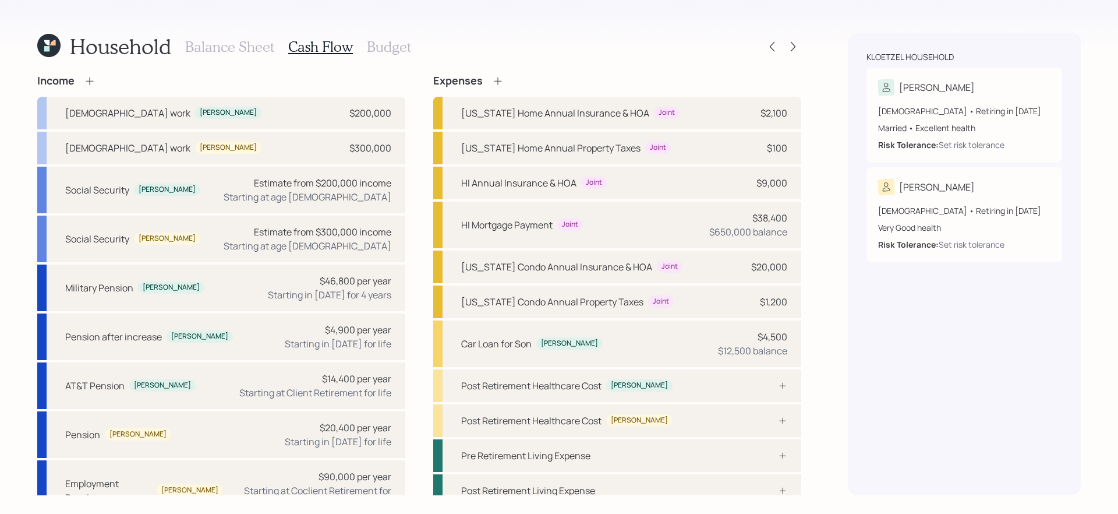
click at [823, 376] on div "Household Balance Sheet Cash Flow Budget Income Full-time work Bernie $200,000 …" at bounding box center [559, 257] width 1118 height 514
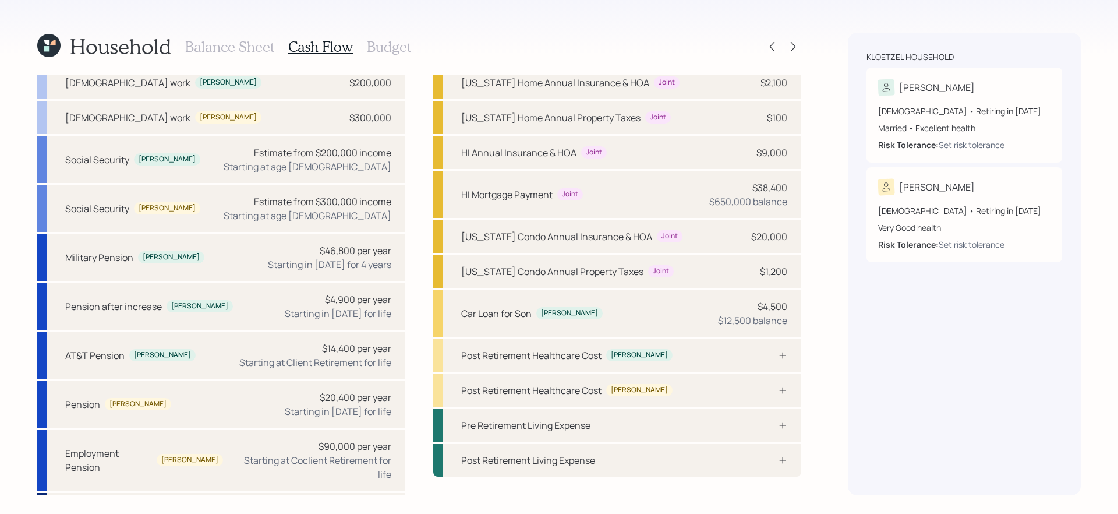
scroll to position [26, 0]
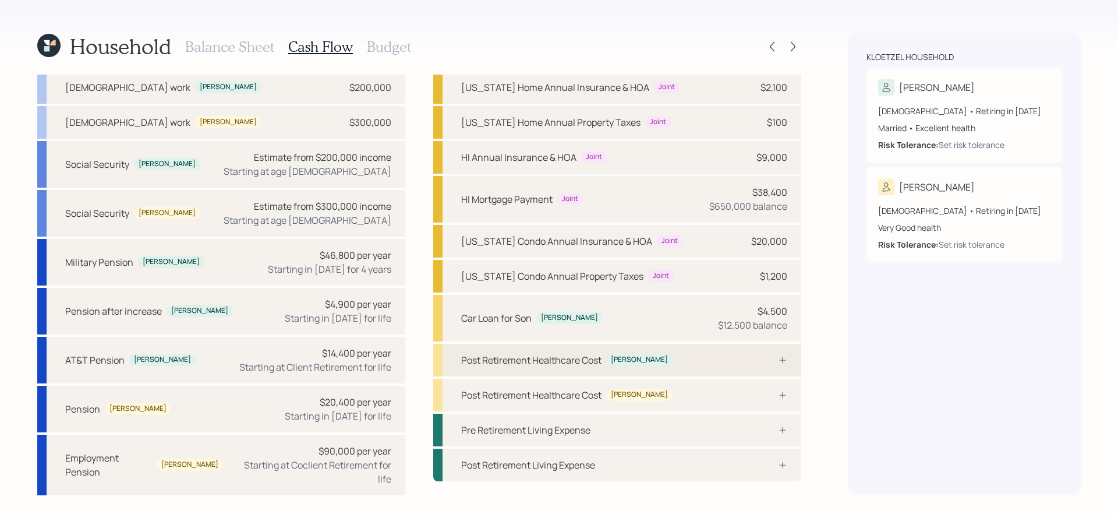
click at [784, 356] on icon at bounding box center [782, 359] width 9 height 9
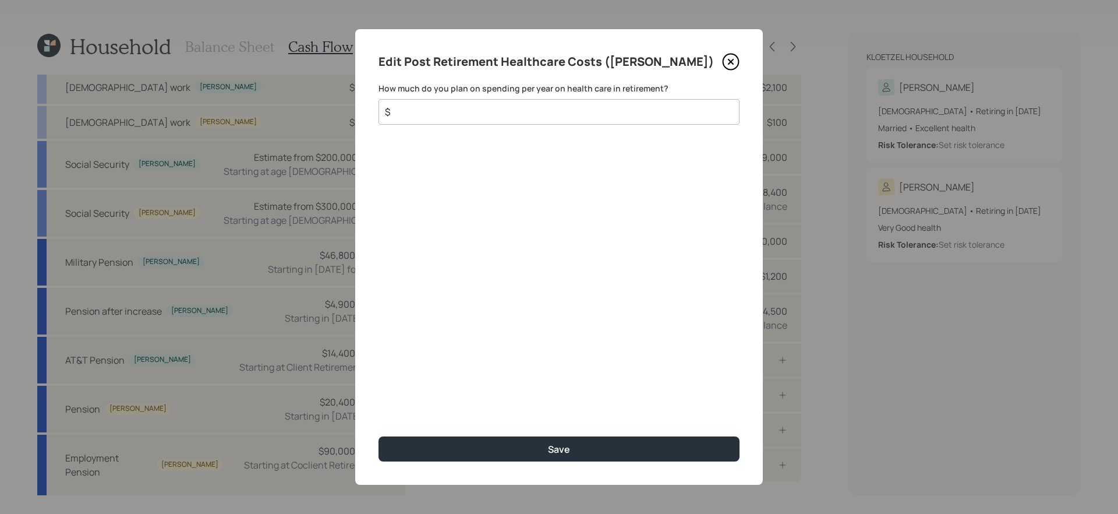
click at [595, 107] on input "$" at bounding box center [554, 112] width 341 height 14
type input "$ 5,000"
click at [378, 436] on button "Save" at bounding box center [558, 448] width 361 height 25
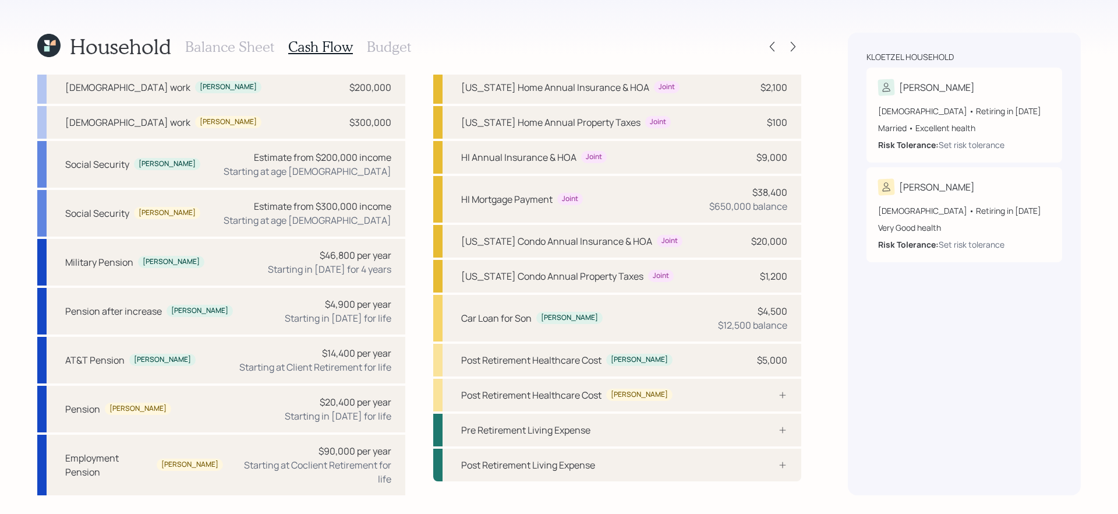
click at [835, 425] on div "Household Balance Sheet Cash Flow Budget Income Full-time work Bernie $200,000 …" at bounding box center [559, 257] width 1118 height 514
click at [748, 392] on div "Post Retirement Healthcare Cost Megan" at bounding box center [617, 394] width 368 height 33
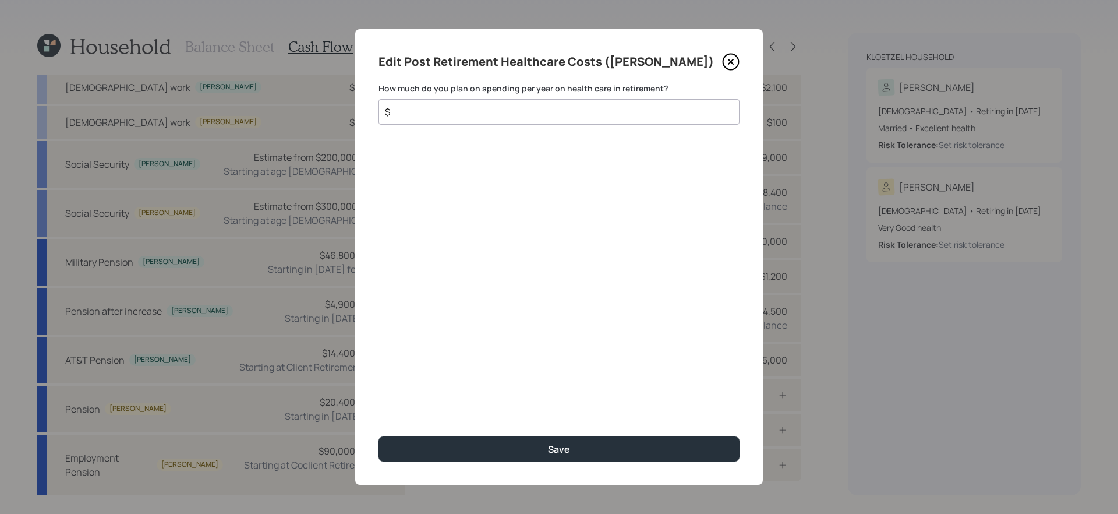
click at [675, 106] on input "$" at bounding box center [554, 112] width 341 height 14
type input "$ 5,000"
click at [378, 436] on button "Save" at bounding box center [558, 448] width 361 height 25
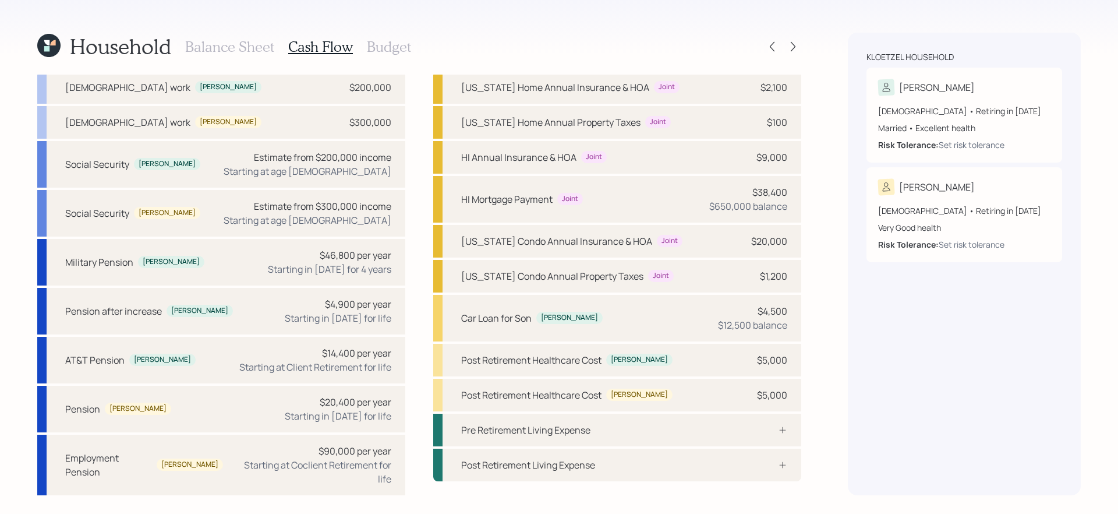
click at [433, 48] on div "Household Balance Sheet Cash Flow Budget" at bounding box center [419, 47] width 764 height 28
click at [397, 48] on h3 "Budget" at bounding box center [389, 46] width 44 height 17
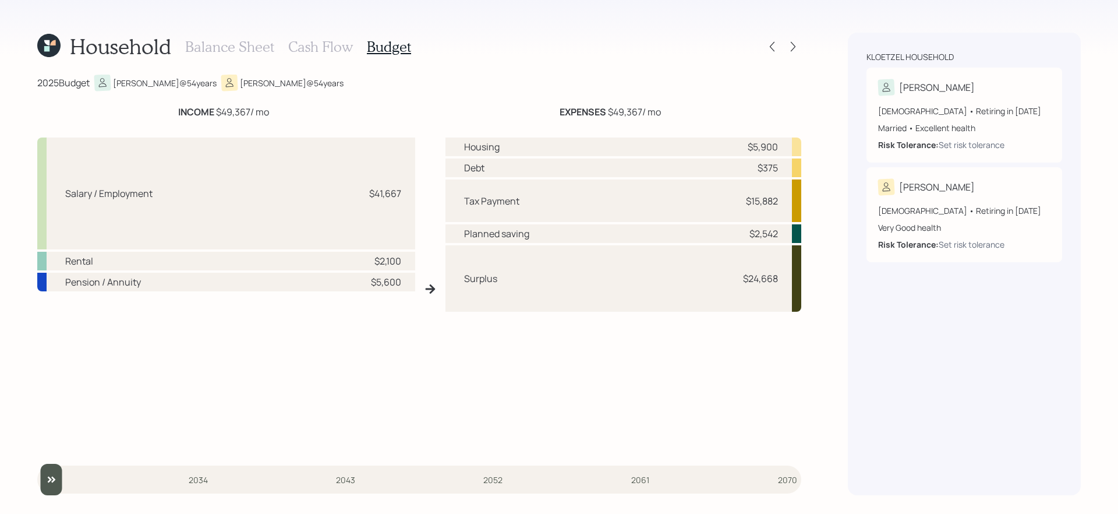
click at [488, 396] on div "Housing $5,900 Debt $375 Tax Payment $15,882 Planned saving $2,542 Surplus $24,…" at bounding box center [623, 293] width 356 height 312
drag, startPoint x: 465, startPoint y: 140, endPoint x: 802, endPoint y: 207, distance: 343.7
click at [802, 207] on div "Household Balance Sheet Cash Flow Budget 2025 Budget Bernie @ 54 years Megan @ …" at bounding box center [559, 257] width 1118 height 514
click at [495, 231] on div "Planned saving" at bounding box center [496, 234] width 65 height 14
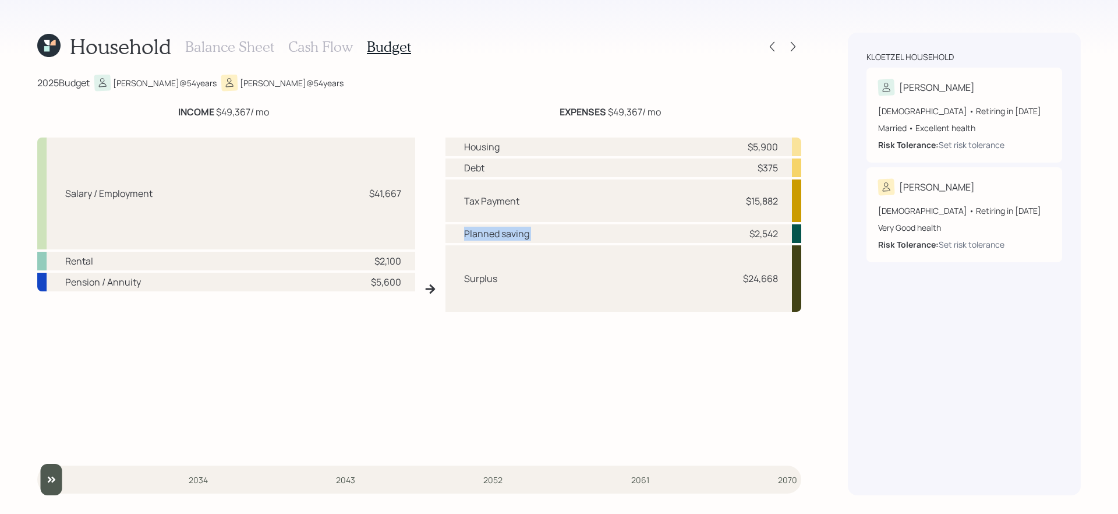
click at [495, 231] on div "Planned saving" at bounding box center [496, 234] width 65 height 14
drag, startPoint x: 460, startPoint y: 283, endPoint x: 787, endPoint y: 302, distance: 327.2
click at [787, 302] on div "Surplus $24,668" at bounding box center [623, 278] width 356 height 66
click at [712, 390] on div "Housing $5,900 Debt $375 Tax Payment $15,882 Planned saving $2,542 Surplus $24,…" at bounding box center [623, 293] width 356 height 312
click at [315, 47] on h3 "Cash Flow" at bounding box center [320, 46] width 65 height 17
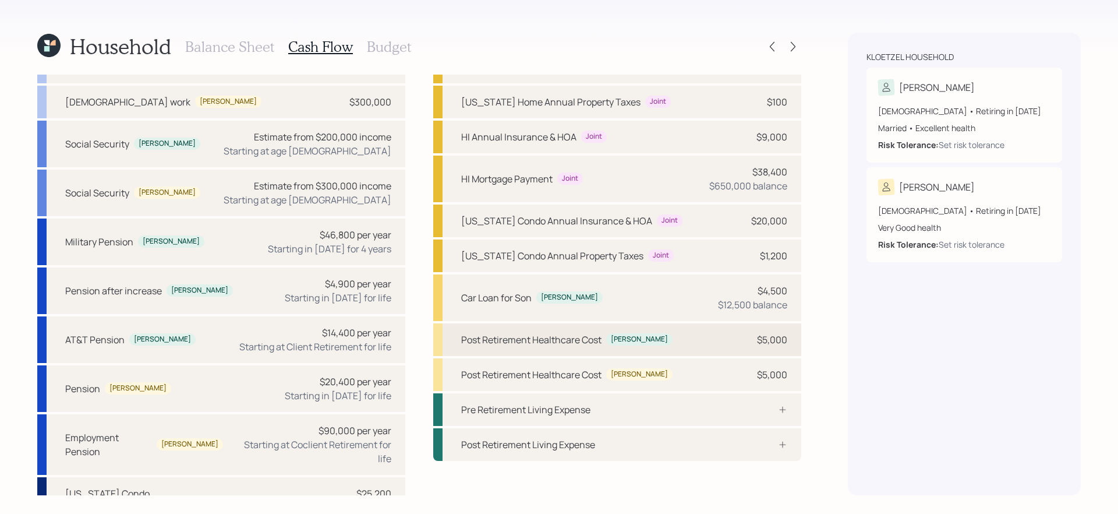
scroll to position [45, 0]
click at [209, 45] on h3 "Balance Sheet" at bounding box center [229, 46] width 89 height 17
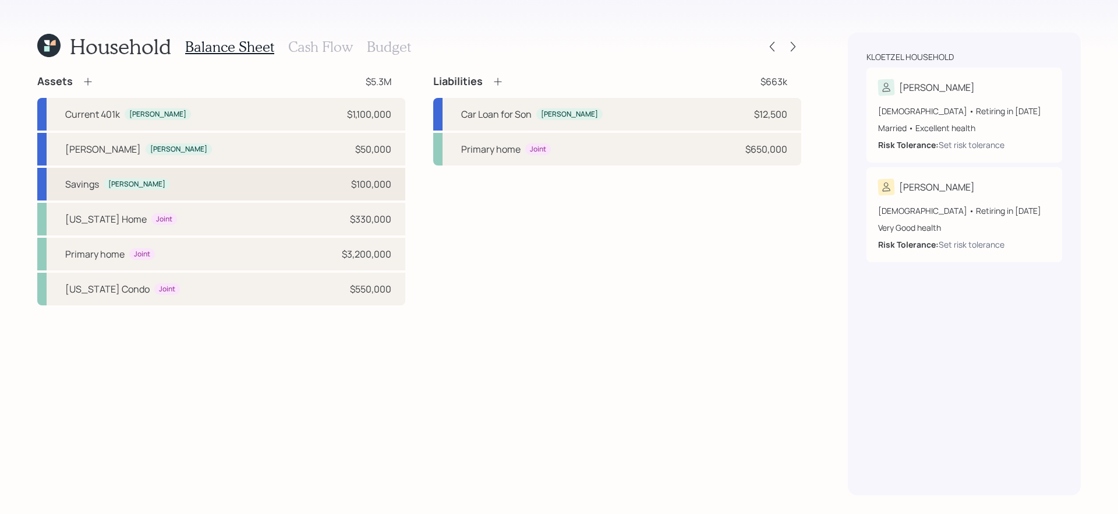
click at [277, 193] on div "Savings Bernie $100,000" at bounding box center [221, 184] width 368 height 33
select select "taxable"
select select "balanced"
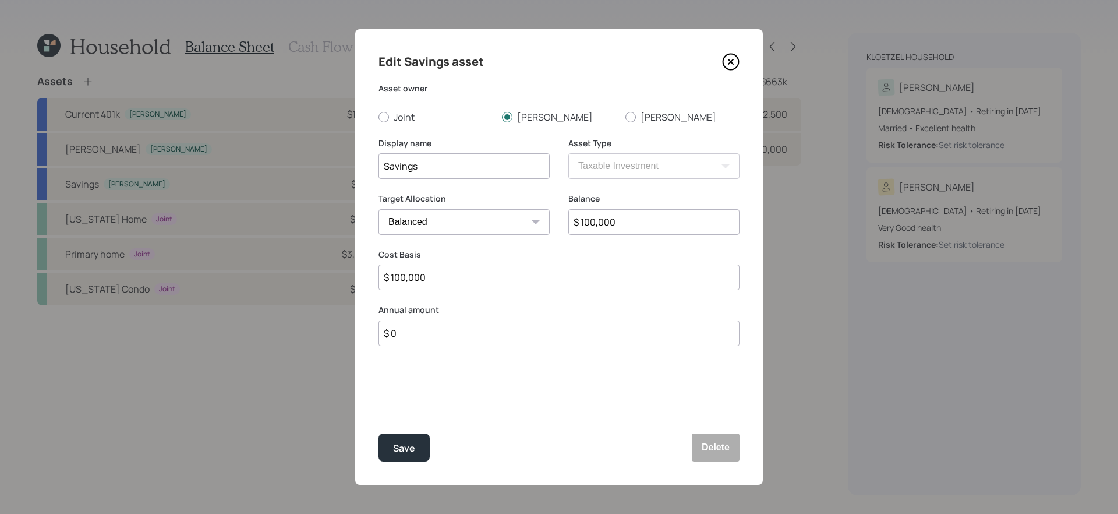
click at [630, 326] on input "$ 0" at bounding box center [558, 333] width 361 height 26
type input "$ 24,000"
type input "a"
click at [378, 433] on button "Save" at bounding box center [403, 447] width 51 height 28
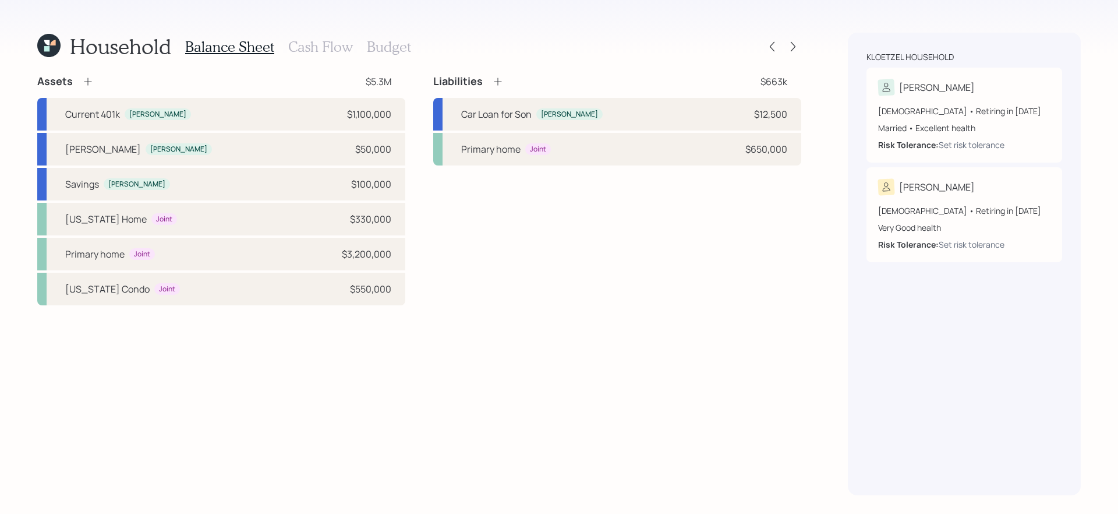
click at [337, 56] on div "Balance Sheet Cash Flow Budget" at bounding box center [298, 47] width 226 height 28
click at [335, 51] on h3 "Cash Flow" at bounding box center [320, 46] width 65 height 17
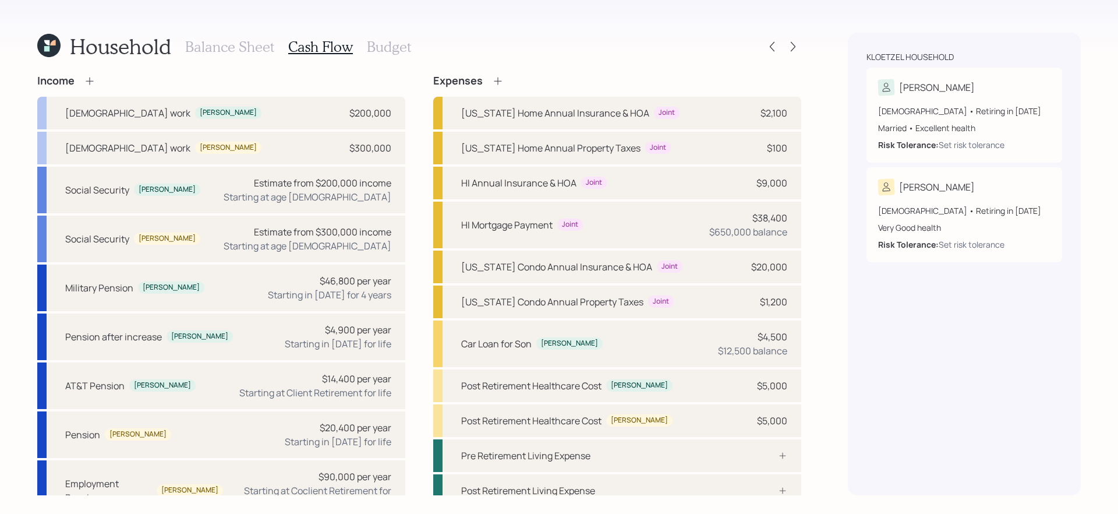
click at [395, 51] on h3 "Budget" at bounding box center [389, 46] width 44 height 17
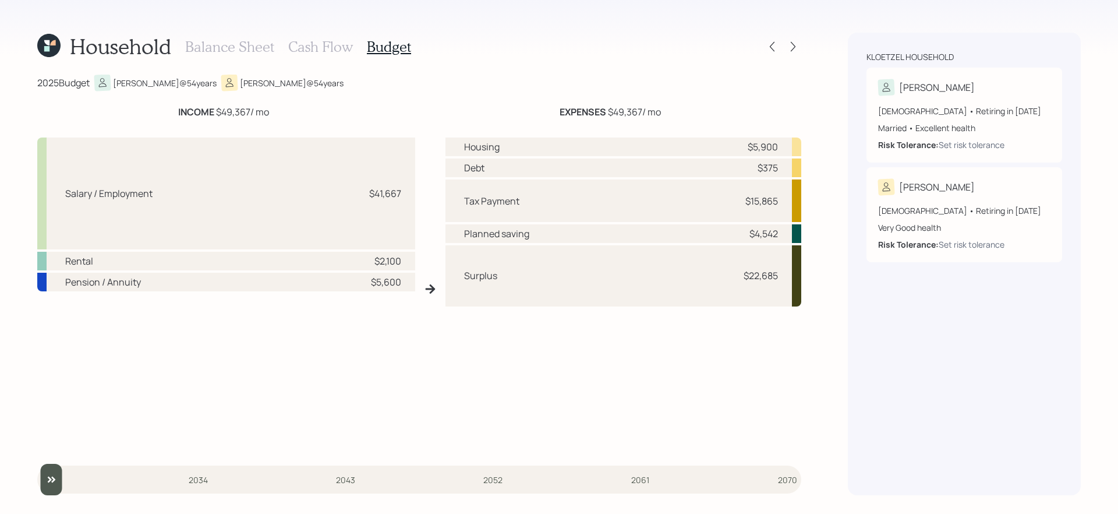
click at [317, 48] on h3 "Cash Flow" at bounding box center [320, 46] width 65 height 17
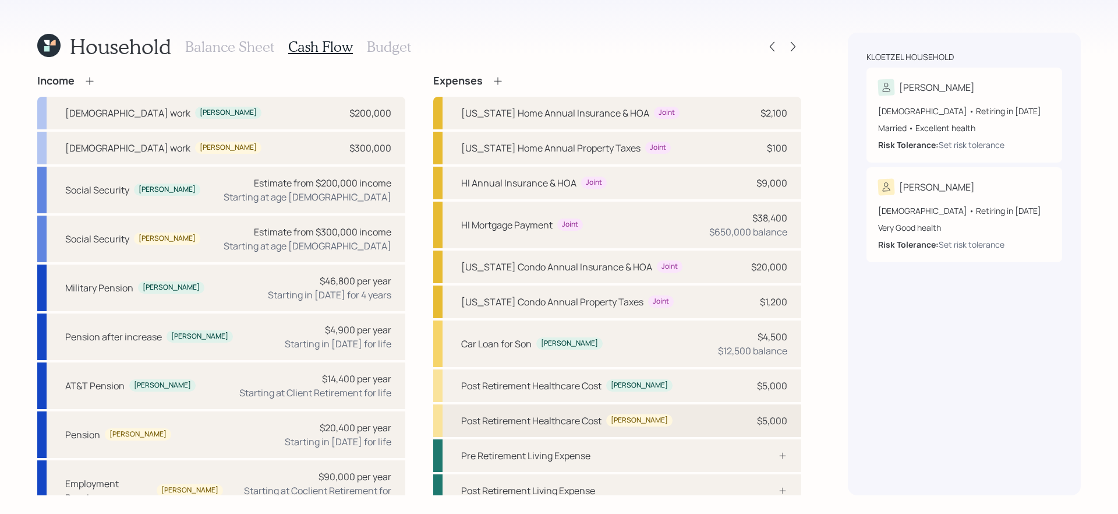
scroll to position [46, 0]
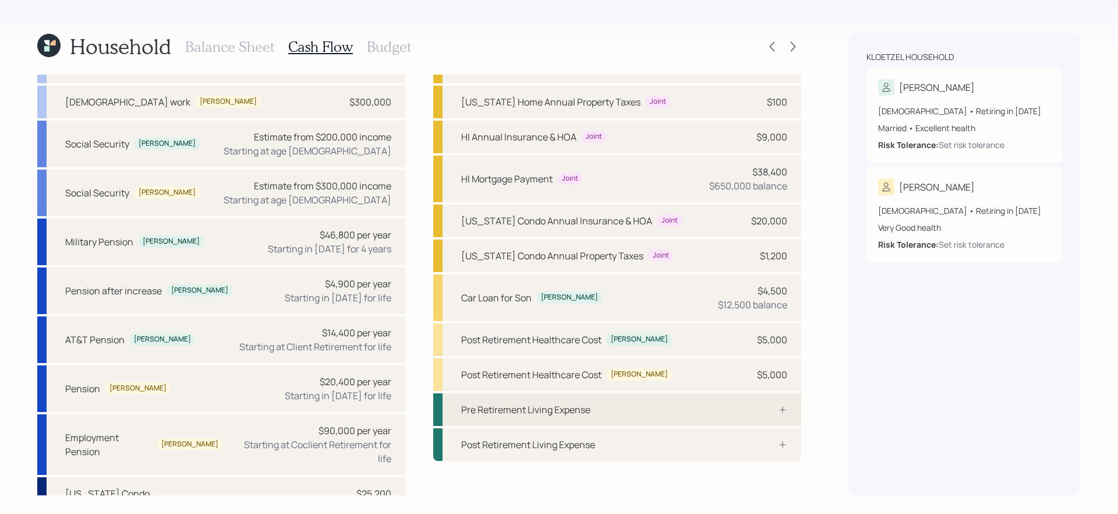
click at [698, 402] on div "Pre Retirement Living Expense" at bounding box center [617, 409] width 368 height 33
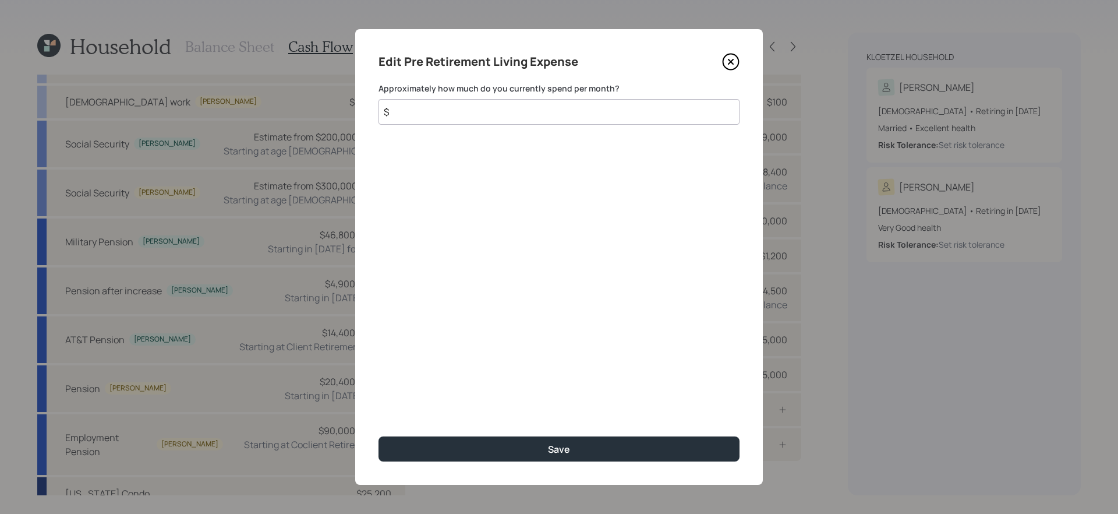
click at [668, 108] on input "$" at bounding box center [558, 112] width 361 height 26
type input "$ 22,000"
click at [378, 436] on button "Save" at bounding box center [558, 448] width 361 height 25
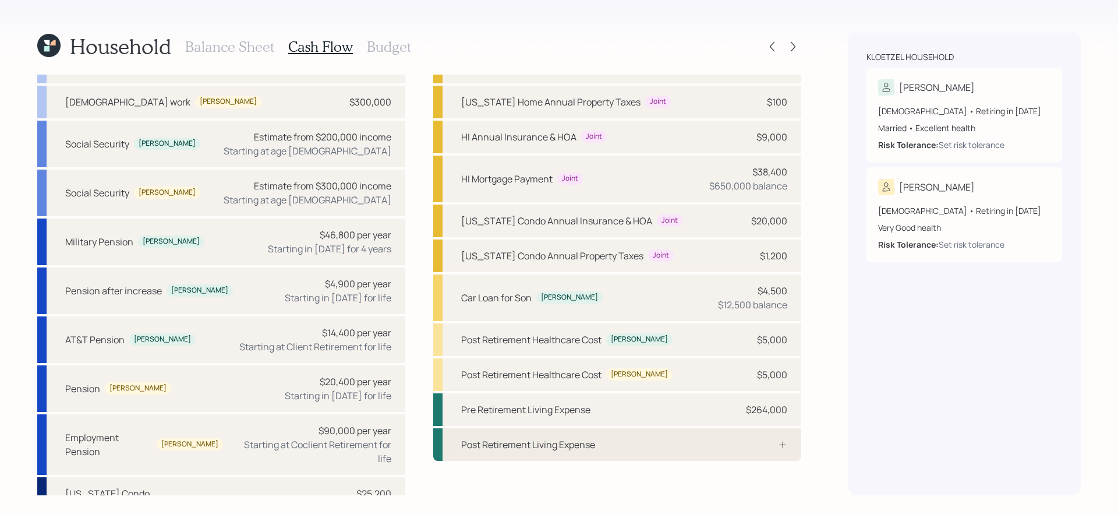
click at [667, 455] on div "Post Retirement Living Expense" at bounding box center [617, 444] width 368 height 33
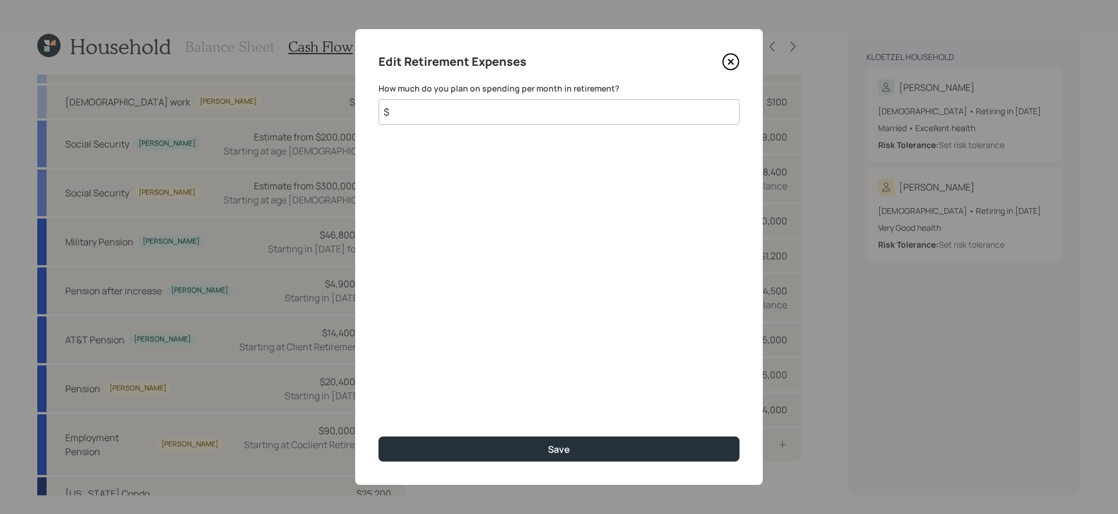
click at [574, 115] on input "$" at bounding box center [558, 112] width 361 height 26
type input "$ 22,000"
click at [378, 436] on button "Save" at bounding box center [558, 448] width 361 height 25
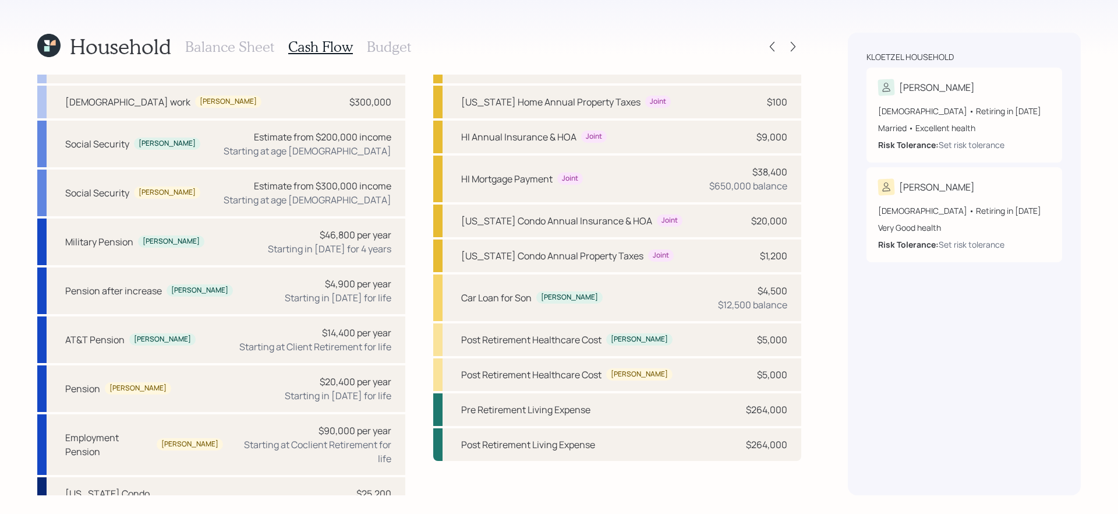
click at [371, 50] on h3 "Budget" at bounding box center [389, 46] width 44 height 17
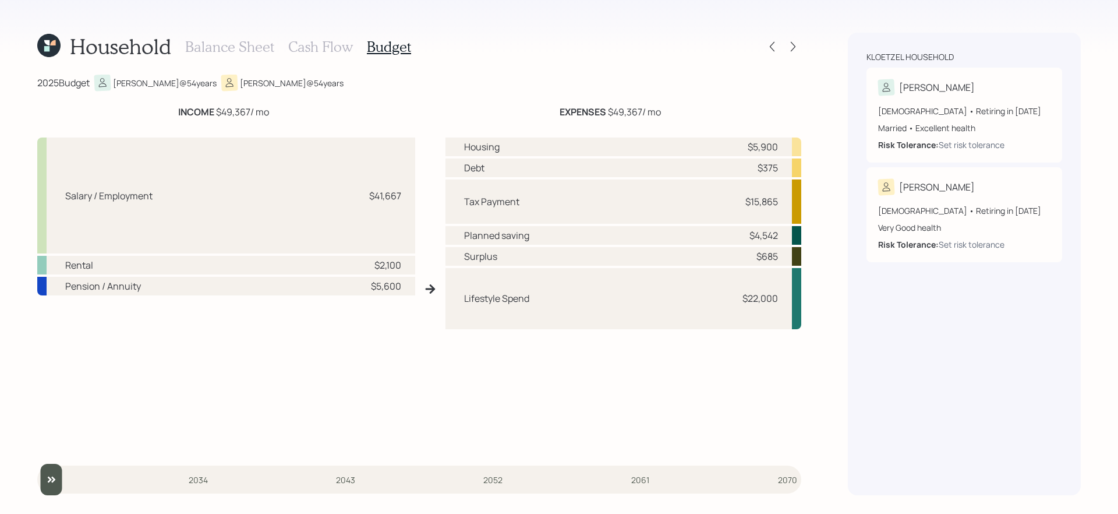
drag, startPoint x: 727, startPoint y: 210, endPoint x: 804, endPoint y: 210, distance: 76.9
click at [804, 210] on div "Household Balance Sheet Cash Flow Budget 2025 Budget Bernie @ 54 years Megan @ …" at bounding box center [559, 257] width 1118 height 514
drag, startPoint x: 780, startPoint y: 210, endPoint x: 719, endPoint y: 200, distance: 61.8
click at [719, 200] on div "Tax Payment $15,865" at bounding box center [623, 201] width 356 height 44
click at [444, 342] on div "Salary / Employment $41,667 Rental $2,100 Pension / Annuity $5,600 Housing $5,9…" at bounding box center [419, 288] width 764 height 321
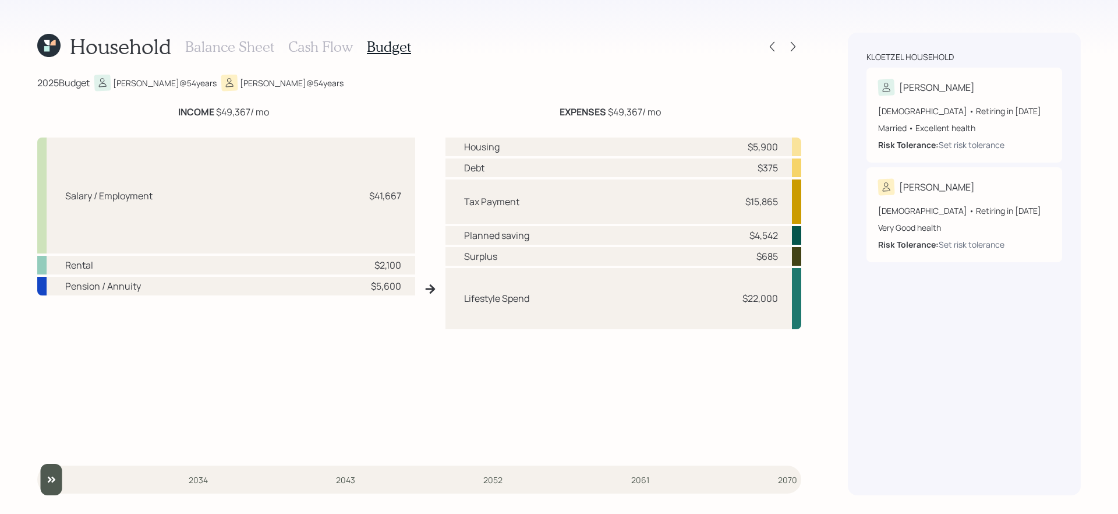
click at [310, 45] on h3 "Cash Flow" at bounding box center [320, 46] width 65 height 17
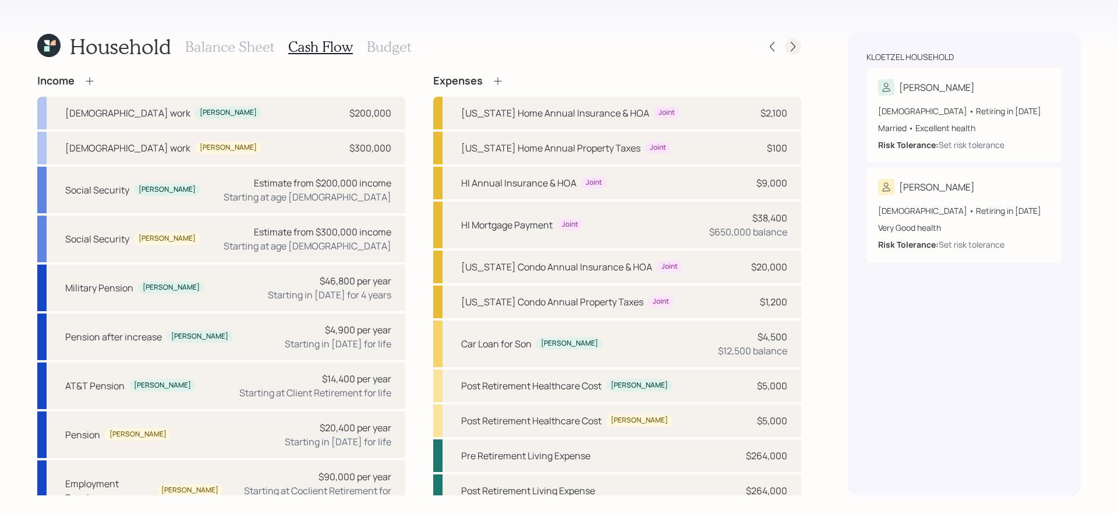
click at [786, 41] on div at bounding box center [782, 46] width 37 height 16
click at [795, 47] on icon at bounding box center [793, 47] width 5 height 10
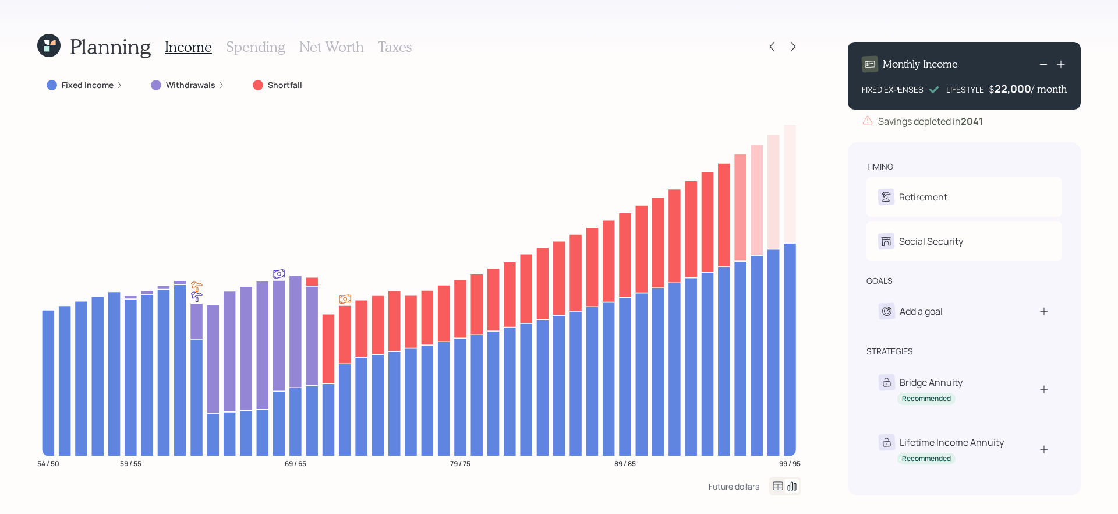
click at [763, 49] on div "Planning Income Spending Net Worth Taxes" at bounding box center [419, 47] width 764 height 28
click at [779, 49] on div at bounding box center [772, 46] width 16 height 16
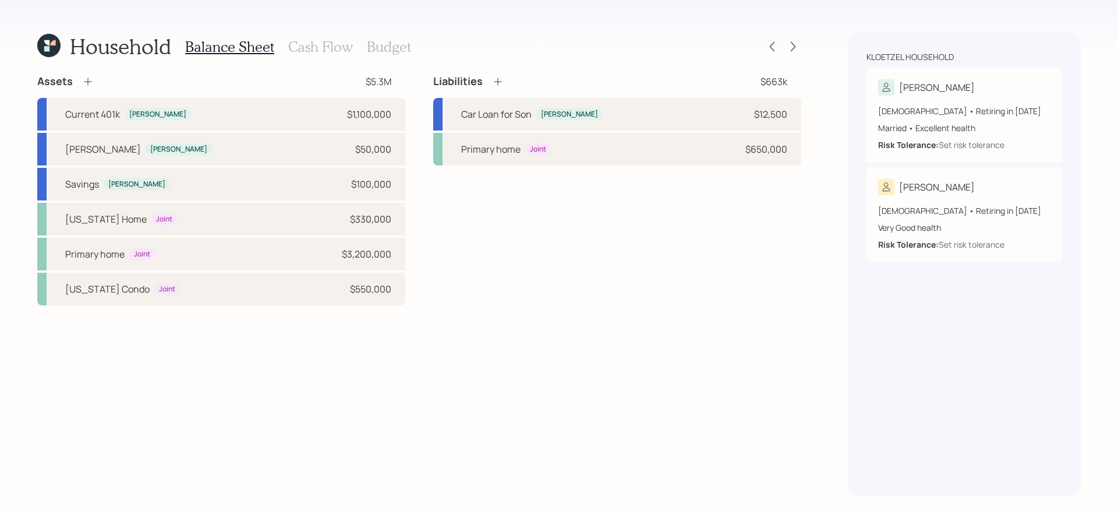
click at [312, 48] on h3 "Cash Flow" at bounding box center [320, 46] width 65 height 17
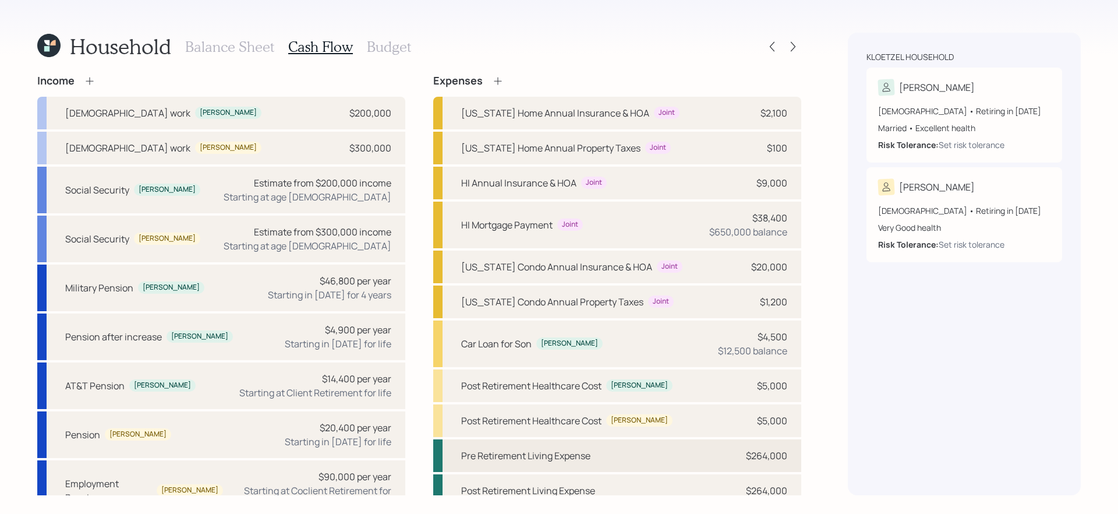
scroll to position [46, 0]
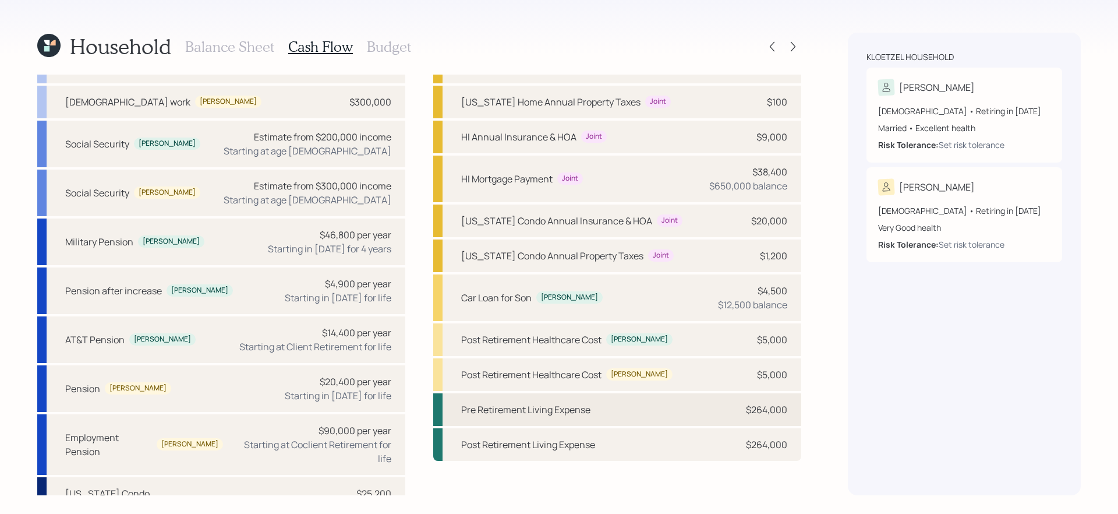
click at [695, 419] on div "Pre Retirement Living Expense $264,000" at bounding box center [617, 409] width 368 height 33
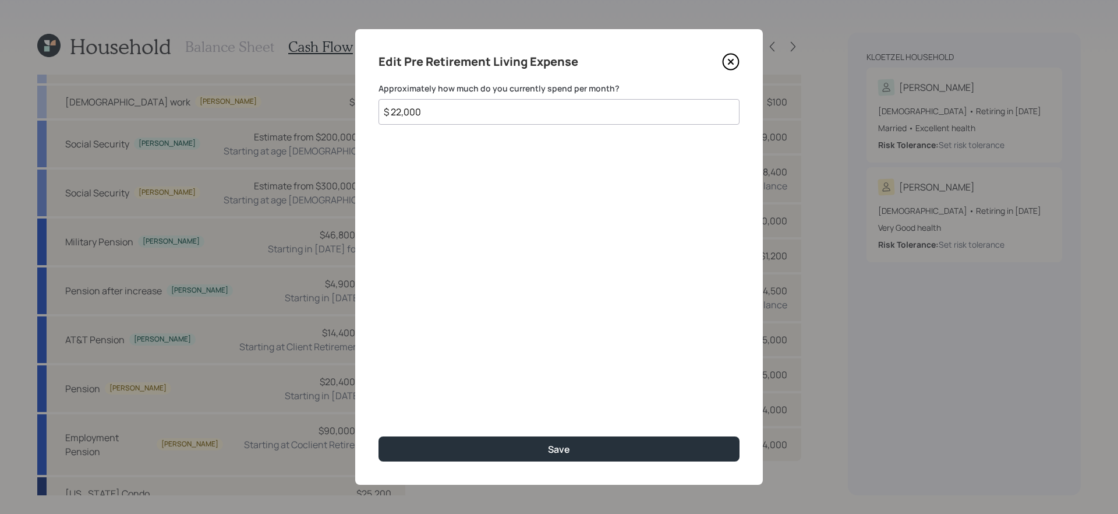
click at [565, 115] on input "$ 22,000" at bounding box center [558, 112] width 361 height 26
type input "$ 19,500"
click at [378, 436] on button "Save" at bounding box center [558, 448] width 361 height 25
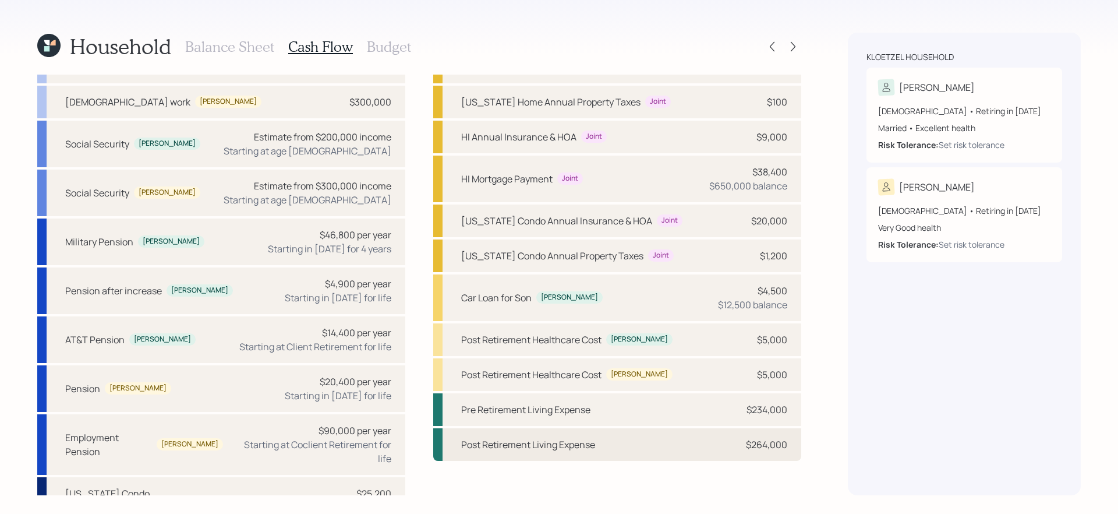
click at [643, 451] on div "Post Retirement Living Expense $264,000" at bounding box center [617, 444] width 368 height 33
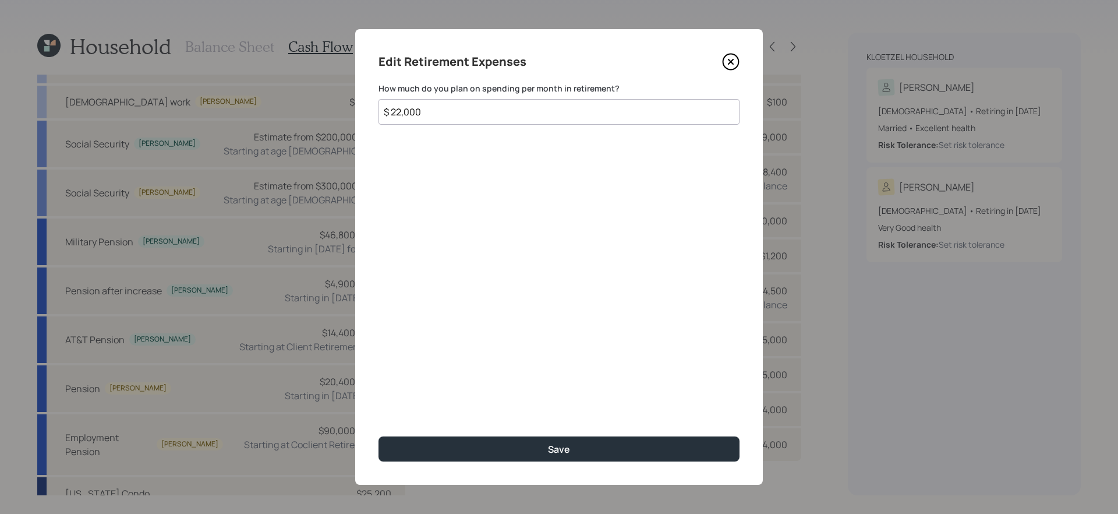
click at [551, 113] on input "$ 22,000" at bounding box center [558, 112] width 361 height 26
type input "$ 19,500"
click at [378, 436] on button "Save" at bounding box center [558, 448] width 361 height 25
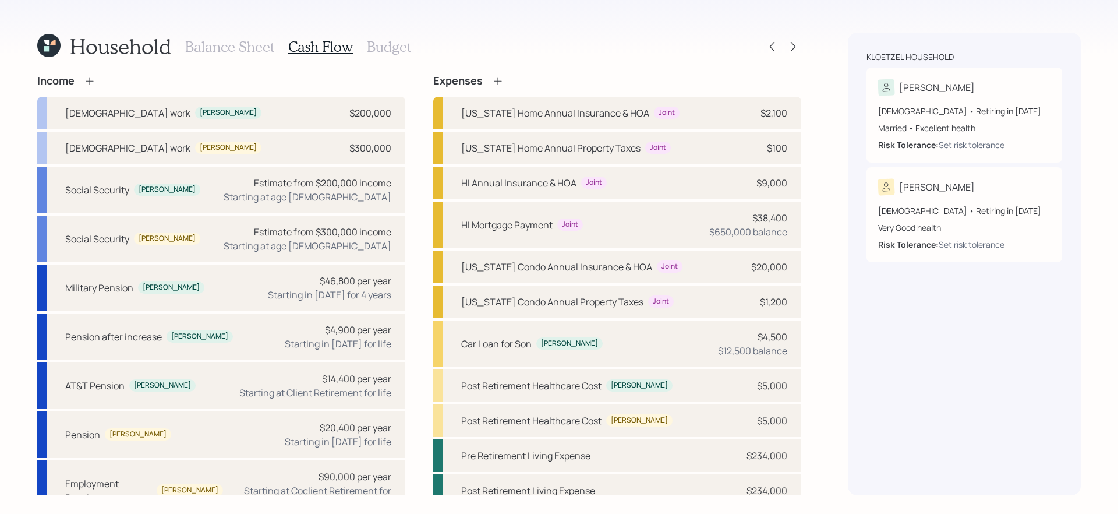
click at [498, 79] on icon at bounding box center [498, 81] width 12 height 12
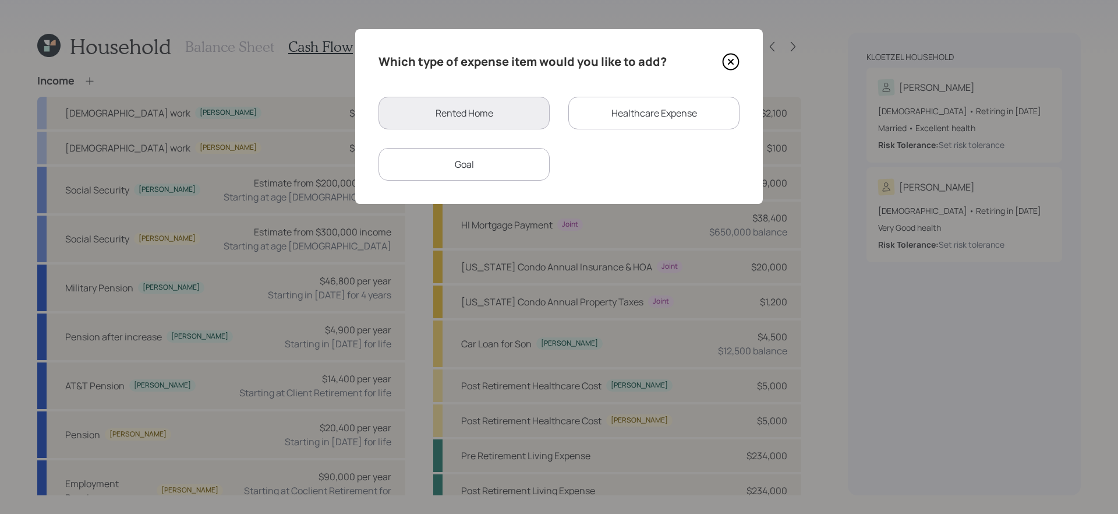
click at [489, 182] on div "Which type of expense item would you like to add? Rented Home Healthcare Expens…" at bounding box center [559, 116] width 408 height 175
click at [482, 169] on div "Goal" at bounding box center [463, 164] width 171 height 33
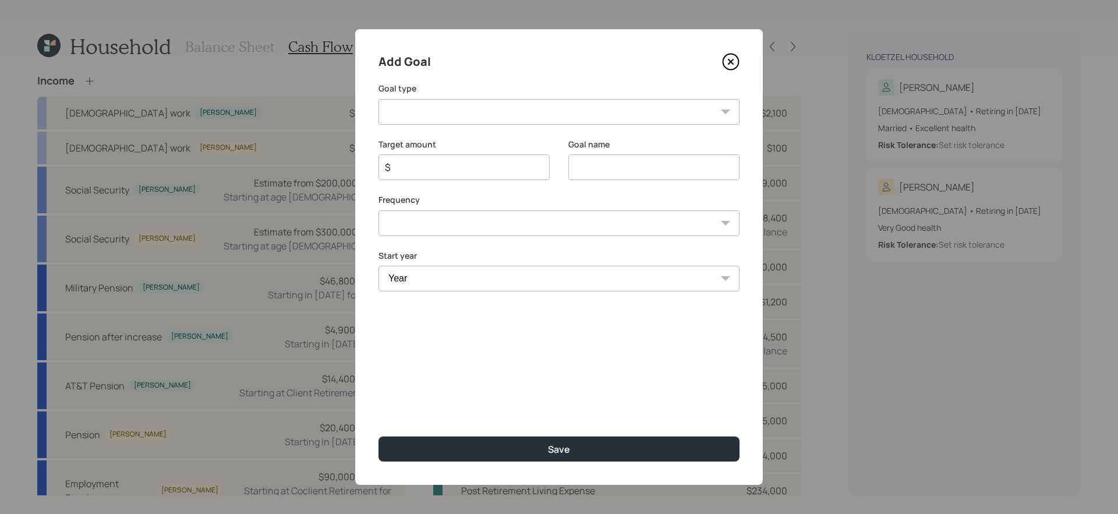
click at [539, 115] on select "Create an emergency fund Donate to charity Purchase a home Make a purchase Supp…" at bounding box center [558, 112] width 361 height 26
select select "other"
click at [378, 99] on select "Create an emergency fund Donate to charity Purchase a home Make a purchase Supp…" at bounding box center [558, 112] width 361 height 26
click at [648, 168] on input "Other" at bounding box center [653, 167] width 171 height 26
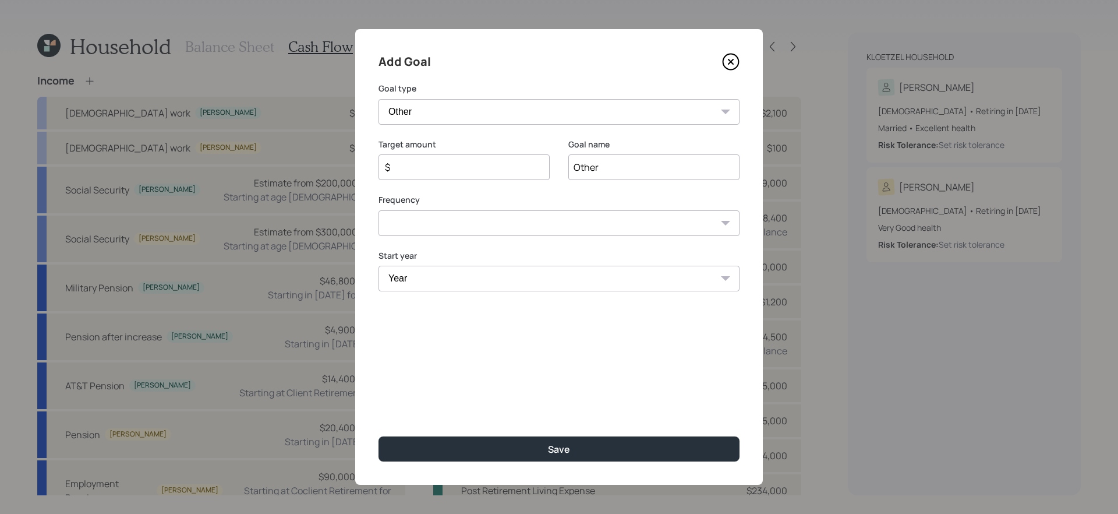
click at [648, 168] on input "Other" at bounding box center [653, 167] width 171 height 26
type input "College Expenses"
click at [449, 165] on input "$" at bounding box center [459, 167] width 151 height 14
type input "$ 30,000"
click at [523, 285] on select "Year 2025 2026 2027 2028 2029 2030 2031 2032 2033 2034 2035 2036 2037 2038 2039…" at bounding box center [558, 279] width 361 height 26
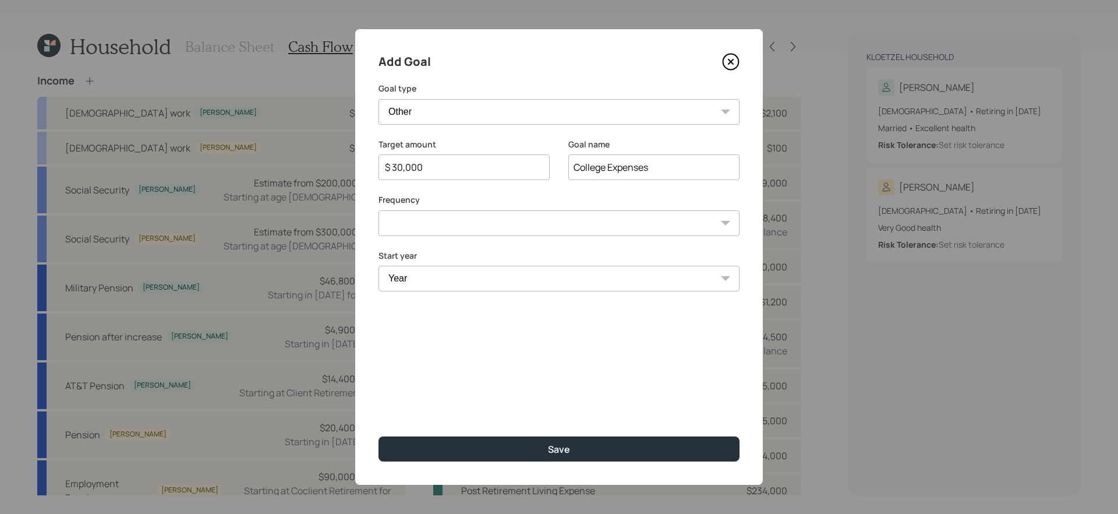
select select "2025"
click at [378, 266] on select "Year 2025 2026 2027 2028 2029 2030 2031 2032 2033 2034 2035 2036 2037 2038 2039…" at bounding box center [558, 279] width 361 height 26
click at [486, 227] on select "One time Every 1 year Every 2 years Every 3 years Every 4 years Every 5 years E…" at bounding box center [558, 223] width 361 height 26
select select "1"
click at [378, 210] on select "One time Every 1 year Every 2 years Every 3 years Every 4 years Every 5 years E…" at bounding box center [558, 223] width 361 height 26
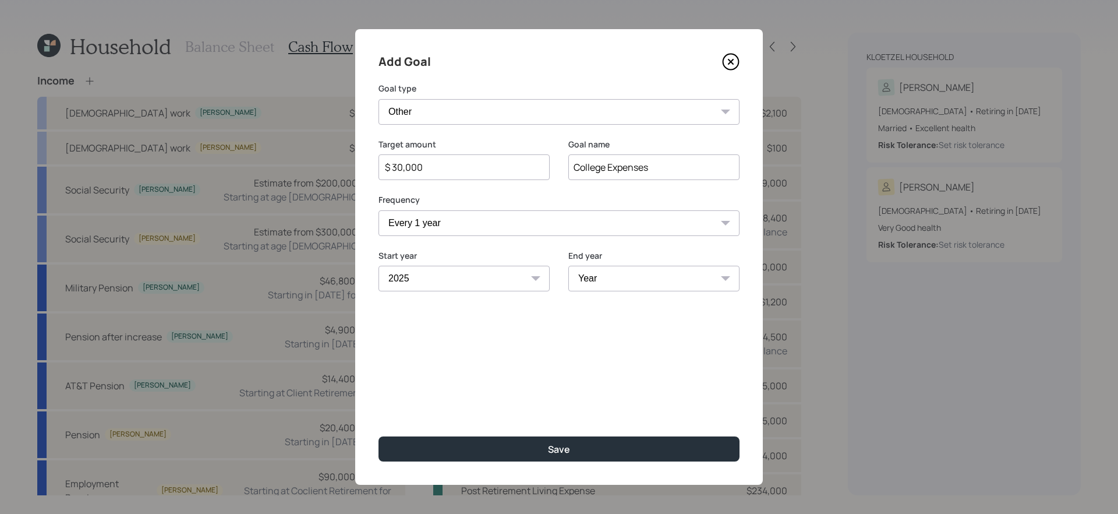
click at [634, 284] on select "Year 2025 2026 2027 2028 2029 2030 2031 2032 2033 2034 2035 2036 2037 2038 2039…" at bounding box center [653, 279] width 171 height 26
select select "2031"
click at [568, 266] on select "Year 2025 2026 2027 2028 2029 2030 2031 2032 2033 2034 2035 2036 2037 2038 2039…" at bounding box center [653, 279] width 171 height 26
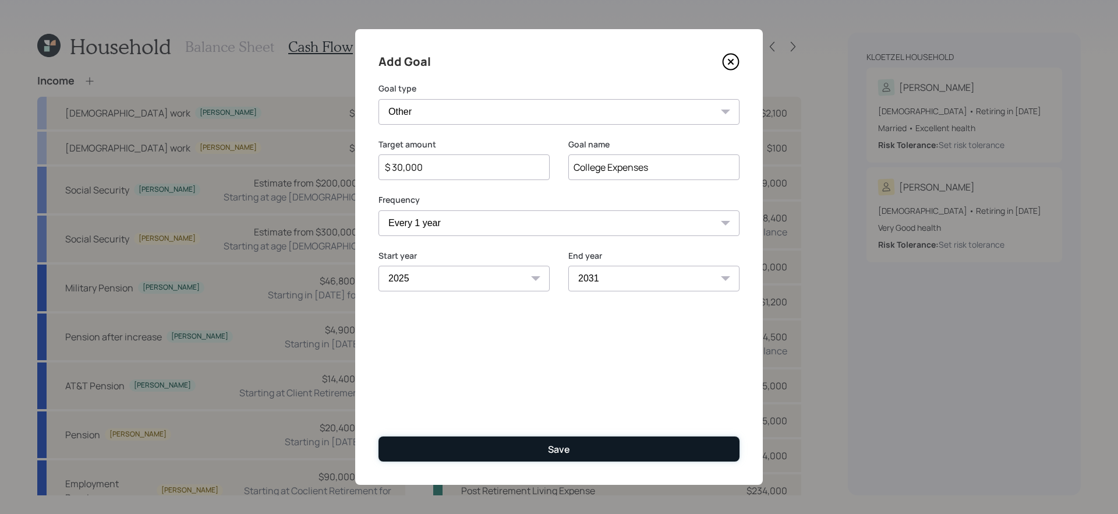
click at [575, 451] on button "Save" at bounding box center [558, 448] width 361 height 25
type input "$"
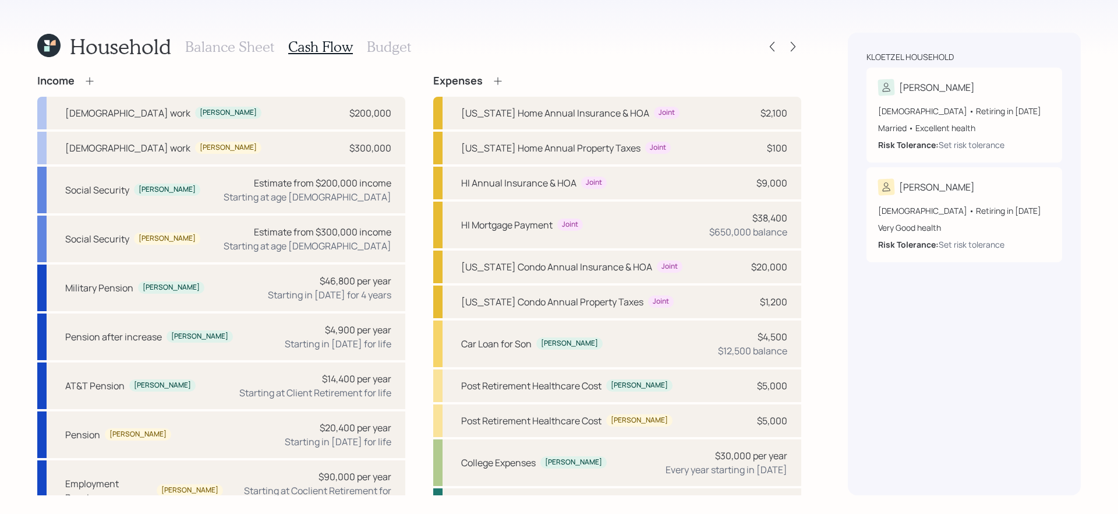
click at [497, 80] on icon at bounding box center [498, 81] width 12 height 12
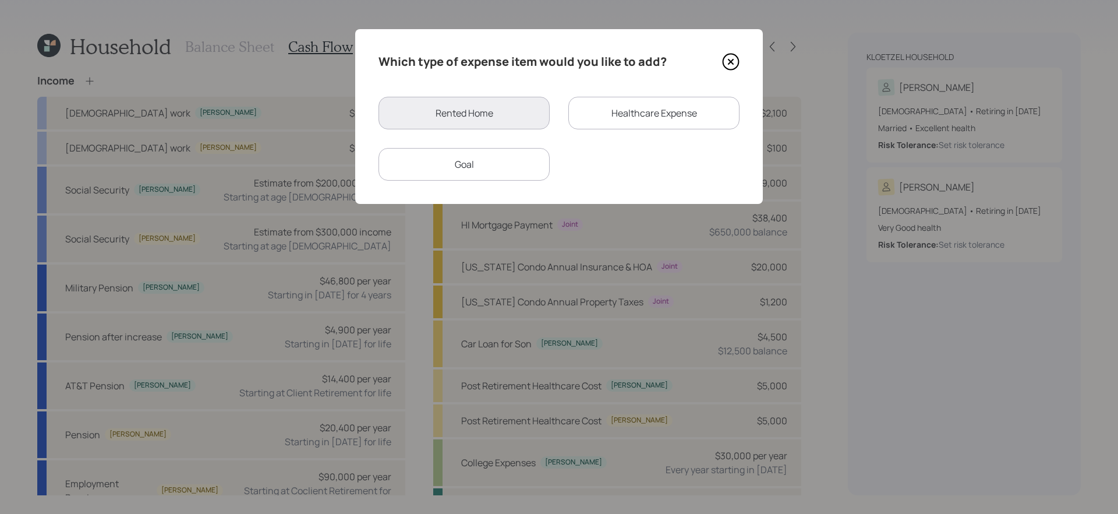
click at [501, 160] on div "Goal" at bounding box center [463, 164] width 171 height 33
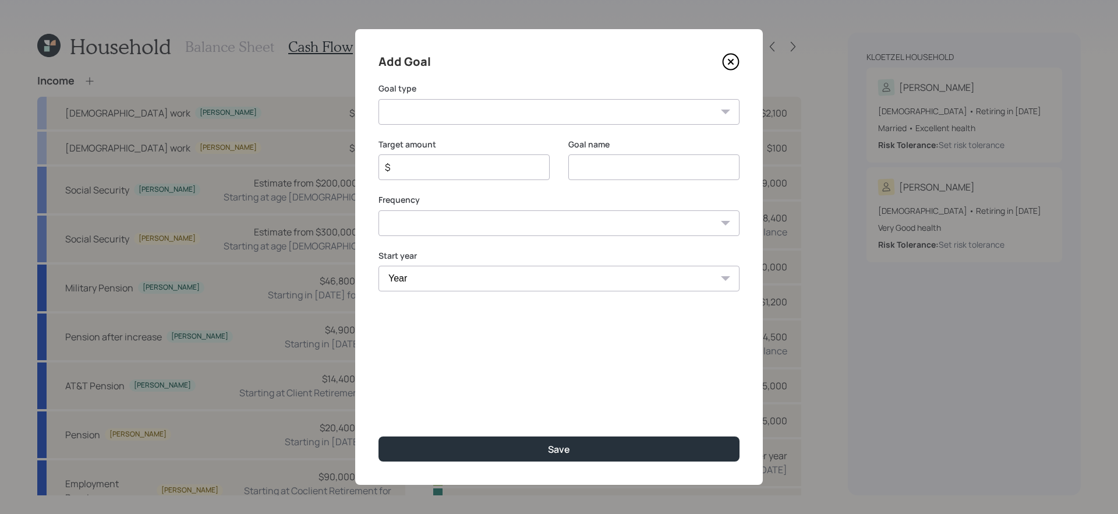
click at [427, 274] on select "Year 2025 2026 2027 2028 2029 2030 2031 2032 2033 2034 2035 2036 2037 2038 2039…" at bounding box center [558, 279] width 361 height 26
click at [378, 266] on select "Year 2025 2026 2027 2028 2029 2030 2031 2032 2033 2034 2035 2036 2037 2038 2039…" at bounding box center [558, 279] width 361 height 26
click at [438, 281] on select "2025 2026 2027 2028 2029 2030 2031 2032 2033 2034 2035 2036 2037 2038 2039 2040…" at bounding box center [558, 279] width 361 height 26
click at [378, 266] on select "2025 2026 2027 2028 2029 2030 2031 2032 2033 2034 2035 2036 2037 2038 2039 2040…" at bounding box center [558, 279] width 361 height 26
click at [462, 168] on input "$" at bounding box center [459, 167] width 151 height 14
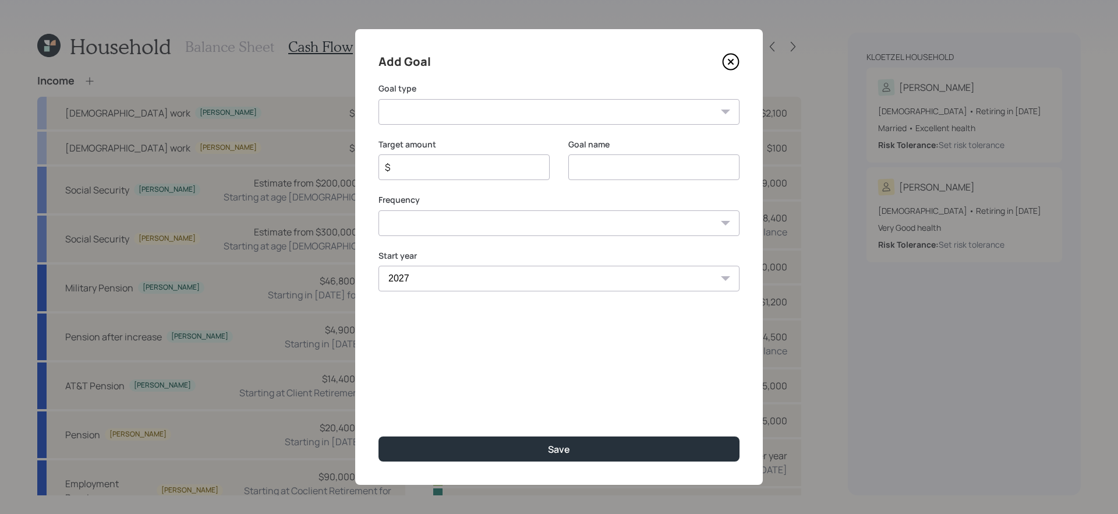
click at [447, 279] on div "Start year 2025 2026 2027 2028 2029 2030 2031 2032 2033 2034 2035 2036 2037 203…" at bounding box center [558, 271] width 361 height 42
select select "2028"
click at [378, 281] on select "2025 2026 2027 2028 2029 2030 2031 2032 2033 2034 2035 2036 2037 2038 2039 2040…" at bounding box center [558, 294] width 361 height 26
click at [482, 170] on input "$" at bounding box center [459, 167] width 151 height 14
type input "$ 30,000"
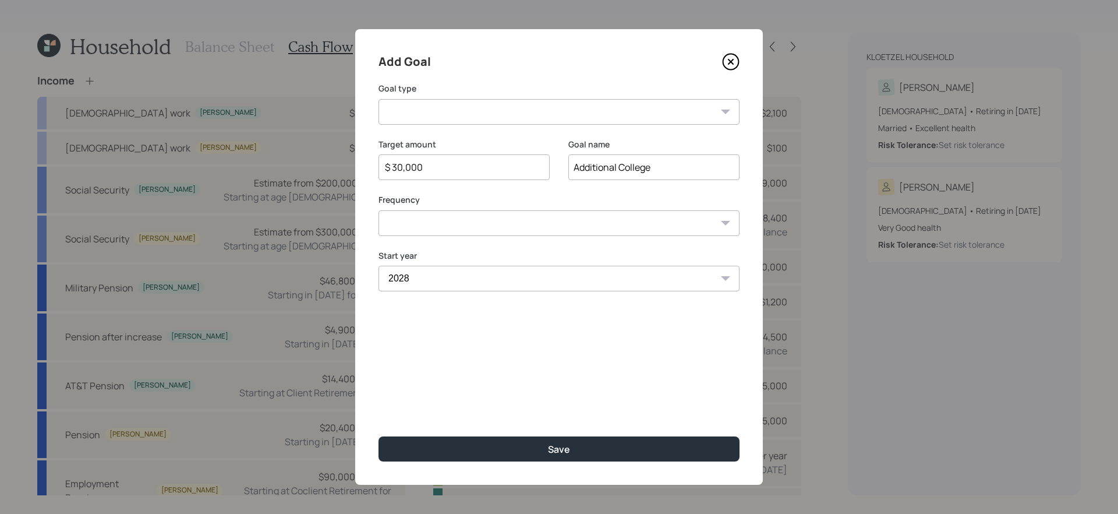
type input "Additional College"
click at [493, 97] on div "Goal type Create an emergency fund Donate to charity Purchase a home Make a pur…" at bounding box center [558, 104] width 361 height 42
click at [490, 108] on select "Create an emergency fund Donate to charity Purchase a home Make a purchase Supp…" at bounding box center [558, 112] width 361 height 26
select select "other"
click at [378, 99] on select "Create an emergency fund Donate to charity Purchase a home Make a purchase Supp…" at bounding box center [558, 112] width 361 height 26
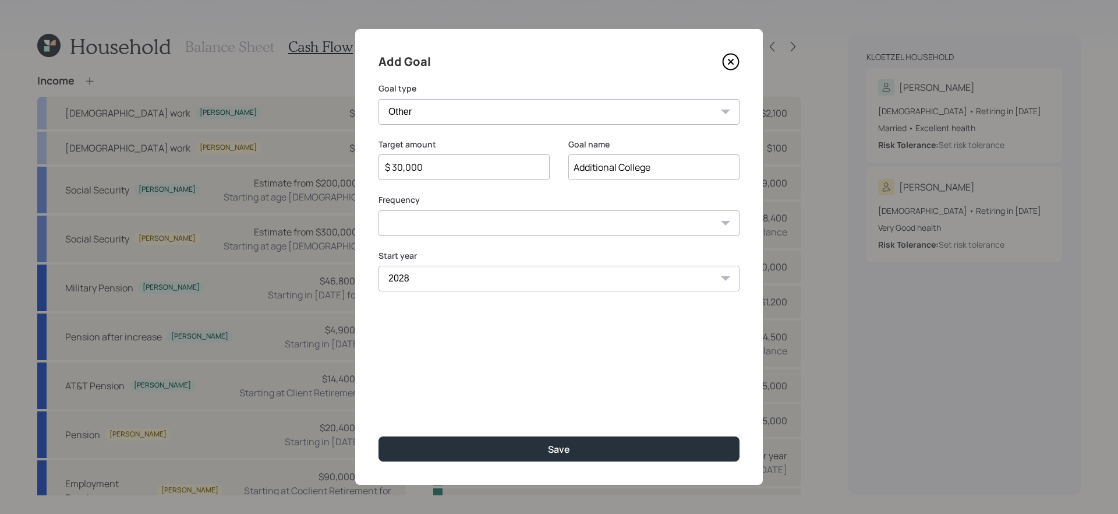
click at [459, 223] on select "One time Every 1 year Every 2 years Every 3 years Every 4 years Every 5 years E…" at bounding box center [558, 223] width 361 height 26
select select "0"
click at [378, 210] on select "One time Every 1 year Every 2 years Every 3 years Every 4 years Every 5 years E…" at bounding box center [558, 223] width 361 height 26
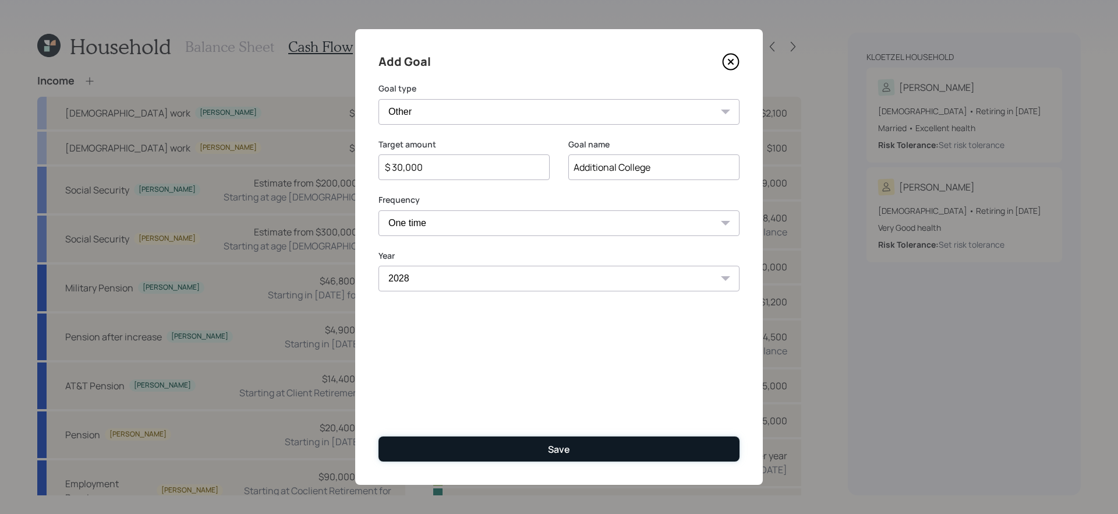
click at [487, 448] on button "Save" at bounding box center [558, 448] width 361 height 25
type input "$"
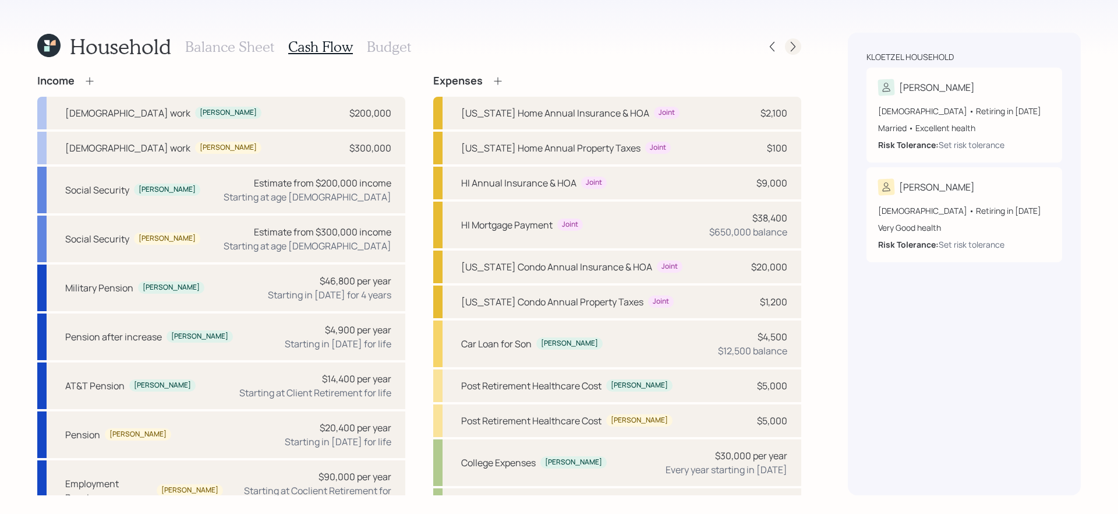
click at [800, 47] on div at bounding box center [793, 46] width 16 height 16
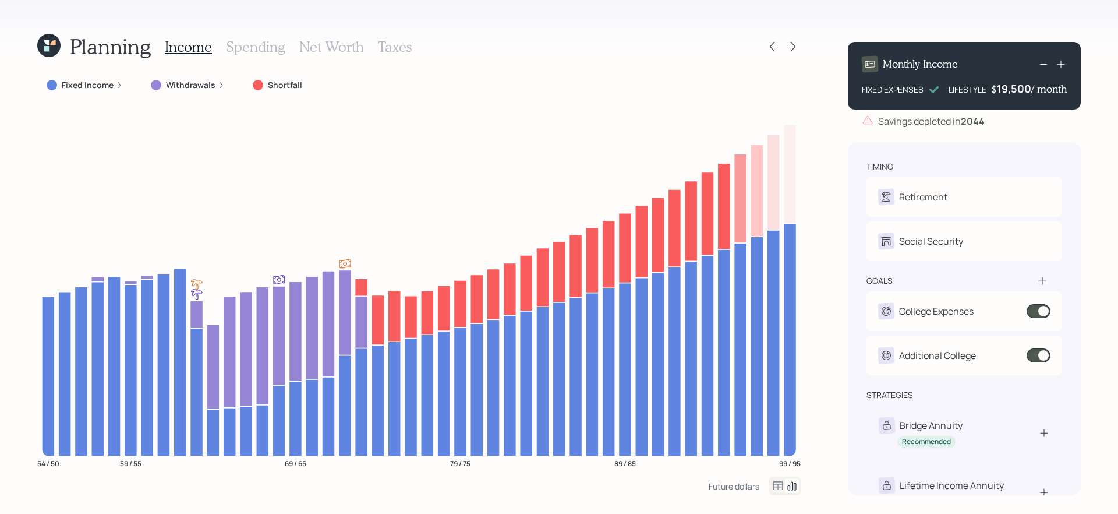
click at [15, 289] on div "Planning Income Spending Net Worth Taxes Fixed Income Withdrawals Shortfall 54 …" at bounding box center [559, 257] width 1118 height 514
click at [790, 46] on icon at bounding box center [793, 47] width 12 height 12
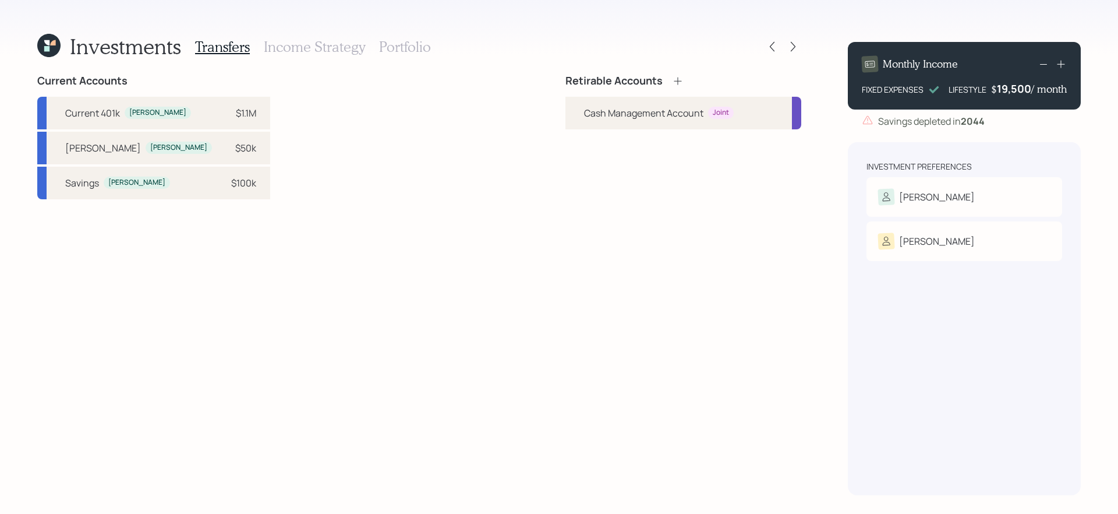
click at [680, 366] on div "Retirable Accounts Cash Management Account Joint" at bounding box center [683, 285] width 236 height 420
click at [950, 190] on div "Bernie" at bounding box center [964, 197] width 172 height 16
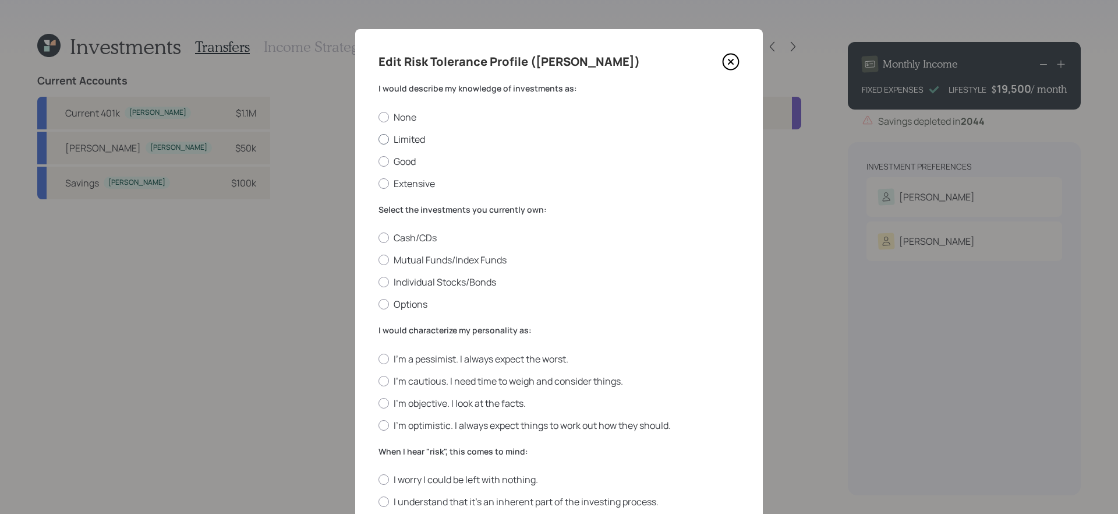
click at [408, 137] on label "Limited" at bounding box center [558, 139] width 361 height 13
click at [378, 139] on input "Limited" at bounding box center [378, 139] width 1 height 1
radio input "true"
click at [465, 262] on label "Mutual Funds/Index Funds" at bounding box center [558, 259] width 361 height 13
click at [378, 260] on input "Mutual Funds/Index Funds" at bounding box center [378, 260] width 1 height 1
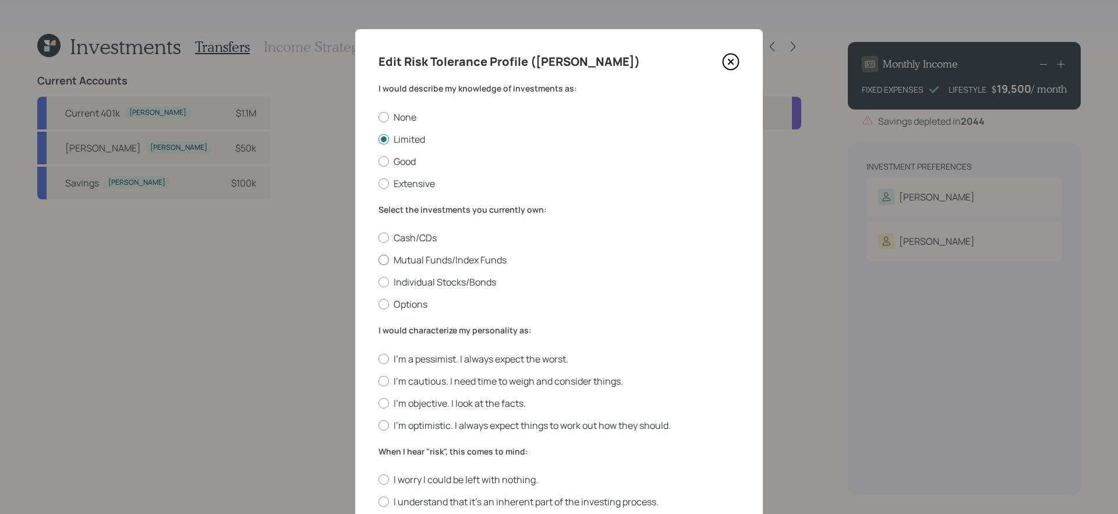
radio input "true"
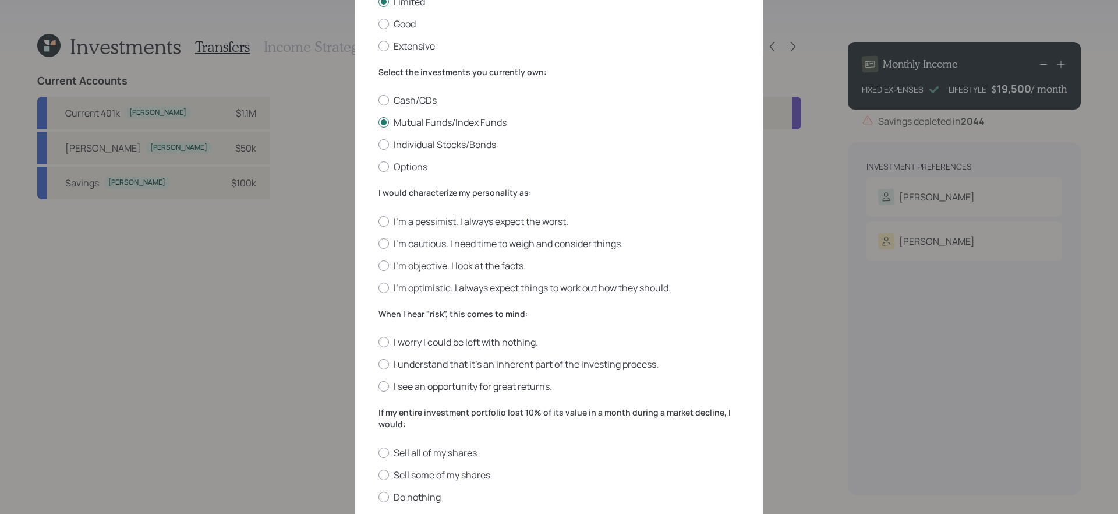
scroll to position [140, 0]
click at [512, 240] on label "I'm cautious. I need time to weigh and consider things." at bounding box center [558, 241] width 361 height 13
click at [378, 240] on input "I'm cautious. I need time to weigh and consider things." at bounding box center [378, 240] width 1 height 1
radio input "true"
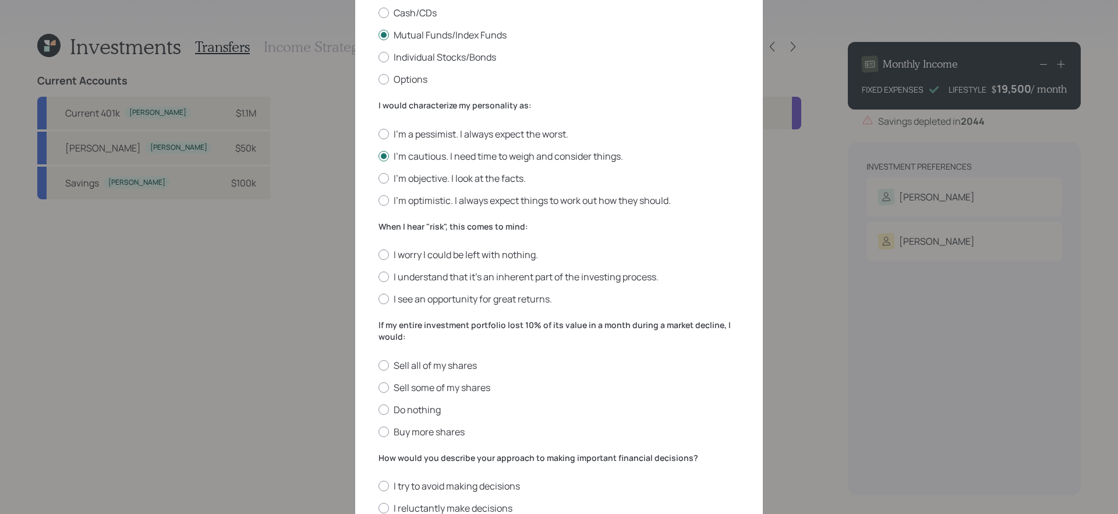
scroll to position [227, 0]
click at [621, 275] on label "I understand that it’s an inherent part of the investing process." at bounding box center [558, 274] width 361 height 13
click at [378, 275] on input "I understand that it’s an inherent part of the investing process." at bounding box center [378, 275] width 1 height 1
radio input "true"
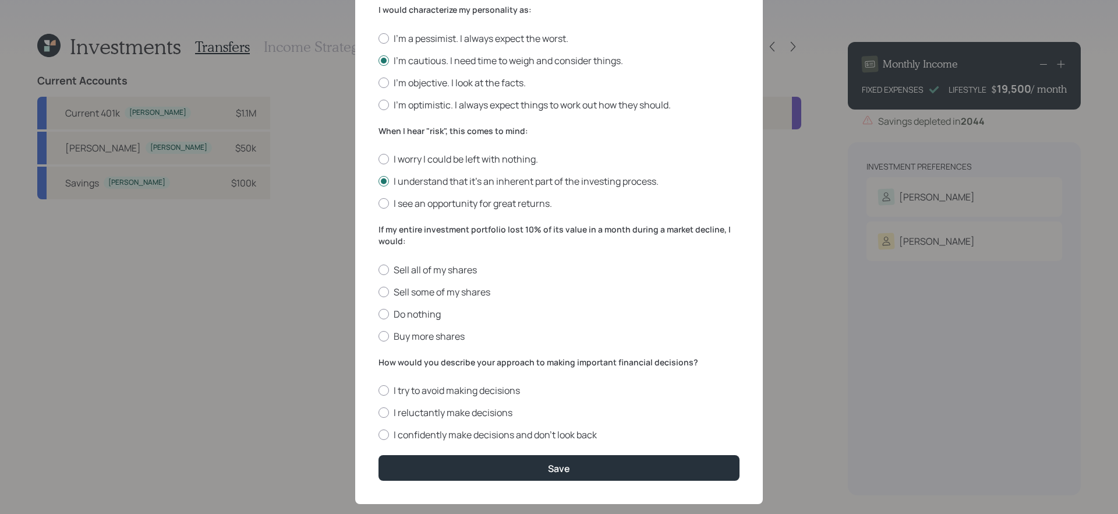
scroll to position [319, 0]
click at [432, 314] on label "Do nothing" at bounding box center [558, 315] width 361 height 13
click at [378, 314] on input "Do nothing" at bounding box center [378, 314] width 1 height 1
radio input "true"
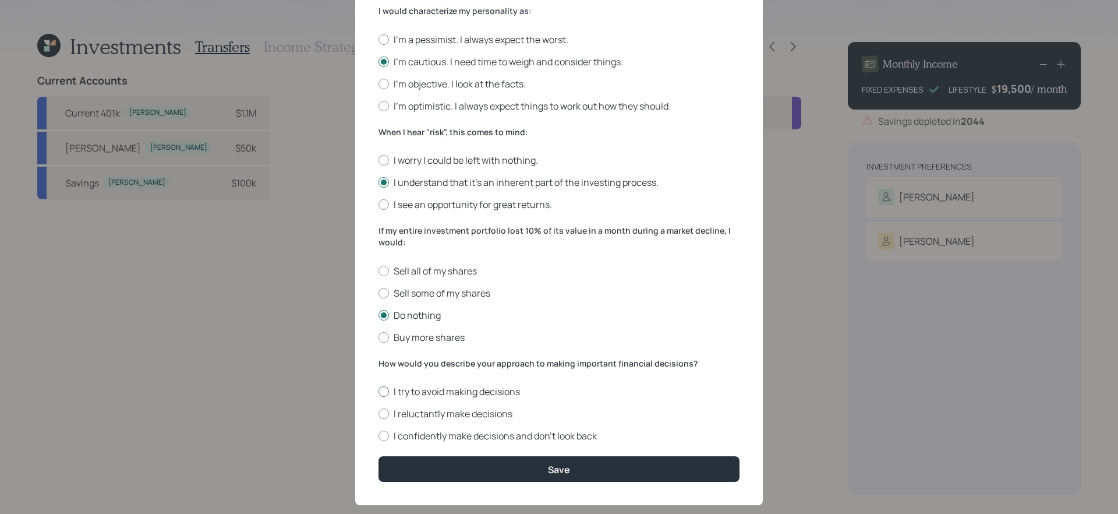
scroll to position [339, 0]
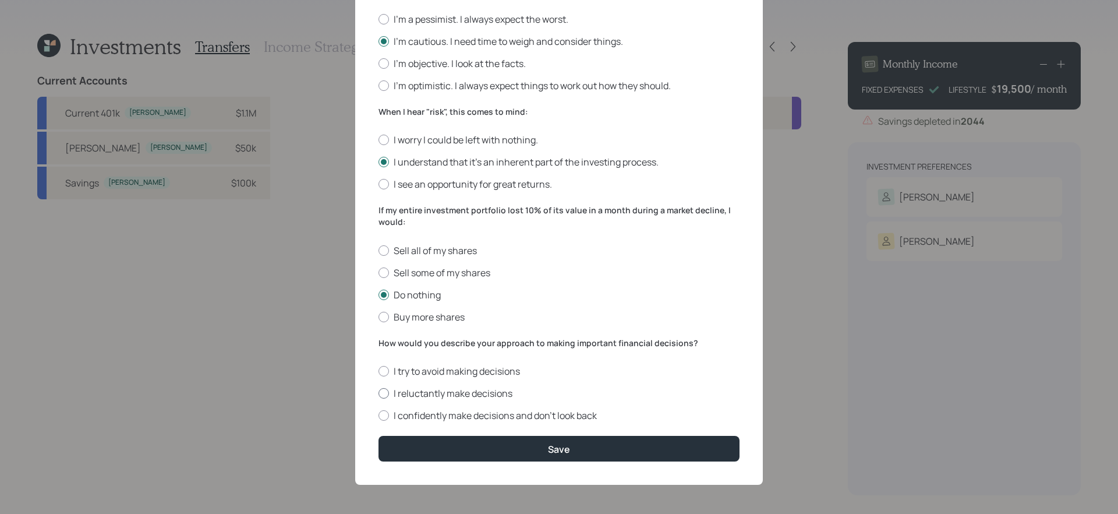
click at [478, 395] on label "I reluctantly make decisions" at bounding box center [558, 393] width 361 height 13
click at [378, 394] on input "I reluctantly make decisions" at bounding box center [378, 393] width 1 height 1
radio input "true"
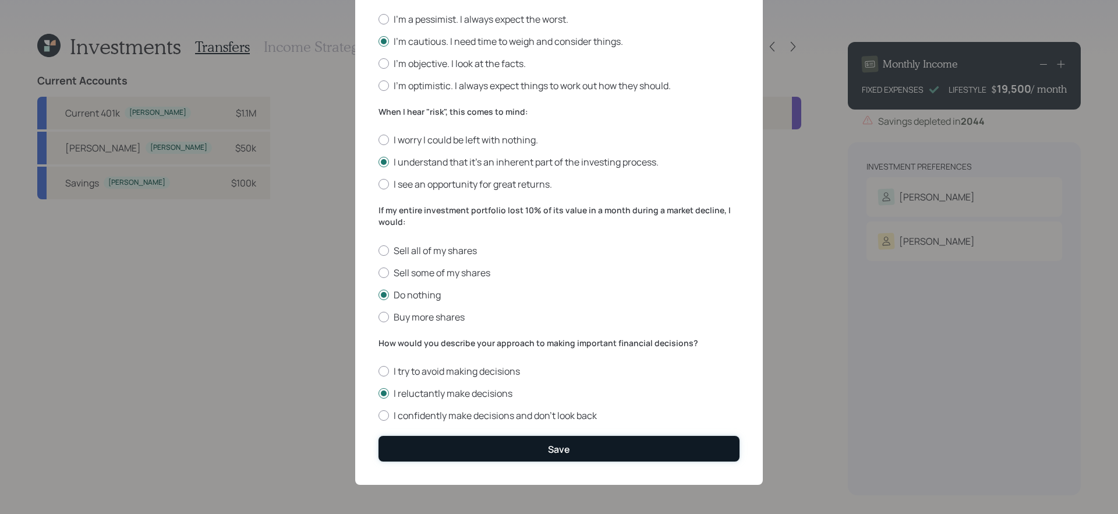
click at [485, 441] on button "Save" at bounding box center [558, 448] width 361 height 25
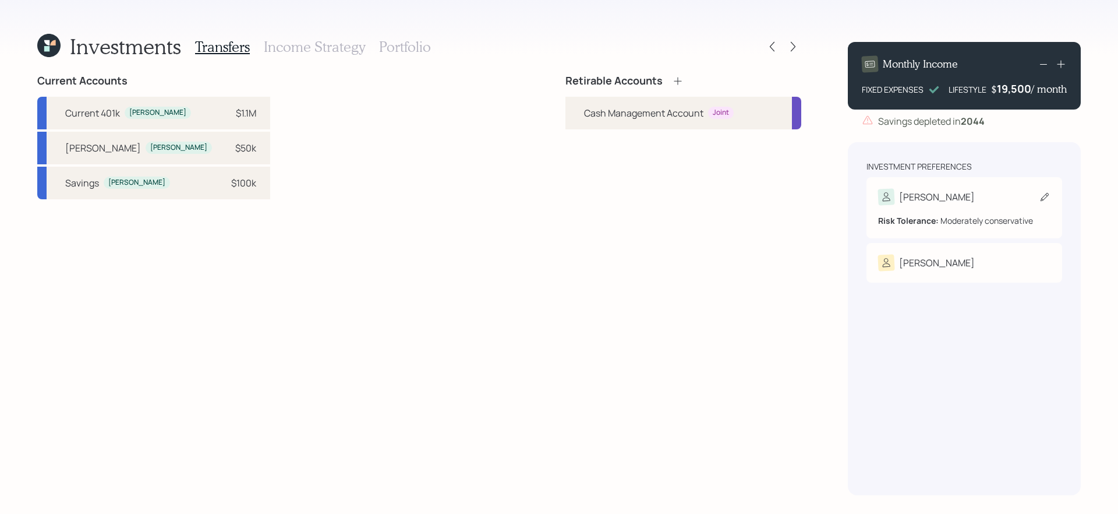
click at [938, 194] on div "Bernie" at bounding box center [964, 197] width 172 height 16
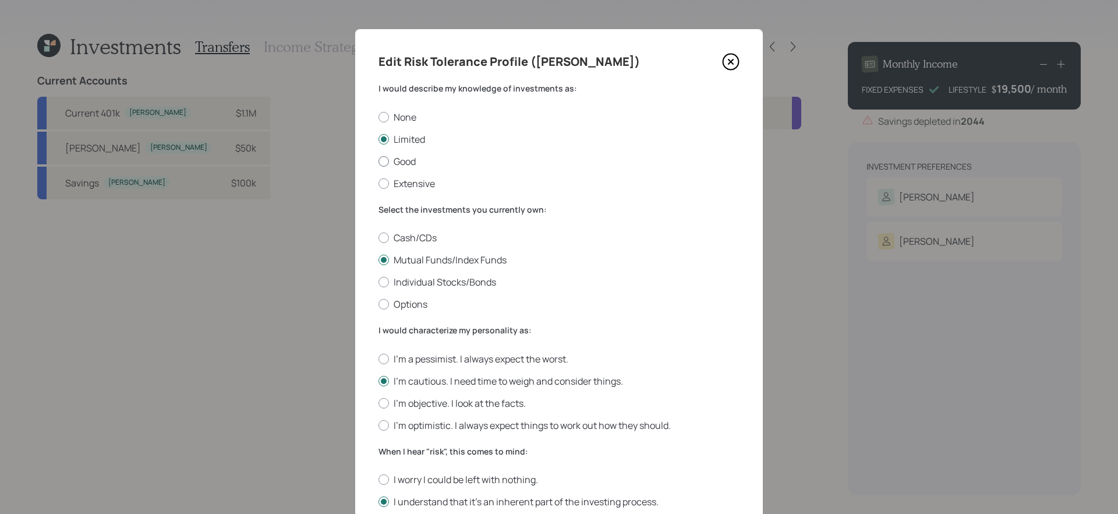
click at [415, 165] on label "Good" at bounding box center [558, 161] width 361 height 13
click at [378, 161] on input "Good" at bounding box center [378, 161] width 1 height 1
radio input "true"
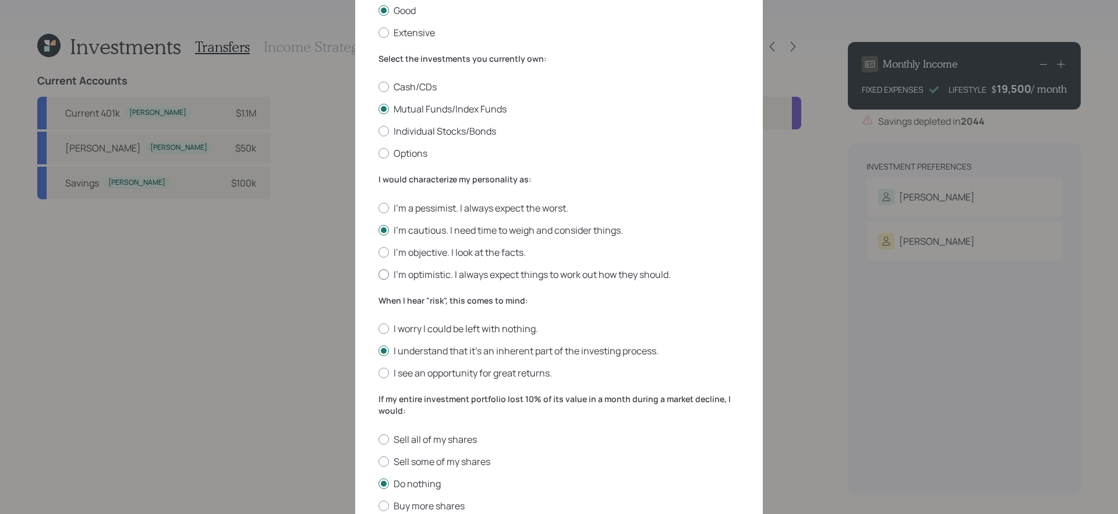
scroll to position [155, 0]
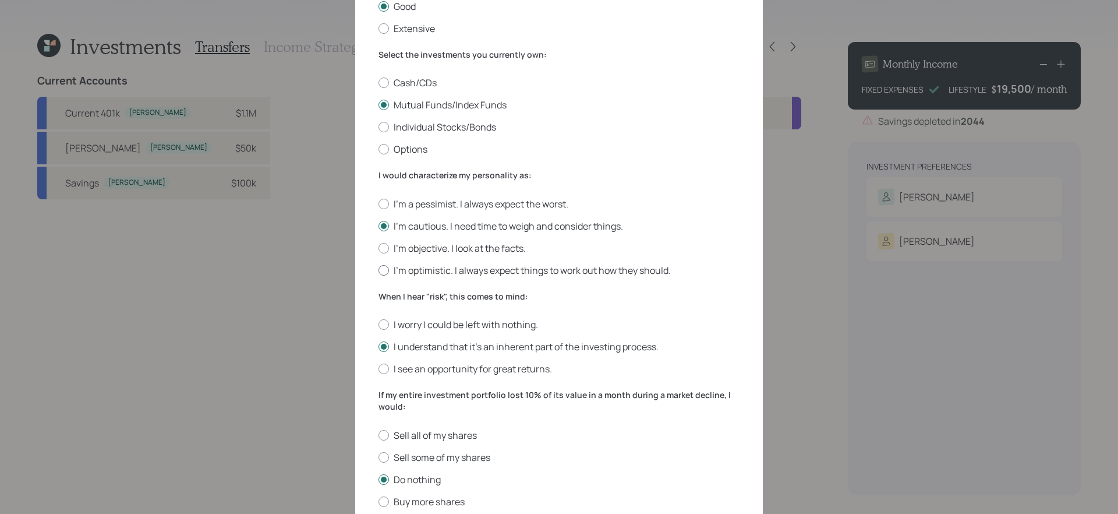
click at [467, 266] on label "I'm optimistic. I always expect things to work out how they should." at bounding box center [558, 270] width 361 height 13
click at [378, 270] on input "I'm optimistic. I always expect things to work out how they should." at bounding box center [378, 270] width 1 height 1
radio input "true"
click at [459, 370] on label "I see an opportunity for great returns." at bounding box center [558, 368] width 361 height 13
click at [378, 369] on input "I see an opportunity for great returns." at bounding box center [378, 369] width 1 height 1
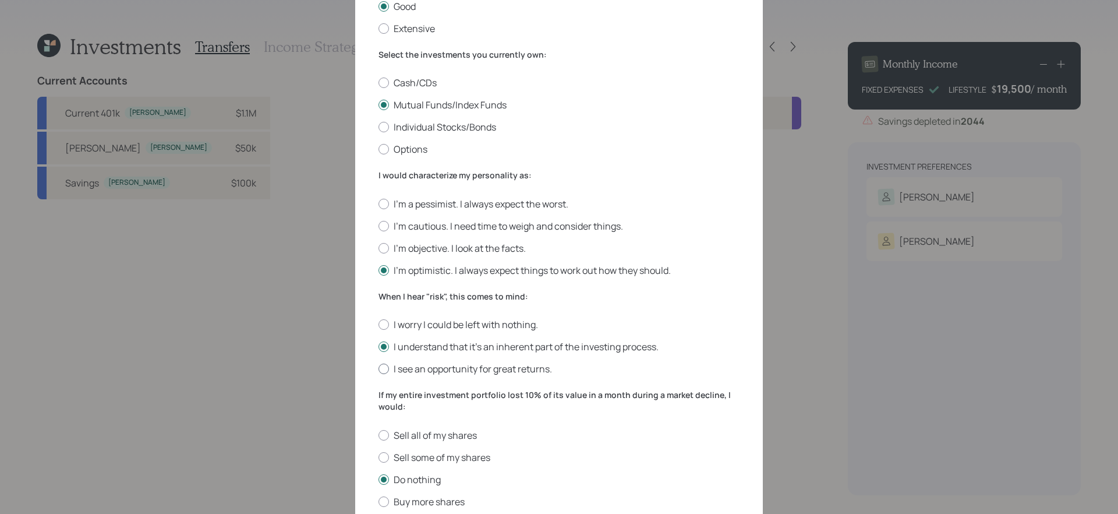
radio input "true"
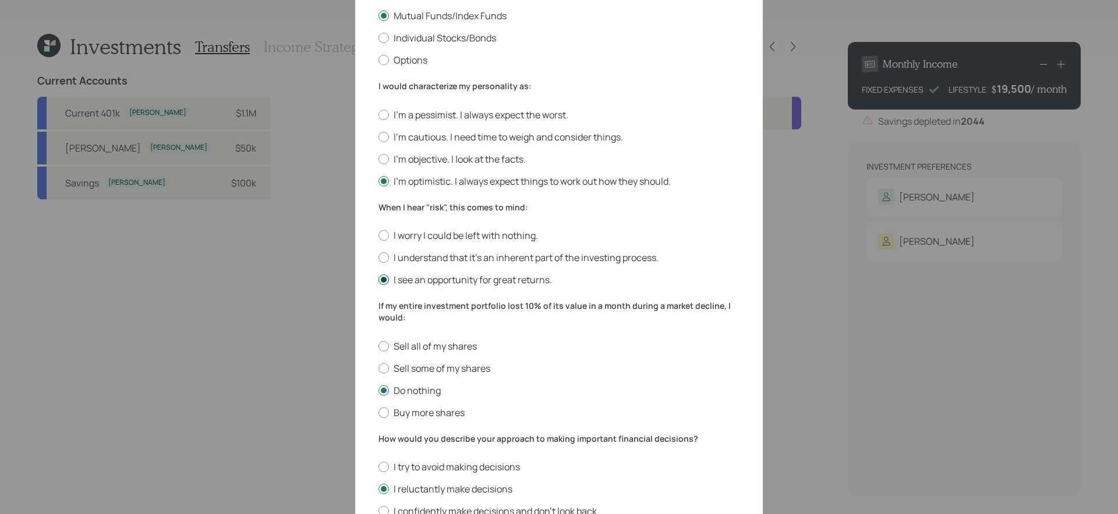
scroll to position [331, 0]
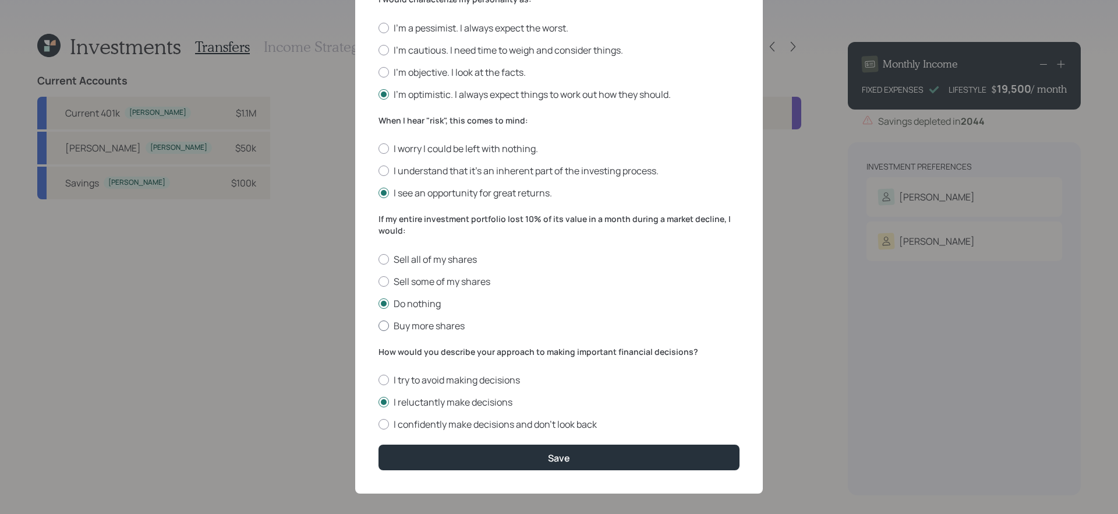
click at [427, 327] on label "Buy more shares" at bounding box center [558, 325] width 361 height 13
click at [378, 325] on input "Buy more shares" at bounding box center [378, 325] width 1 height 1
radio input "true"
click at [461, 422] on label "I confidently make decisions and don’t look back" at bounding box center [558, 423] width 361 height 13
click at [378, 424] on input "I confidently make decisions and don’t look back" at bounding box center [378, 424] width 1 height 1
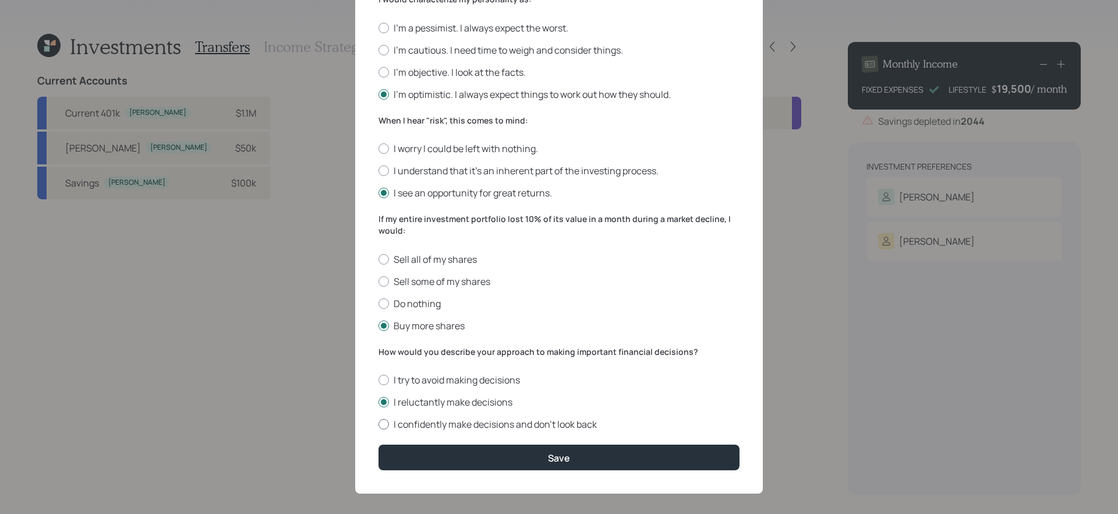
radio input "true"
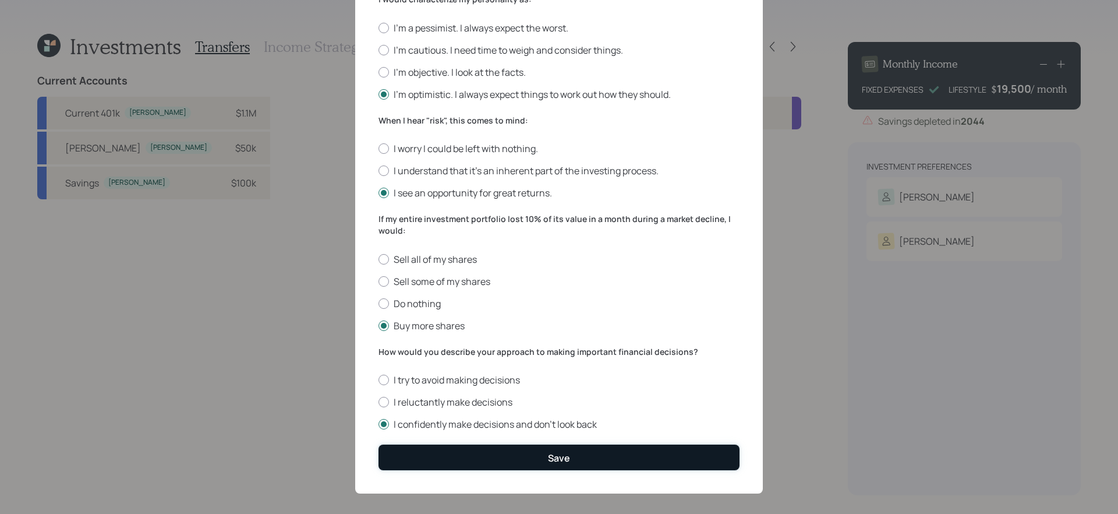
click at [473, 455] on button "Save" at bounding box center [558, 456] width 361 height 25
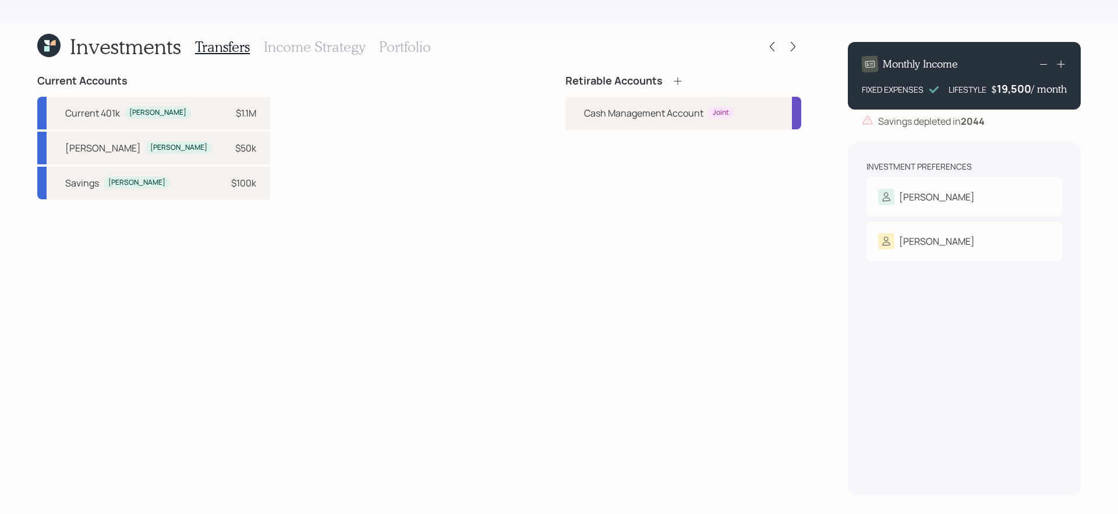
click at [325, 205] on div "Current Accounts Current 401k Bernie $1.1M Schwab IRA Bernie $50k Savings Berni…" at bounding box center [419, 285] width 764 height 420
click at [376, 179] on div "Current Accounts Current 401k Bernie $1.1M Schwab IRA Bernie $50k Savings Berni…" at bounding box center [419, 285] width 764 height 420
click at [338, 216] on div "Current Accounts Current 401k Bernie $1.1M Schwab IRA Bernie $50k Savings Berni…" at bounding box center [419, 285] width 764 height 420
click at [332, 220] on div "Current Accounts Current 401k Bernie $1.1M Schwab IRA Bernie $50k Savings Berni…" at bounding box center [419, 285] width 764 height 420
click at [349, 206] on div "Current Accounts Current 401k Bernie $1.1M Schwab IRA Bernie $50k Savings Berni…" at bounding box center [419, 285] width 764 height 420
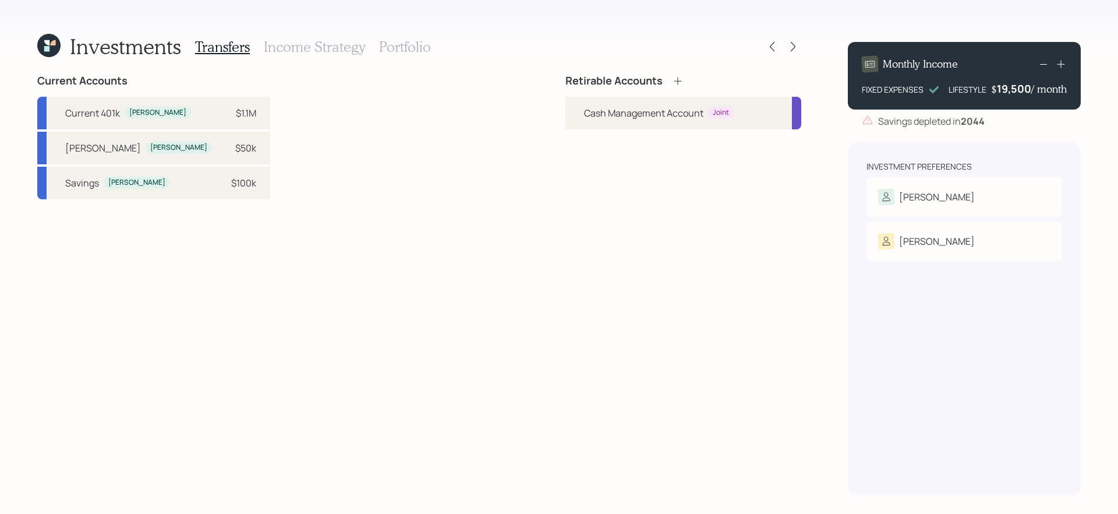
click at [678, 81] on icon at bounding box center [678, 81] width 12 height 12
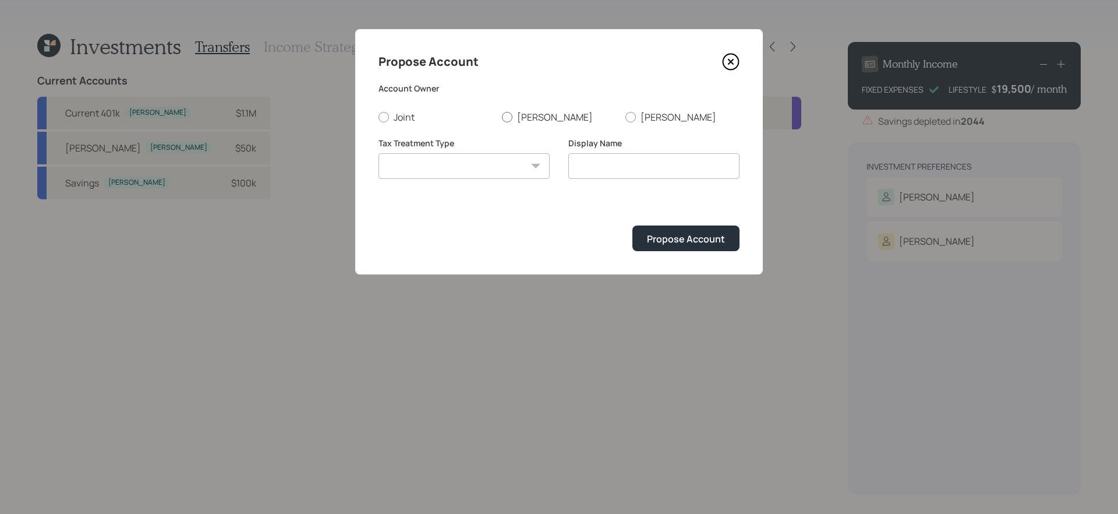
click at [518, 123] on label "Bernie" at bounding box center [559, 117] width 114 height 13
click at [502, 117] on input "Bernie" at bounding box center [501, 116] width 1 height 1
radio input "true"
click at [498, 150] on div "Tax Treatment Type Roth Taxable Traditional" at bounding box center [463, 158] width 171 height 42
click at [487, 167] on select "Roth Taxable Traditional" at bounding box center [463, 166] width 171 height 26
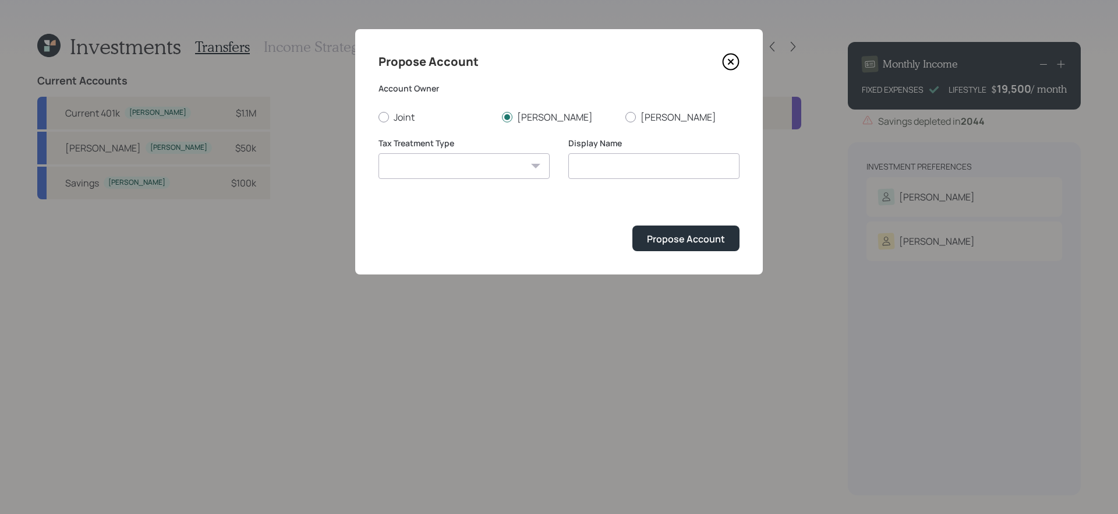
select select "taxable"
click at [378, 153] on select "Roth Taxable Traditional" at bounding box center [463, 166] width 171 height 26
type input "Taxable"
click at [684, 235] on div "Propose Account" at bounding box center [686, 238] width 78 height 13
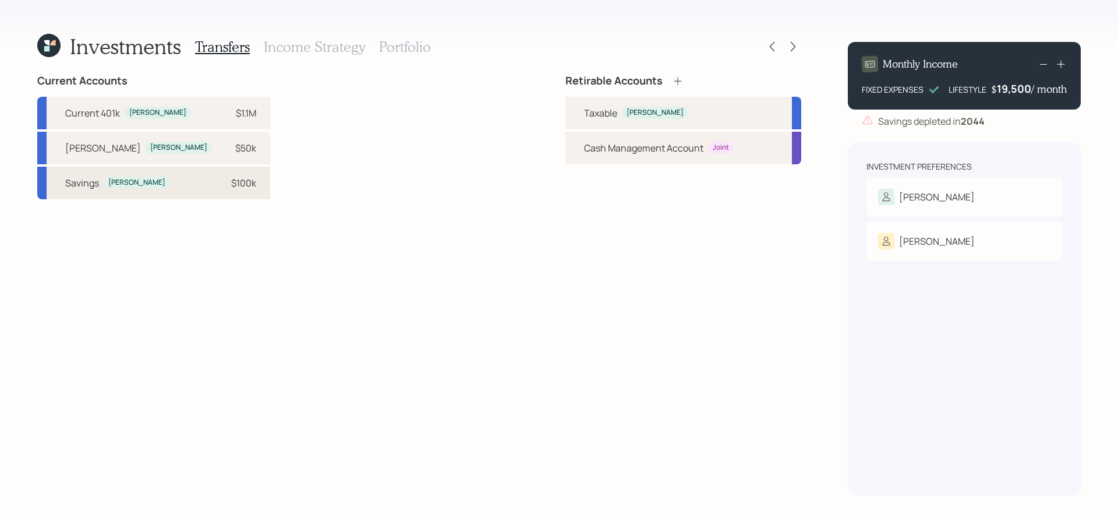
click at [157, 185] on div "Savings Bernie $100k" at bounding box center [153, 183] width 233 height 33
click at [598, 122] on div "Taxable Bernie" at bounding box center [683, 113] width 236 height 33
select select "a072f08f-e014-4bbe-9abe-d607a50746e0"
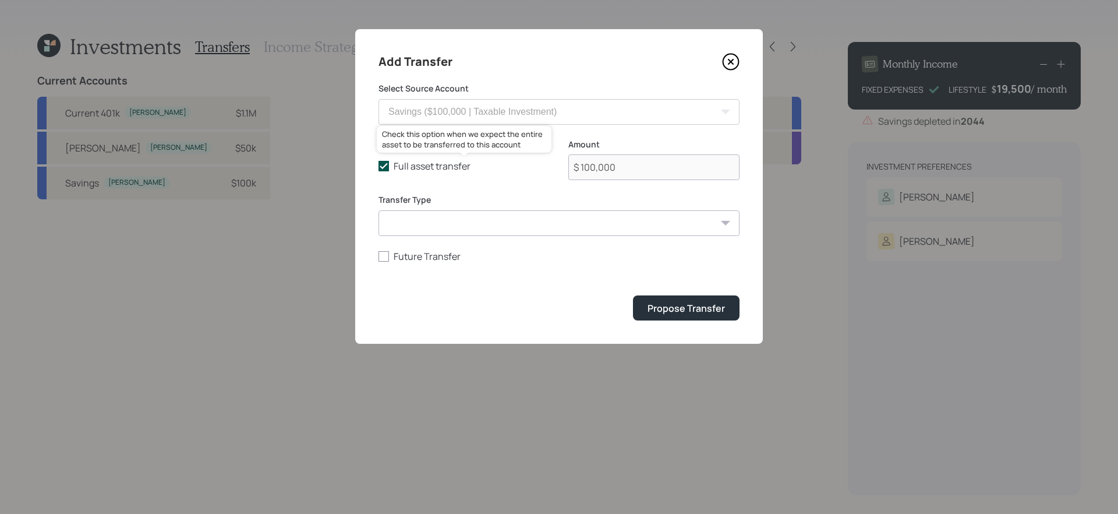
click at [391, 164] on label "Full asset transfer" at bounding box center [463, 166] width 171 height 13
click at [378, 166] on input "Full asset transfer" at bounding box center [378, 166] width 1 height 1
checkbox input "false"
click at [622, 163] on input "$ 100,000" at bounding box center [653, 167] width 171 height 26
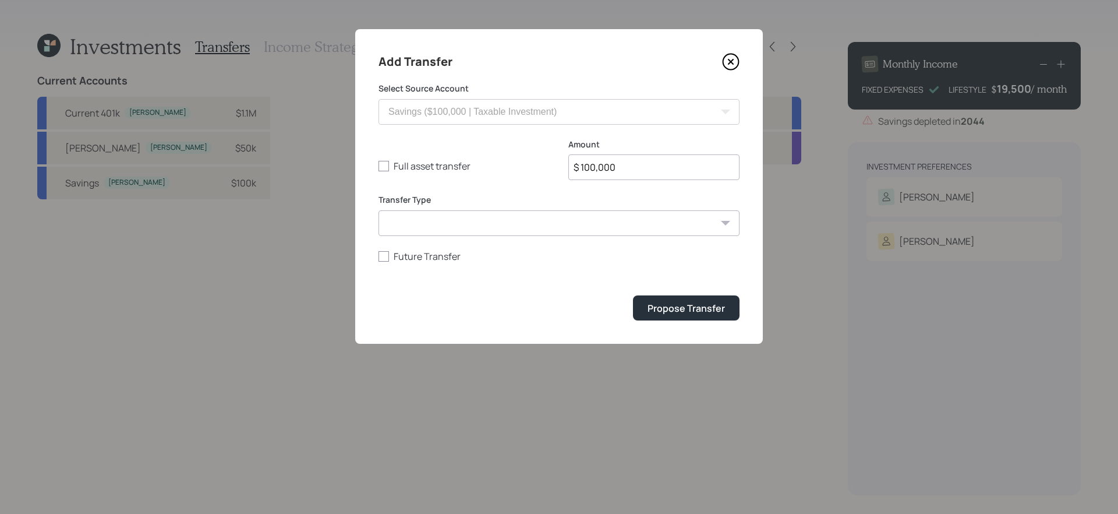
click at [622, 163] on input "$ 100,000" at bounding box center [653, 167] width 171 height 26
click at [647, 168] on input "$ 100,000" at bounding box center [653, 167] width 171 height 26
type input "$ 30,000"
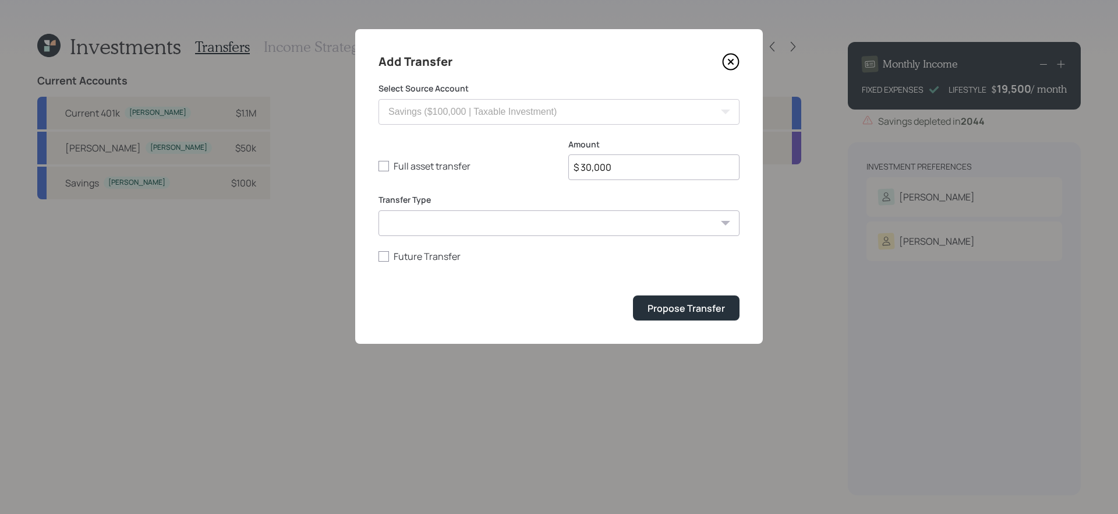
click at [633, 295] on button "Propose Transfer" at bounding box center [686, 307] width 107 height 25
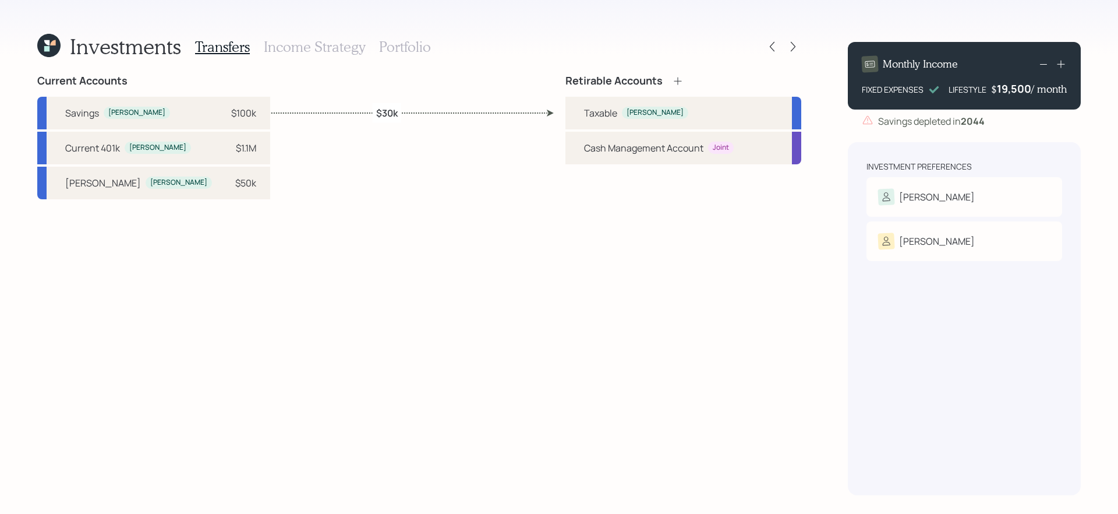
click at [673, 81] on icon at bounding box center [678, 81] width 12 height 12
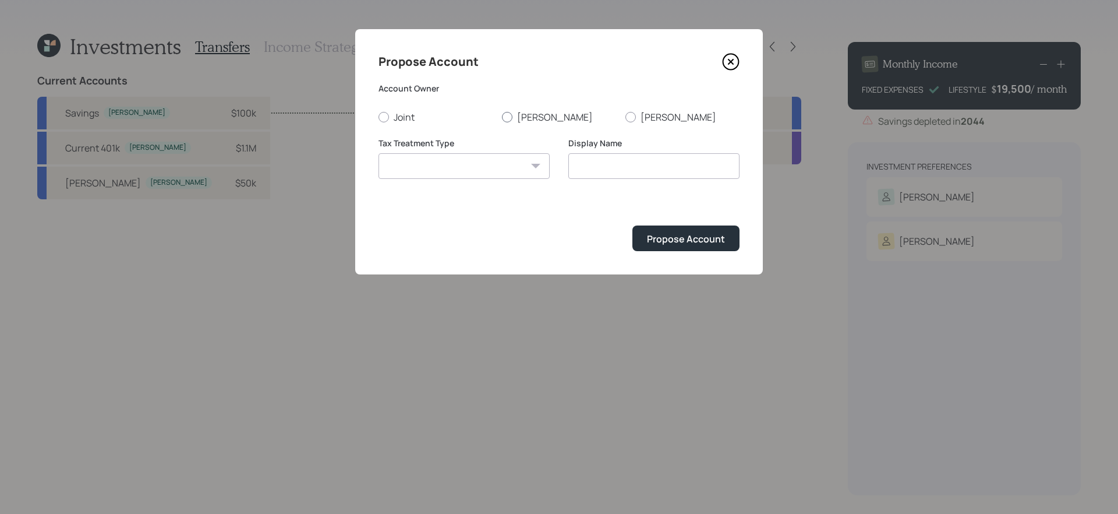
click at [524, 119] on label "Bernie" at bounding box center [559, 117] width 114 height 13
click at [502, 117] on input "Bernie" at bounding box center [501, 116] width 1 height 1
radio input "true"
click at [500, 163] on select "Roth Taxable Traditional" at bounding box center [463, 166] width 171 height 26
select select "traditional"
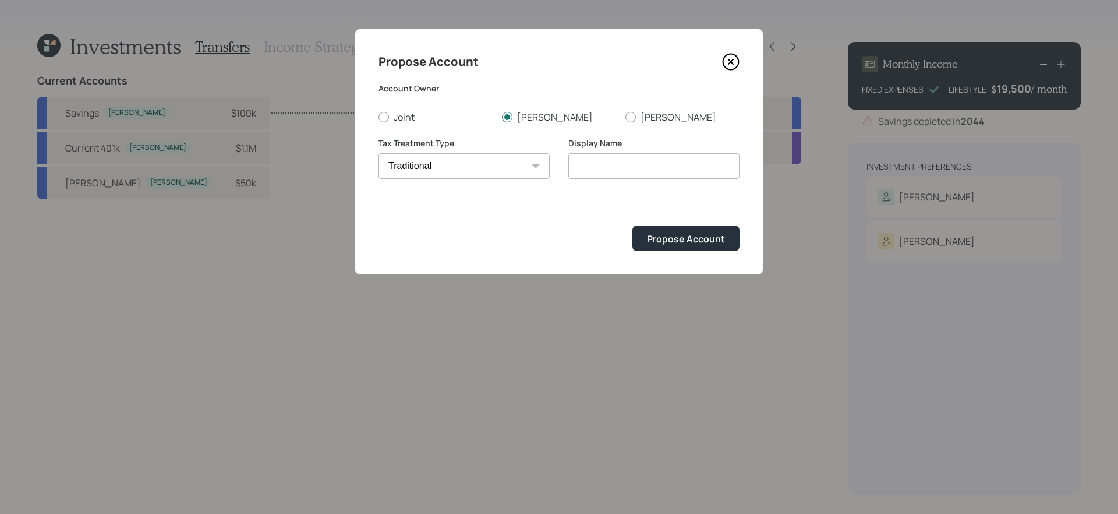
click at [378, 153] on select "Roth Taxable Traditional" at bounding box center [463, 166] width 171 height 26
type input "Traditional"
click at [711, 236] on div "Propose Account" at bounding box center [686, 238] width 78 height 13
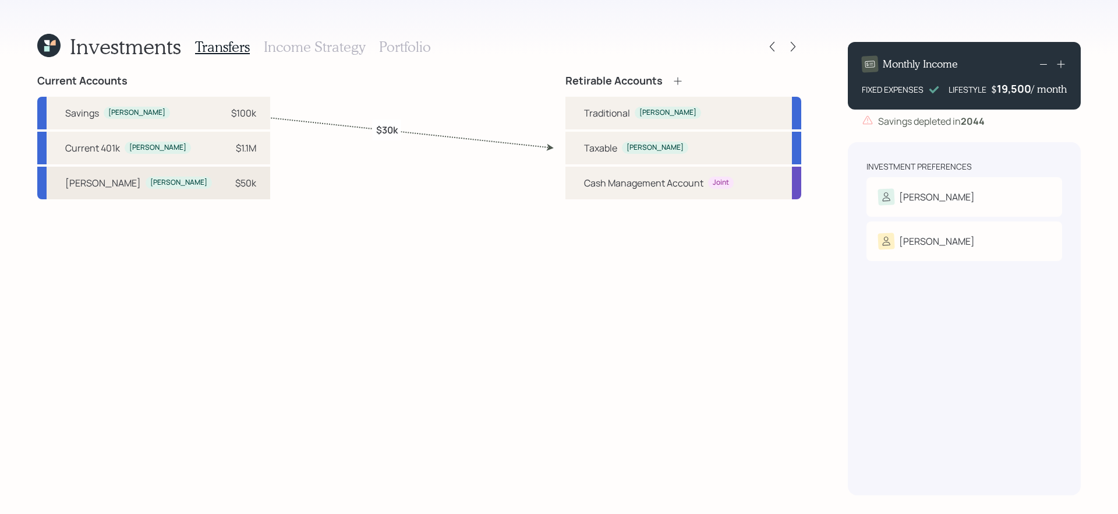
click at [158, 181] on div "Schwab IRA Bernie $50k" at bounding box center [153, 183] width 233 height 33
click at [624, 117] on div "Traditional" at bounding box center [607, 113] width 46 height 14
select select "49783129-8789-42e3-91e8-1372514412d8"
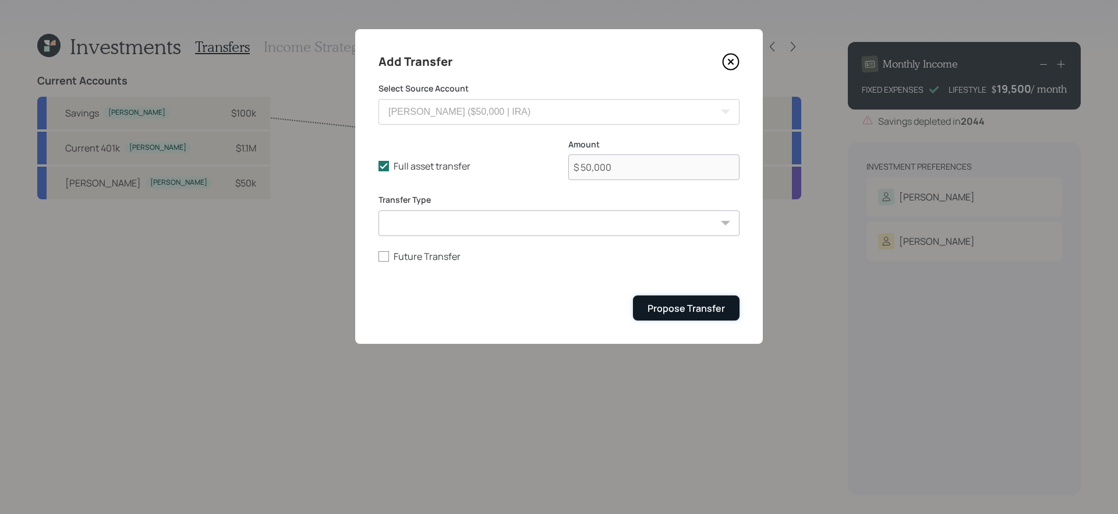
click at [722, 311] on div "Propose Transfer" at bounding box center [686, 308] width 77 height 13
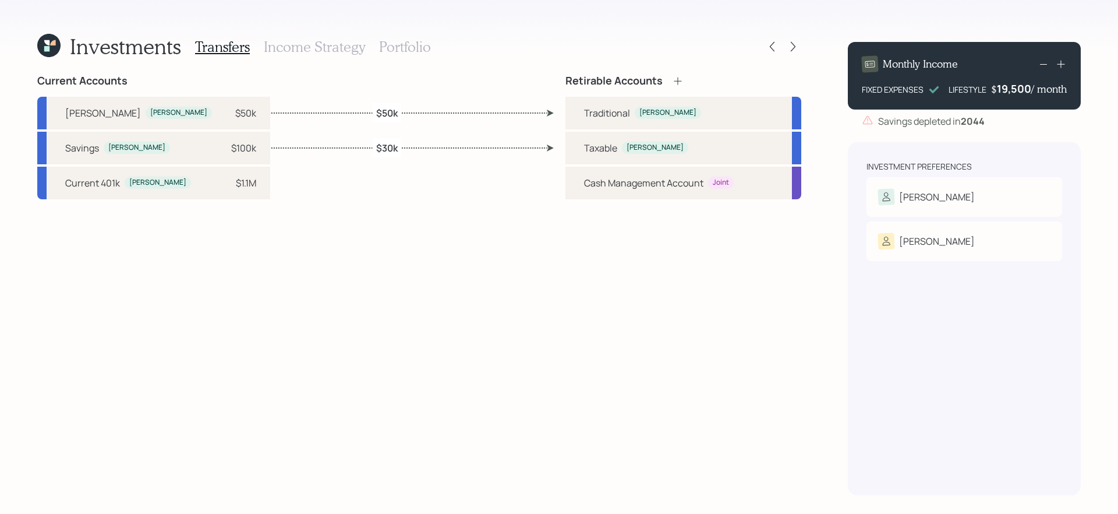
drag, startPoint x: 641, startPoint y: 384, endPoint x: 561, endPoint y: 384, distance: 80.4
click at [561, 384] on div "Current Accounts Schwab IRA Bernie $50k Savings Bernie $100k Current 401k Berni…" at bounding box center [419, 285] width 764 height 420
click at [415, 49] on h3 "Portfolio" at bounding box center [405, 46] width 52 height 17
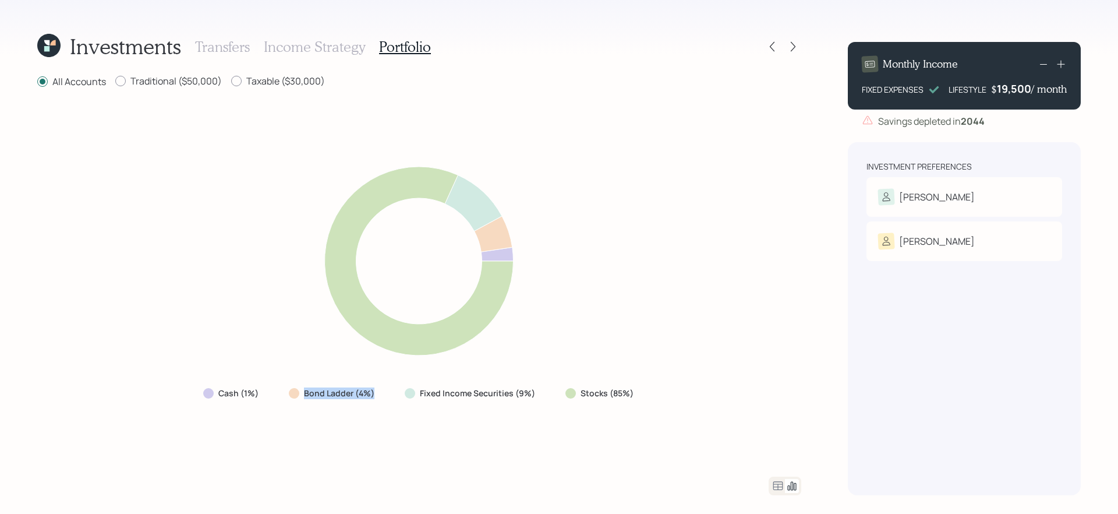
drag, startPoint x: 295, startPoint y: 389, endPoint x: 384, endPoint y: 395, distance: 89.9
click at [384, 395] on div "Bond Ladder (4%)" at bounding box center [332, 393] width 107 height 21
drag, startPoint x: 556, startPoint y: 395, endPoint x: 682, endPoint y: 395, distance: 125.8
click at [682, 395] on div "Cash (1%) Bond Ladder (4%) Fixed Income Securities (9%) Stocks (85%)" at bounding box center [419, 282] width 764 height 359
click at [601, 456] on div "Cash (1%) Bond Ladder (4%) Fixed Income Securities (9%) Stocks (85%)" at bounding box center [419, 282] width 764 height 359
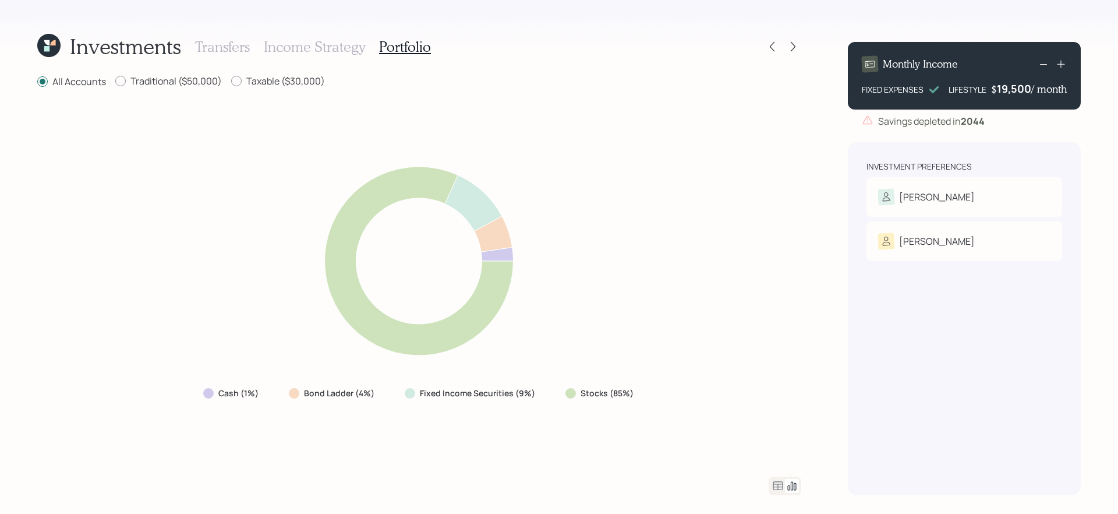
click at [590, 494] on div at bounding box center [419, 485] width 764 height 19
drag, startPoint x: 537, startPoint y: 397, endPoint x: 393, endPoint y: 392, distance: 143.9
click at [393, 392] on div "Cash (1%) Bond Ladder (4%) Fixed Income Securities (9%) Stocks (85%)" at bounding box center [419, 393] width 451 height 21
drag, startPoint x: 264, startPoint y: 395, endPoint x: 187, endPoint y: 395, distance: 76.9
click at [187, 395] on div "Cash (1%) Bond Ladder (4%) Fixed Income Securities (9%) Stocks (85%)" at bounding box center [419, 282] width 764 height 359
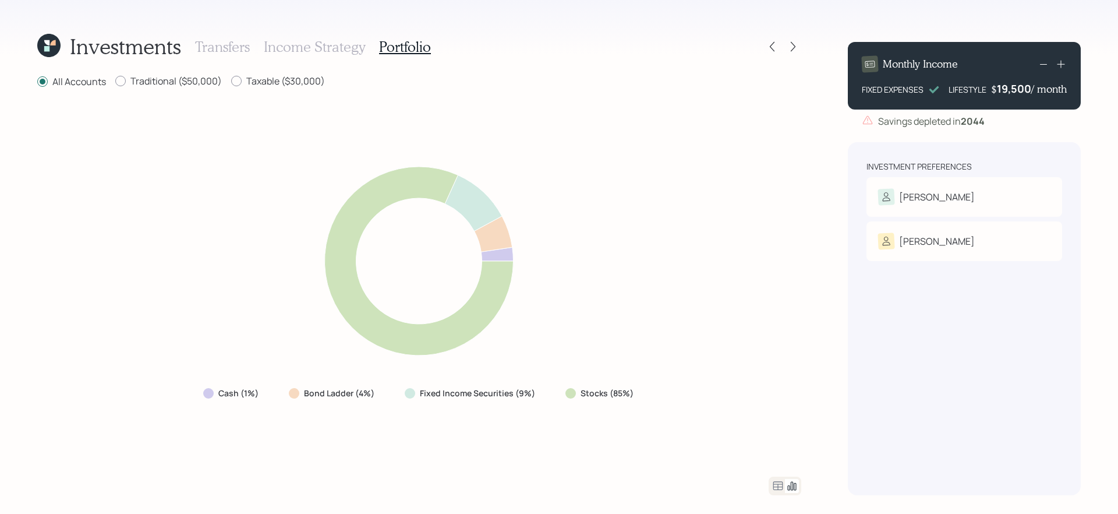
click at [720, 349] on div "Cash (1%) Bond Ladder (4%) Fixed Income Securities (9%) Stocks (85%)" at bounding box center [419, 282] width 764 height 359
click at [783, 483] on icon at bounding box center [778, 486] width 14 height 14
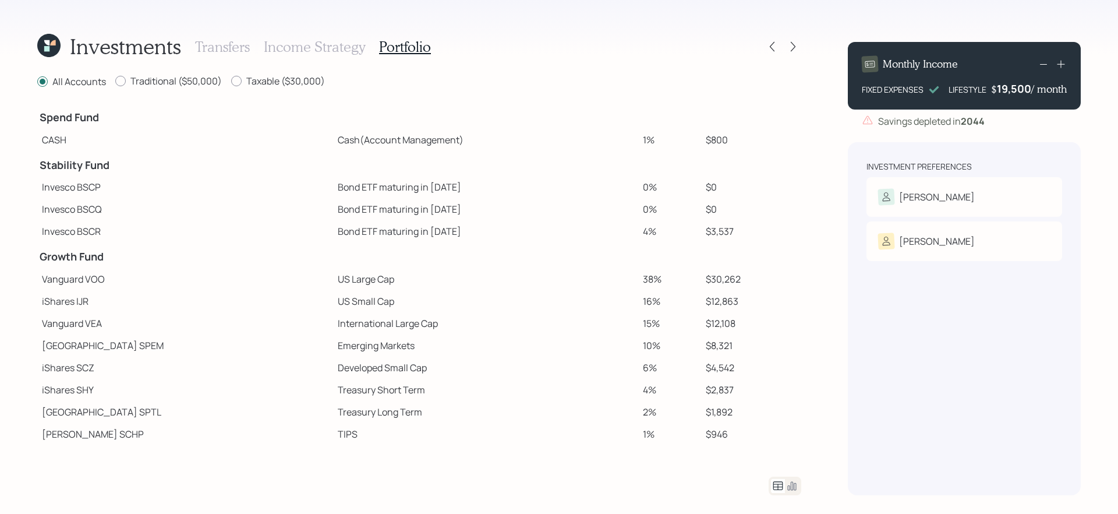
scroll to position [45, 0]
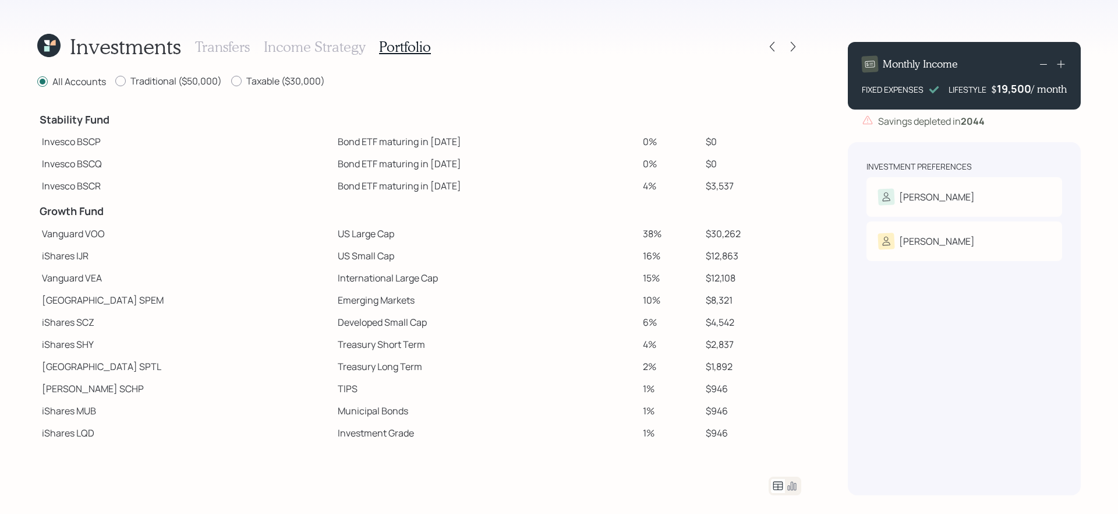
click at [240, 228] on td "Vanguard VOO" at bounding box center [185, 233] width 296 height 22
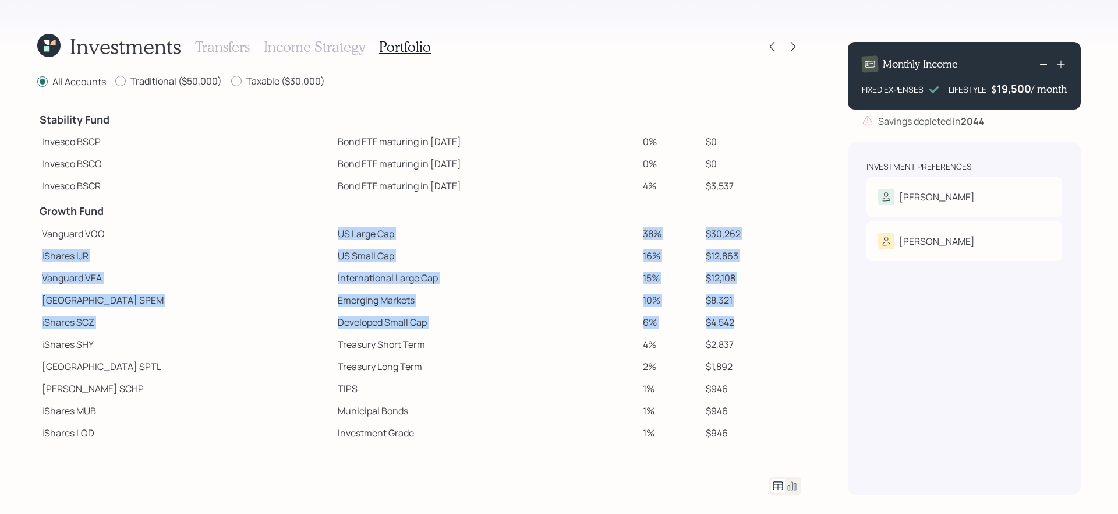
drag, startPoint x: 240, startPoint y: 228, endPoint x: 765, endPoint y: 322, distance: 532.4
click at [765, 322] on tbody "Spend Fund CASH Cash (Account Management) 1% $800 Stability Fund Invesco BSCP B…" at bounding box center [419, 251] width 764 height 386
click at [333, 228] on td "US Large Cap" at bounding box center [485, 233] width 305 height 22
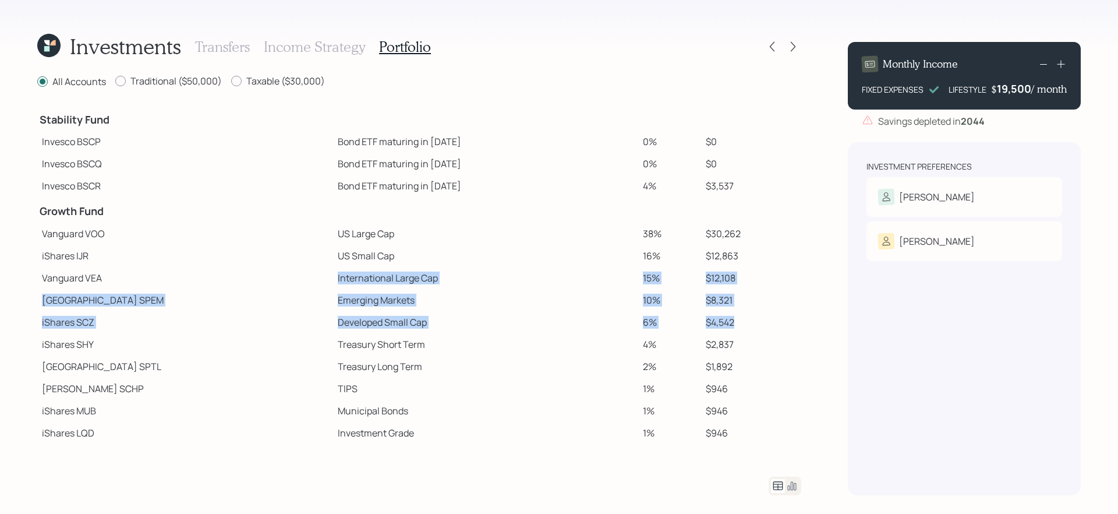
drag, startPoint x: 260, startPoint y: 273, endPoint x: 750, endPoint y: 323, distance: 492.9
click at [750, 323] on tbody "Spend Fund CASH Cash (Account Management) 1% $800 Stability Fund Invesco BSCP B…" at bounding box center [419, 251] width 764 height 386
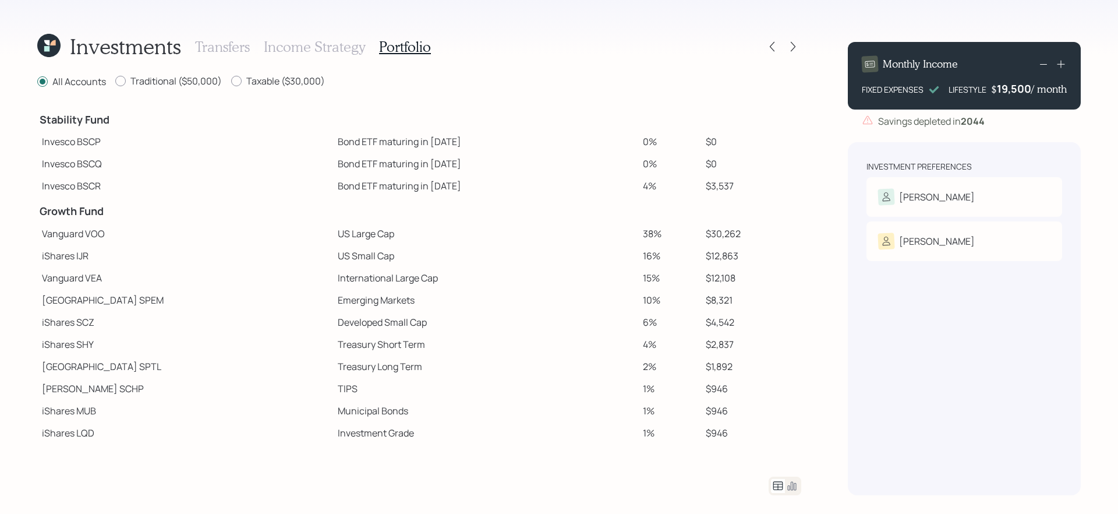
click at [684, 335] on td "4%" at bounding box center [669, 344] width 63 height 22
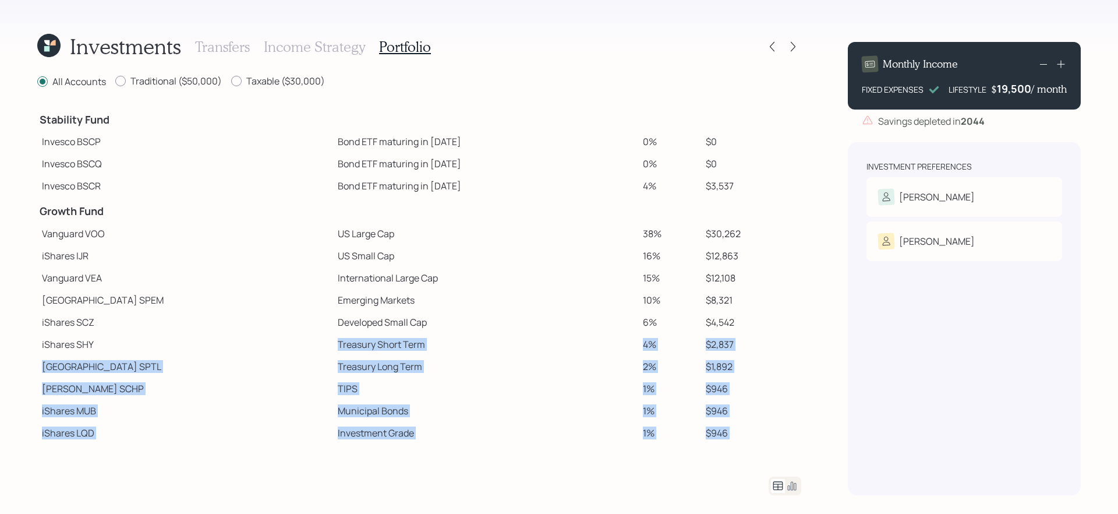
drag, startPoint x: 267, startPoint y: 346, endPoint x: 706, endPoint y: 469, distance: 455.3
click at [706, 469] on div "All Accounts Traditional ($50,000) Taxable ($30,000) Spend Fund CASH Cash (Acco…" at bounding box center [419, 285] width 764 height 420
click at [534, 404] on td "Municipal Bonds" at bounding box center [485, 410] width 305 height 22
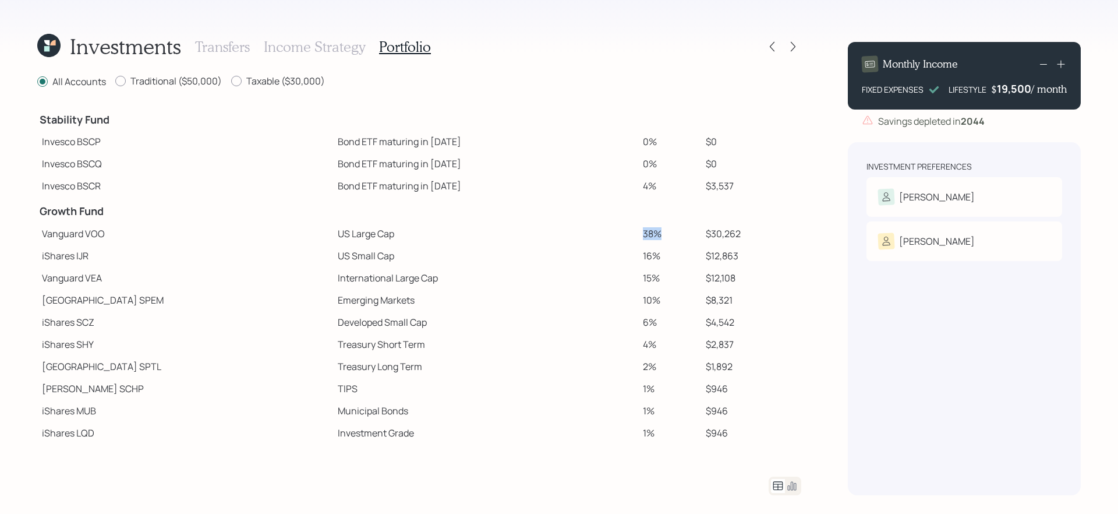
drag, startPoint x: 615, startPoint y: 235, endPoint x: 641, endPoint y: 235, distance: 26.2
click at [641, 235] on td "38%" at bounding box center [669, 233] width 63 height 22
click at [681, 383] on td "1%" at bounding box center [669, 388] width 63 height 22
click at [798, 54] on div at bounding box center [782, 46] width 37 height 16
click at [794, 49] on icon at bounding box center [793, 47] width 12 height 12
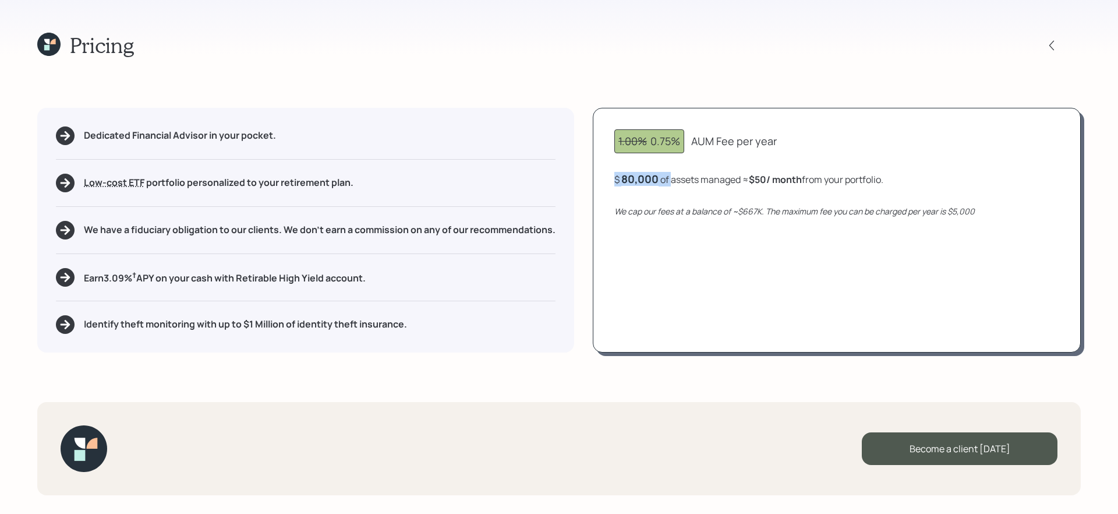
drag, startPoint x: 614, startPoint y: 175, endPoint x: 673, endPoint y: 174, distance: 58.8
click at [673, 174] on div "1.00% 0.75% AUM Fee per year $ 80,000 of assets managed ≈ $50 / month from your…" at bounding box center [837, 230] width 488 height 245
click at [756, 283] on div "1.00% 0.75% AUM Fee per year $ 80,000 of assets managed ≈ $50 / month from your…" at bounding box center [837, 230] width 488 height 245
drag, startPoint x: 742, startPoint y: 213, endPoint x: 767, endPoint y: 210, distance: 25.1
click at [768, 210] on icon "We cap our fees at a balance of ~$667K. The maximum fee you can be charged per …" at bounding box center [794, 211] width 360 height 11
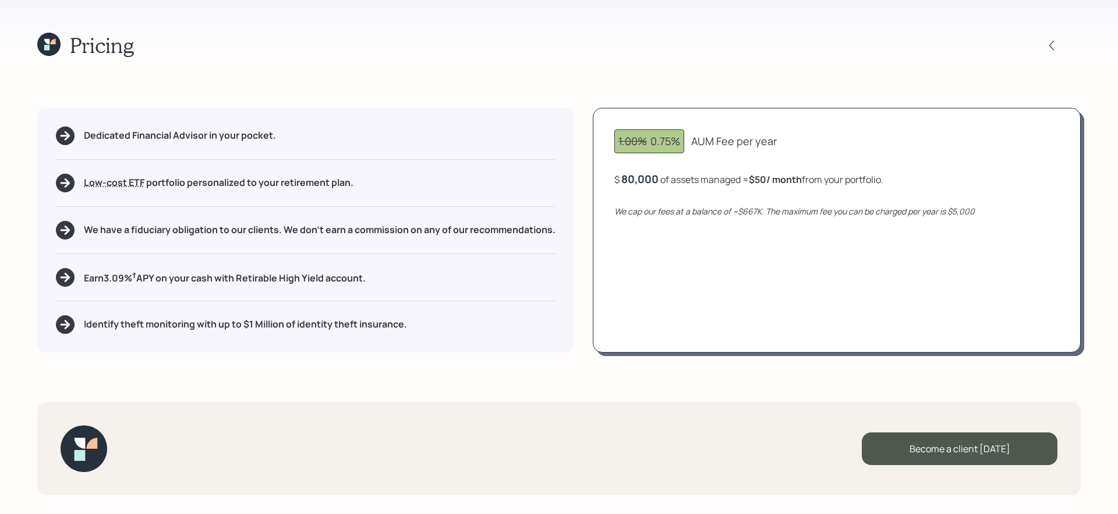
click at [741, 256] on div "1.00% 0.75% AUM Fee per year $ 80,000 of assets managed ≈ $50 / month from your…" at bounding box center [837, 230] width 488 height 245
click at [647, 178] on div "80000" at bounding box center [638, 179] width 34 height 14
click at [677, 284] on div "1.00% 0.75% AUM Fee per year $ 667000 of assets managed ≈ $50 / month from your…" at bounding box center [837, 230] width 488 height 245
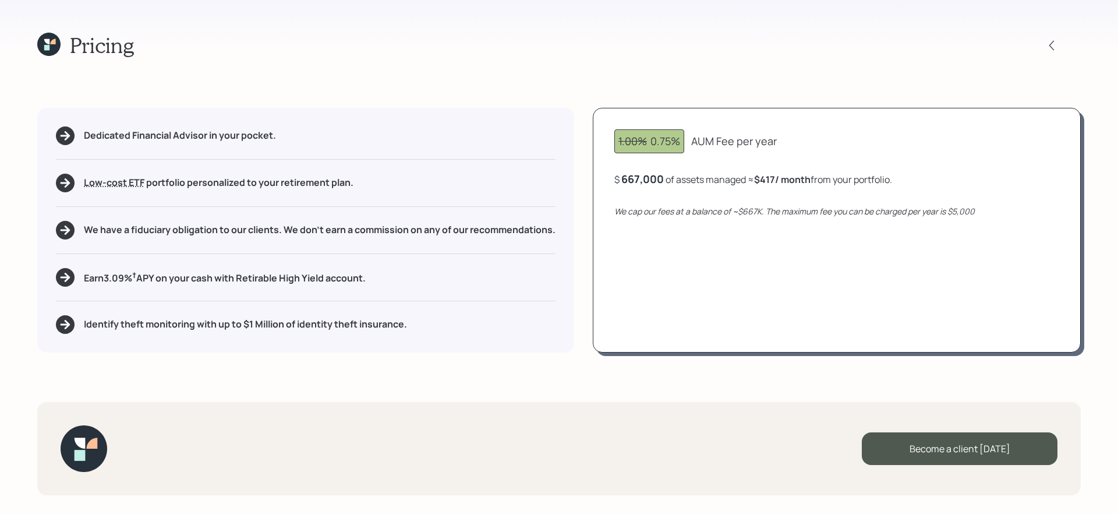
click at [653, 178] on div "667,000" at bounding box center [642, 179] width 43 height 14
click at [653, 178] on div "667000" at bounding box center [641, 179] width 40 height 14
click at [694, 316] on div "1.00% 0.75% AUM Fee per year $ 300,000 of assets managed ≈ $188 / month from yo…" at bounding box center [837, 230] width 488 height 245
click at [653, 177] on div "300,000" at bounding box center [643, 179] width 44 height 14
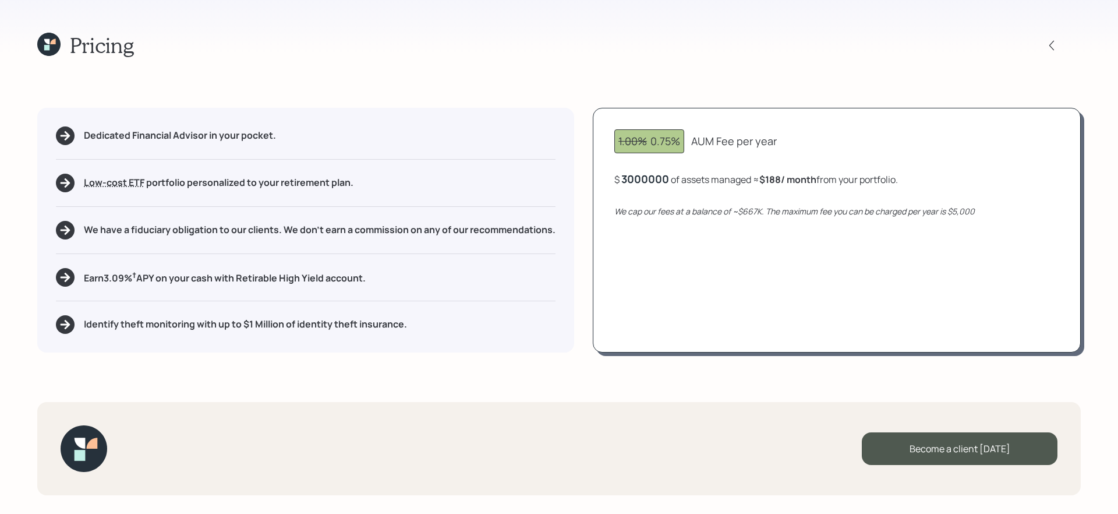
click at [712, 276] on div "1.00% 0.75% AUM Fee per year $ 3000000 of assets managed ≈ $188 / month from yo…" at bounding box center [837, 230] width 488 height 245
click at [653, 183] on div "3,000,000" at bounding box center [648, 179] width 54 height 14
click at [653, 183] on div "3000000" at bounding box center [645, 179] width 48 height 14
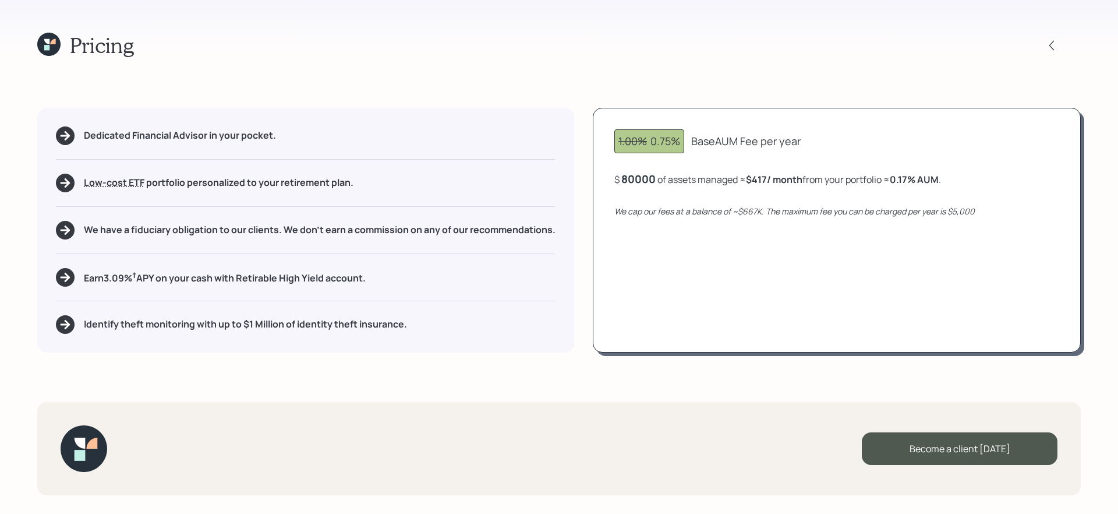
click at [767, 350] on div "1.00% 0.75% Base AUM Fee per year $ 80000 of assets managed ≈ $417 / month from…" at bounding box center [837, 230] width 488 height 245
click at [51, 43] on icon at bounding box center [52, 41] width 5 height 5
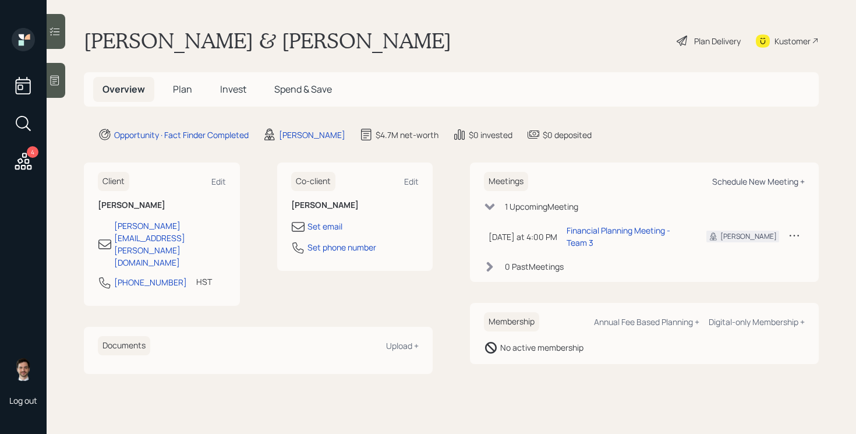
click at [770, 180] on div "Schedule New Meeting +" at bounding box center [758, 181] width 93 height 11
select select "ef6b64e1-8f62-4a74-b865-a7df4b35b836"
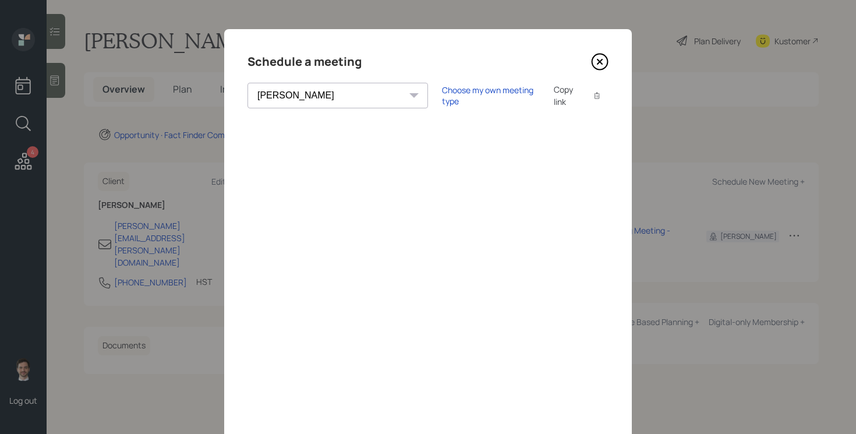
click at [599, 68] on icon at bounding box center [599, 61] width 17 height 17
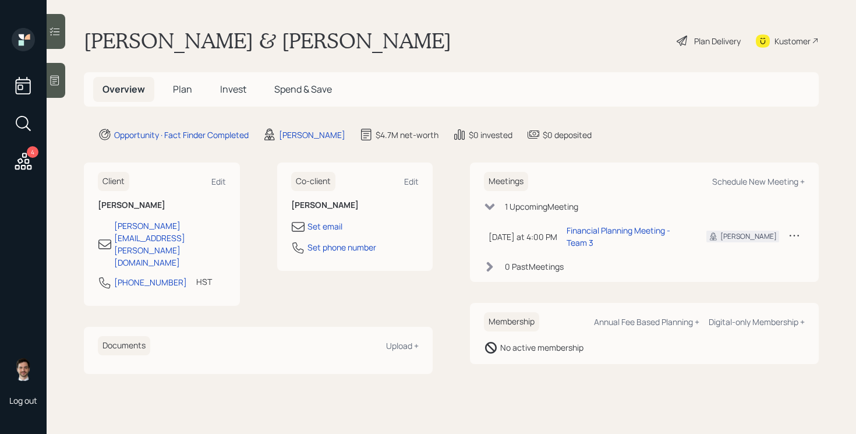
click at [187, 87] on span "Plan" at bounding box center [182, 89] width 19 height 13
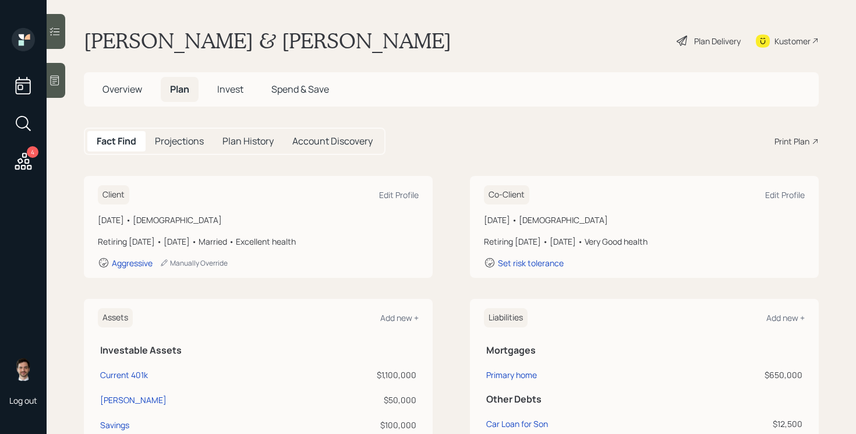
click at [789, 136] on div "Print Plan" at bounding box center [791, 141] width 35 height 12
